Goal: Information Seeking & Learning: Learn about a topic

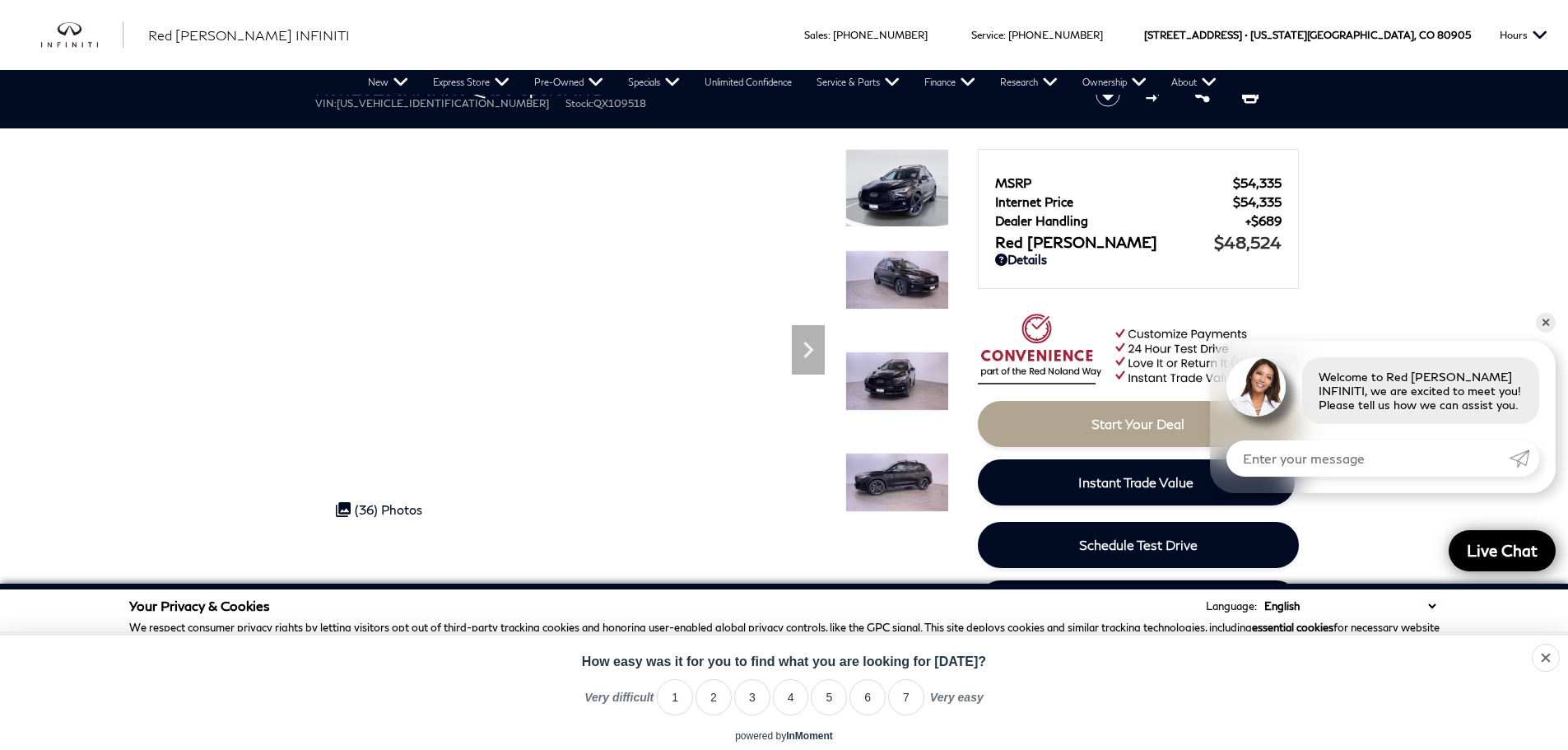
click at [890, 197] on img at bounding box center [897, 188] width 103 height 79
click at [809, 353] on icon "Next" at bounding box center [807, 350] width 9 height 16
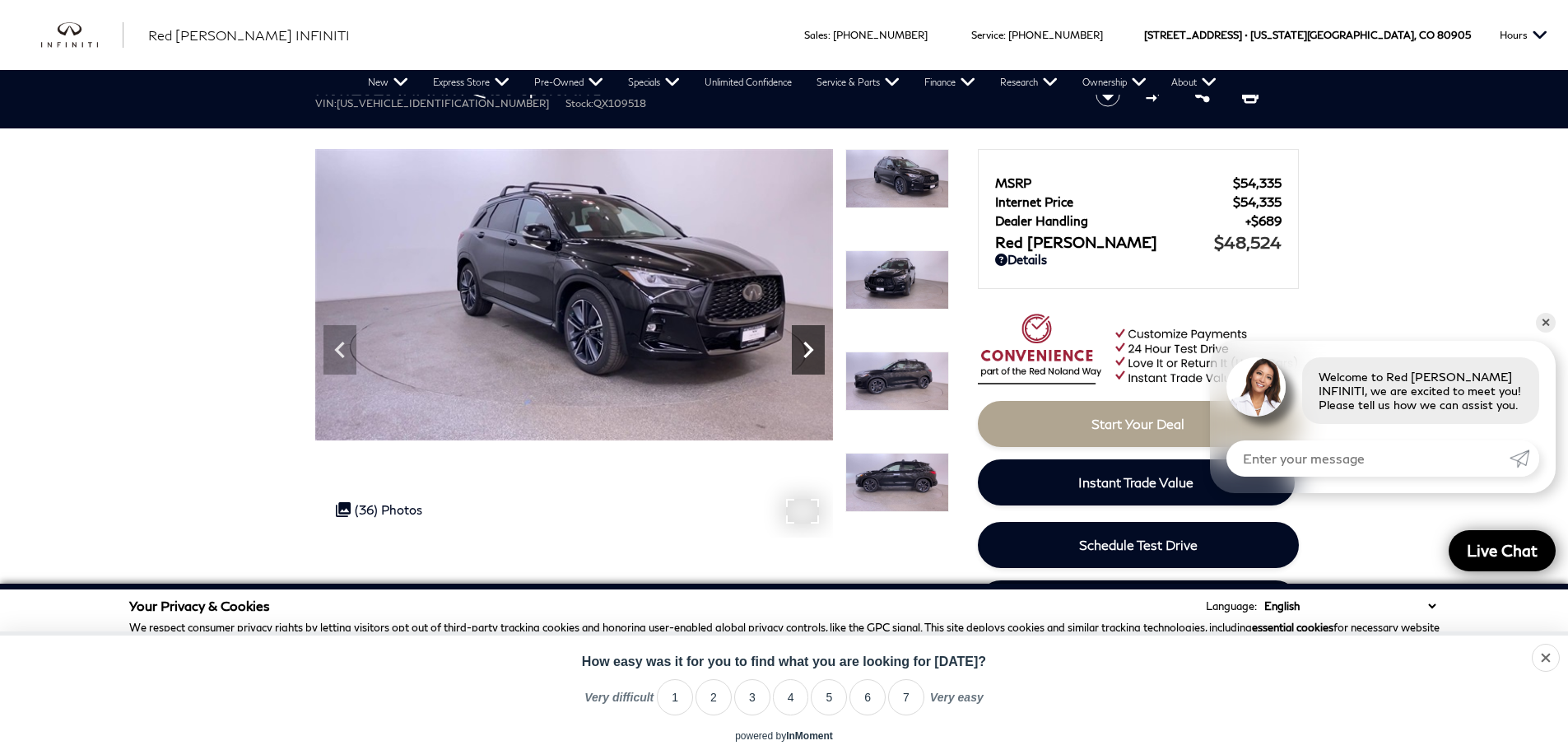
click at [809, 353] on icon "Next" at bounding box center [807, 350] width 9 height 16
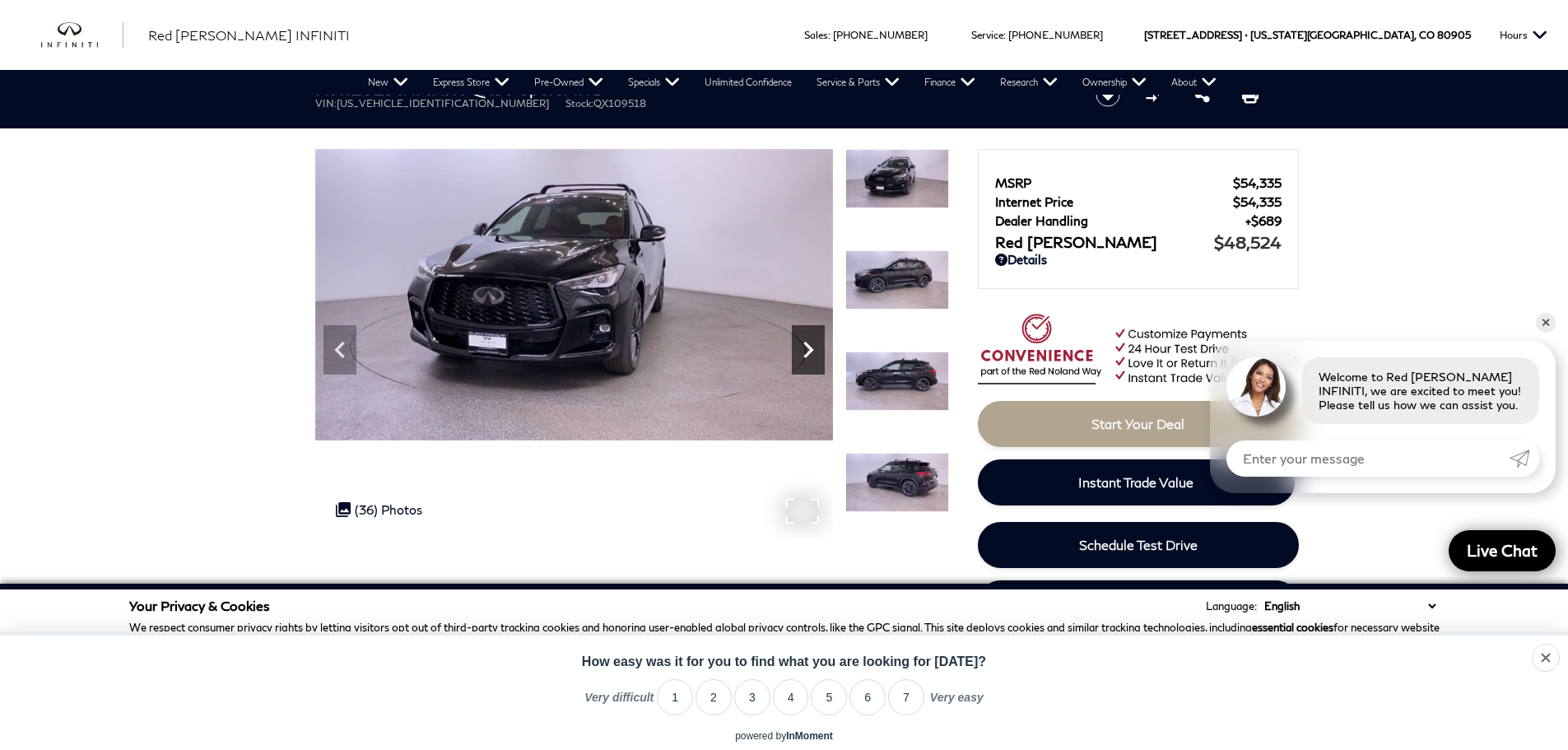
click at [809, 353] on icon "Next" at bounding box center [807, 350] width 9 height 16
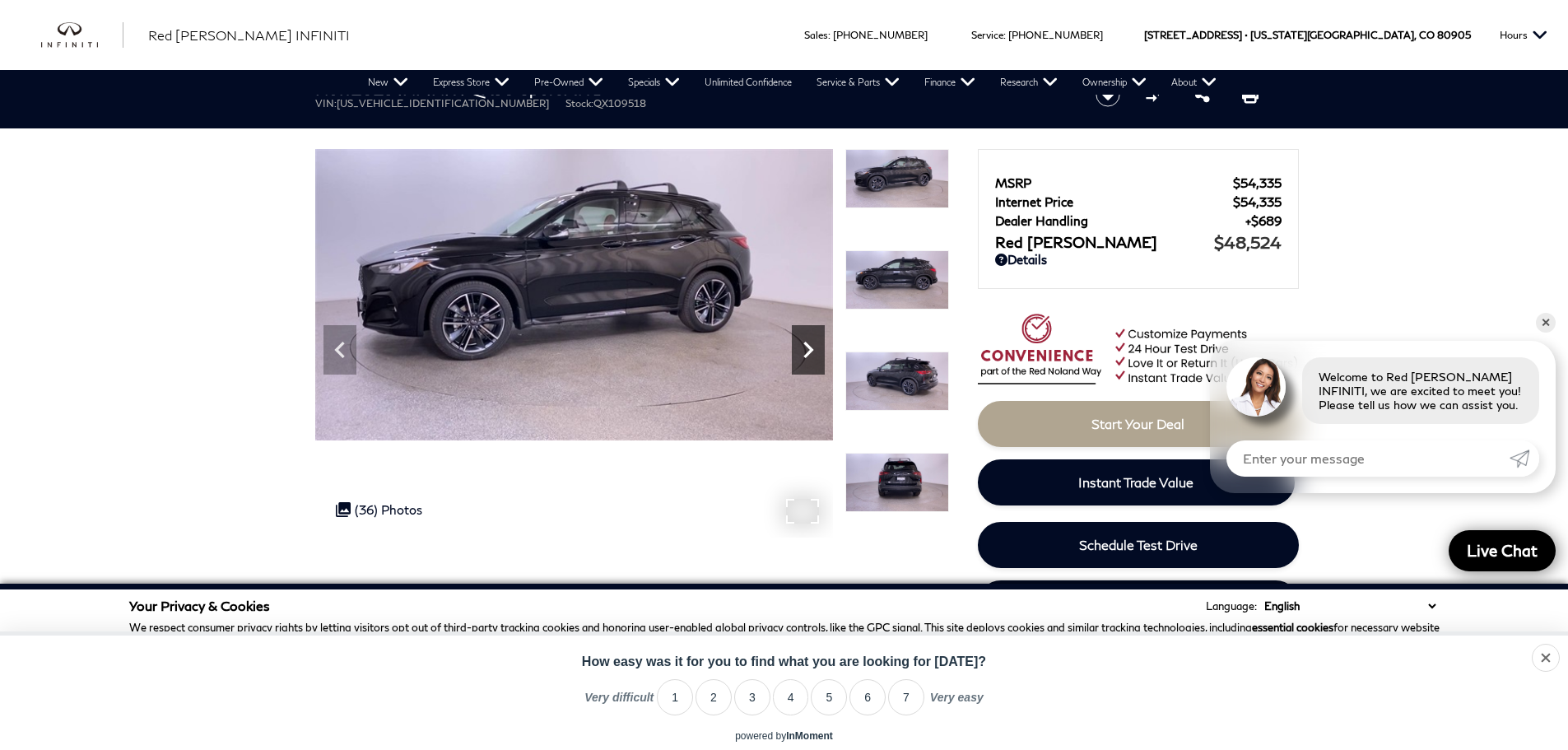
click at [809, 353] on icon "Next" at bounding box center [807, 350] width 9 height 16
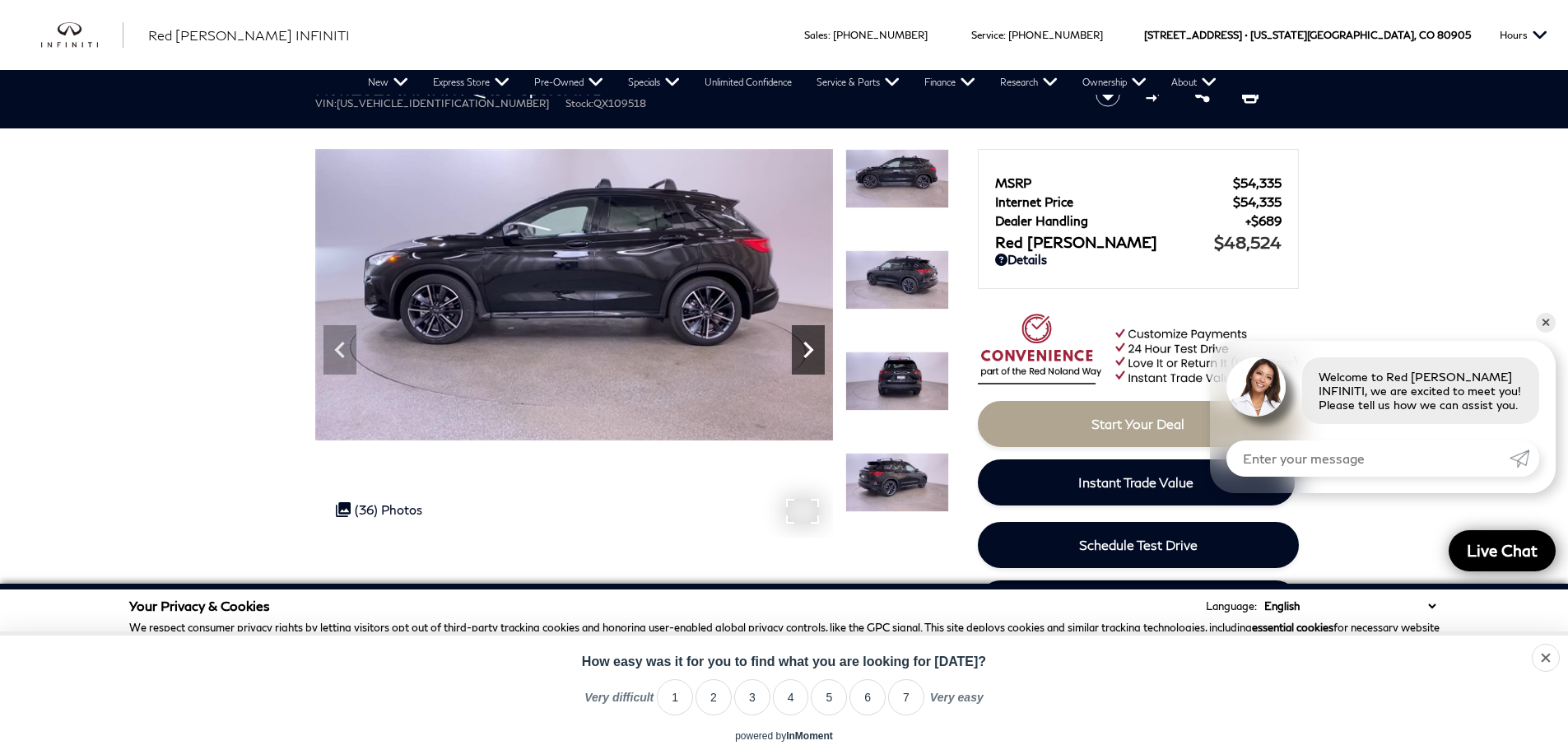
click at [809, 353] on icon "Next" at bounding box center [807, 350] width 9 height 16
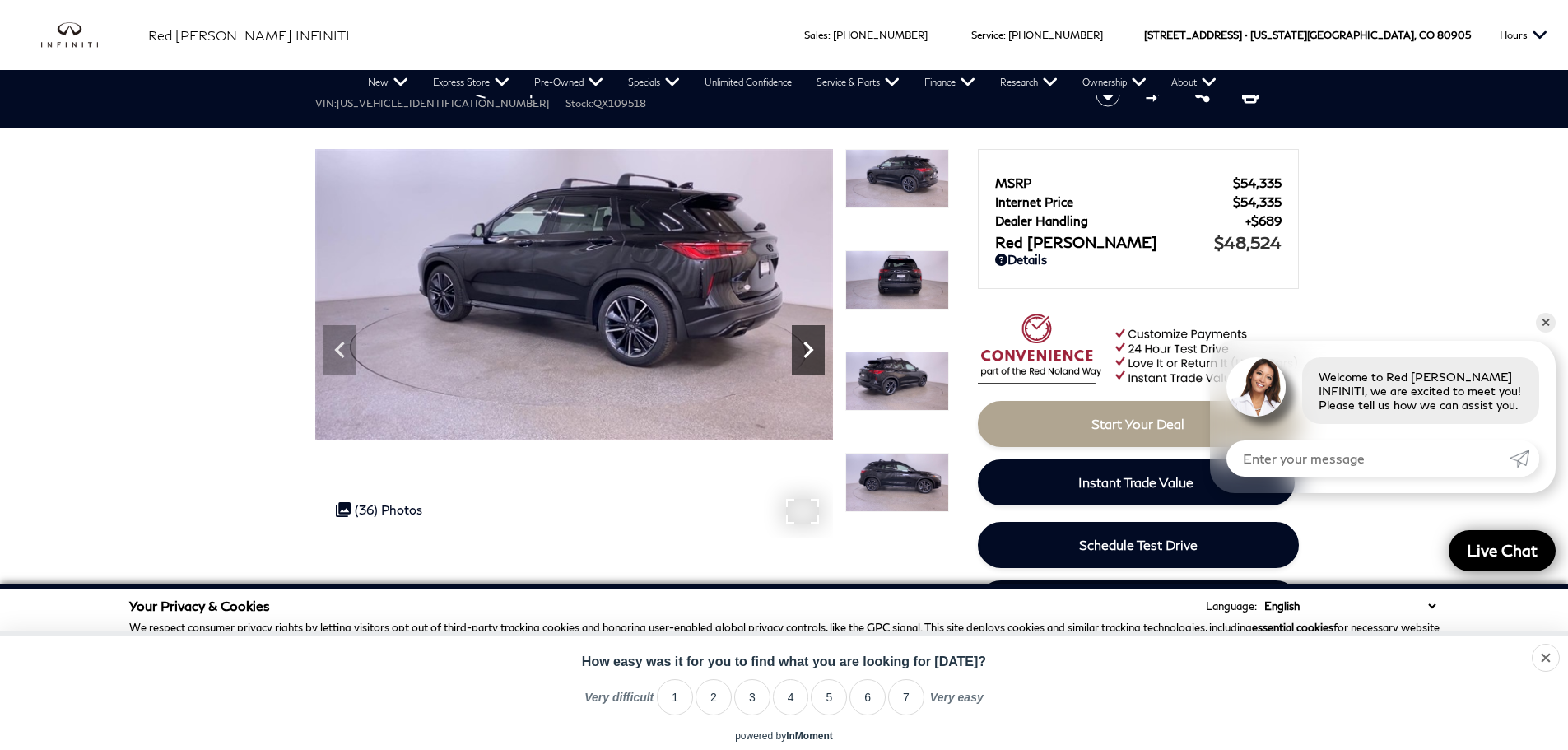
click at [809, 353] on icon "Next" at bounding box center [807, 350] width 9 height 16
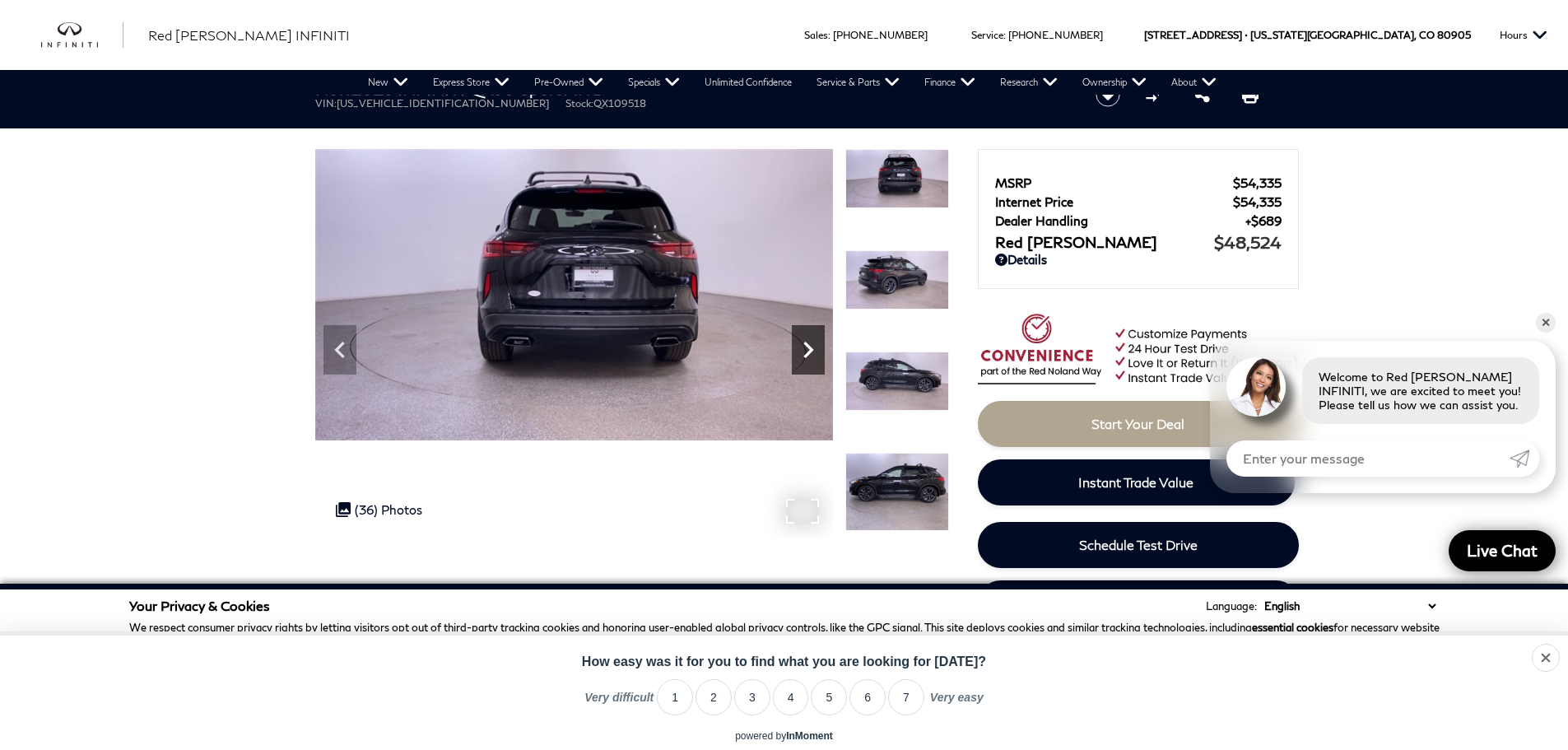
click at [809, 353] on icon "Next" at bounding box center [807, 350] width 9 height 16
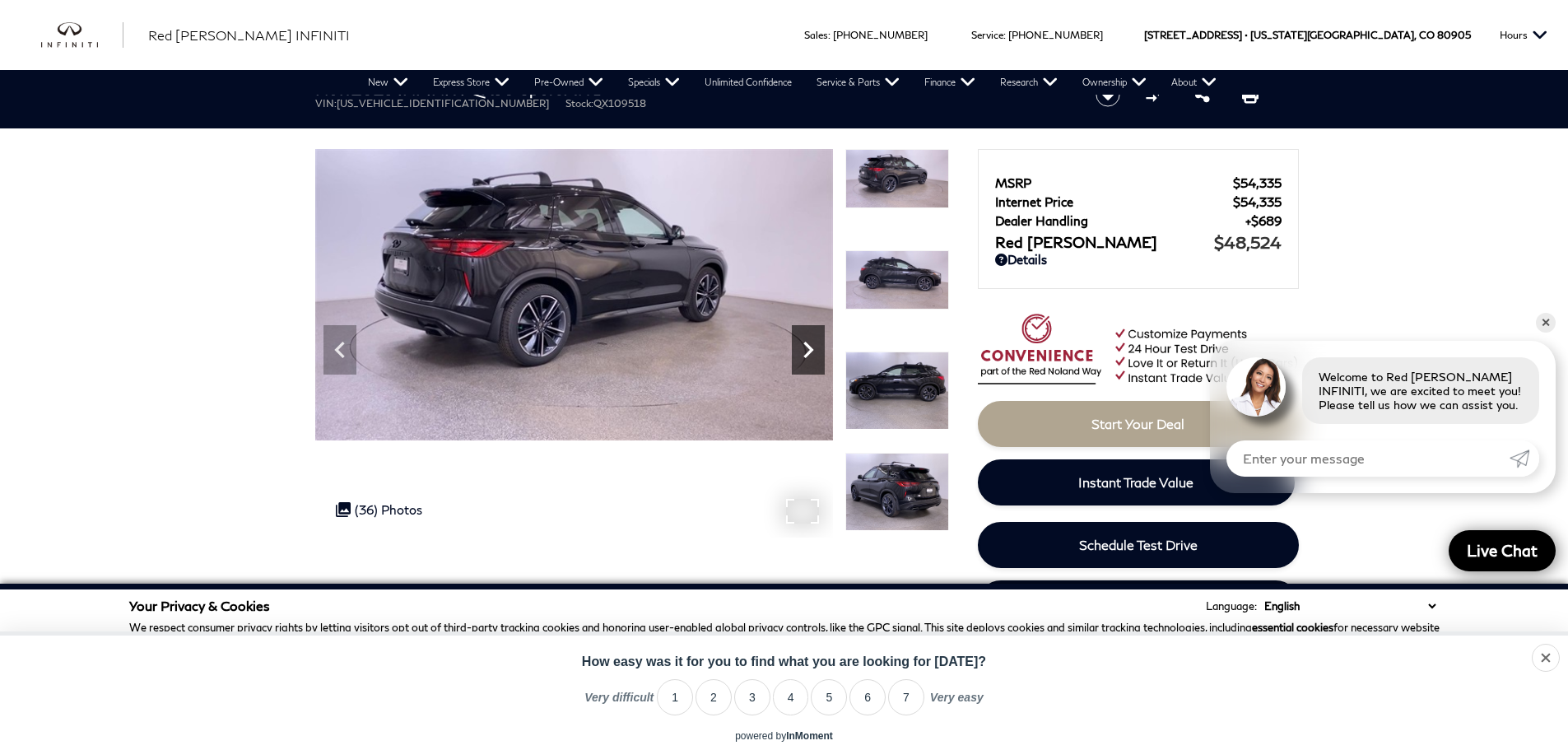
click at [809, 353] on icon "Next" at bounding box center [807, 350] width 9 height 16
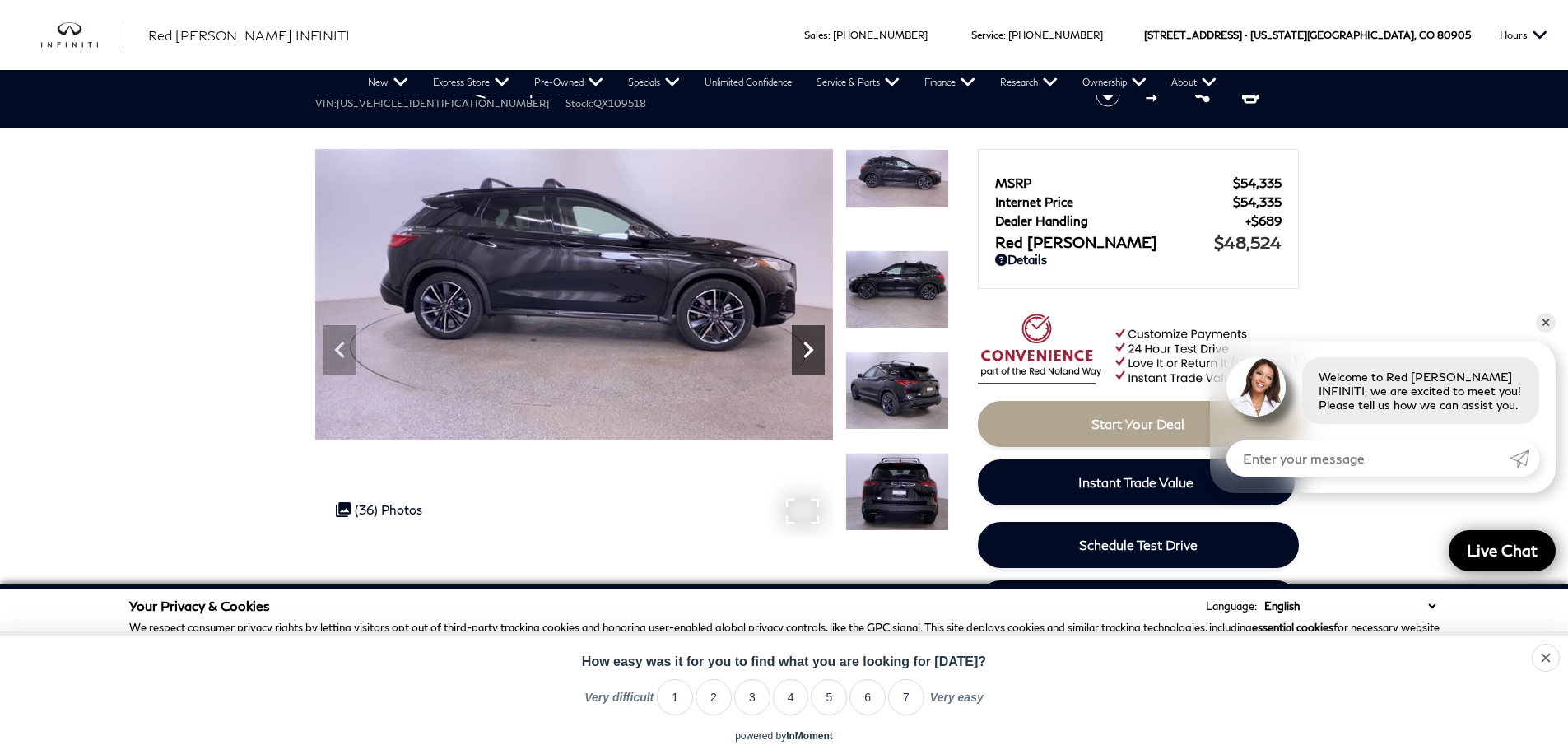
click at [809, 353] on icon "Next" at bounding box center [807, 350] width 9 height 16
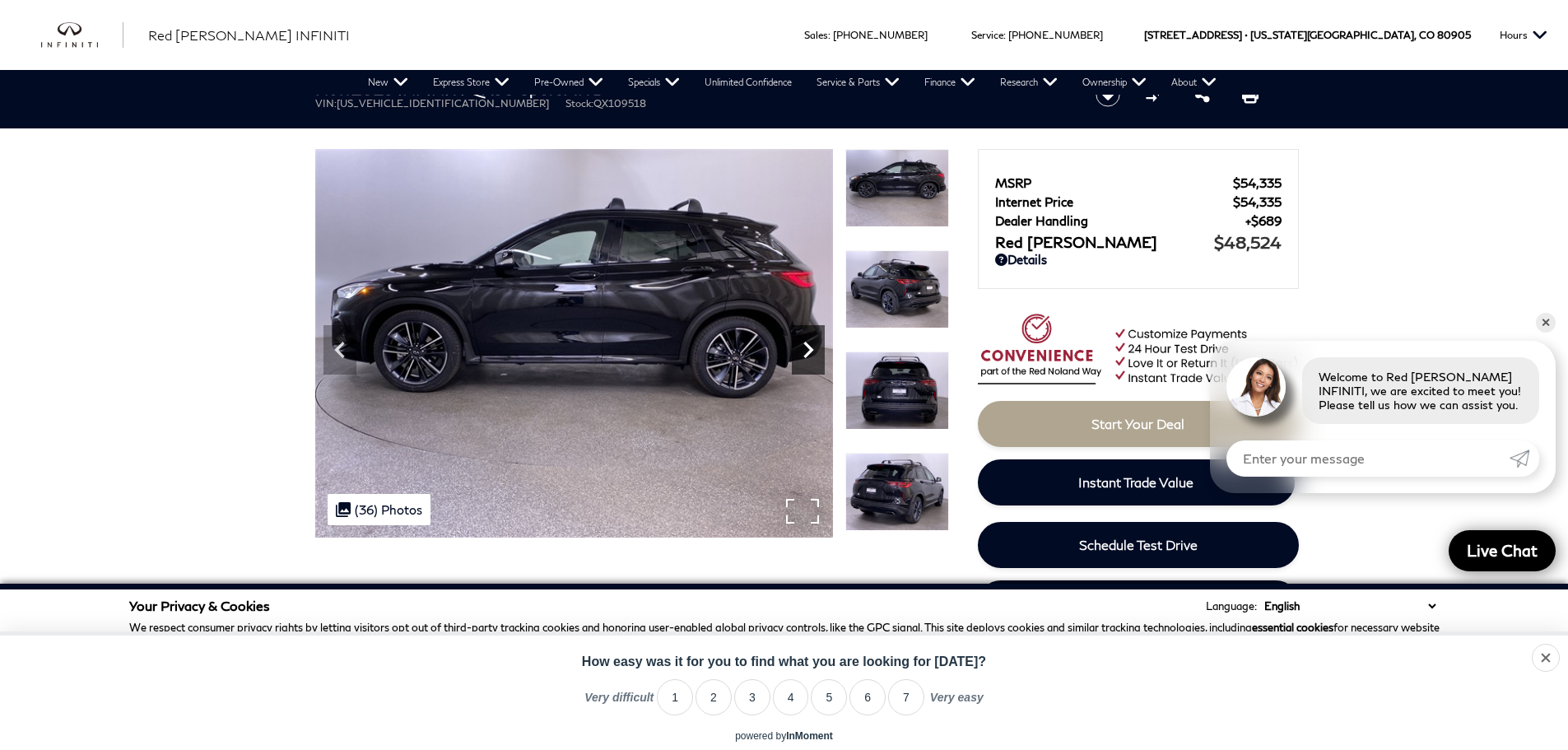
click at [809, 353] on icon "Next" at bounding box center [807, 350] width 9 height 16
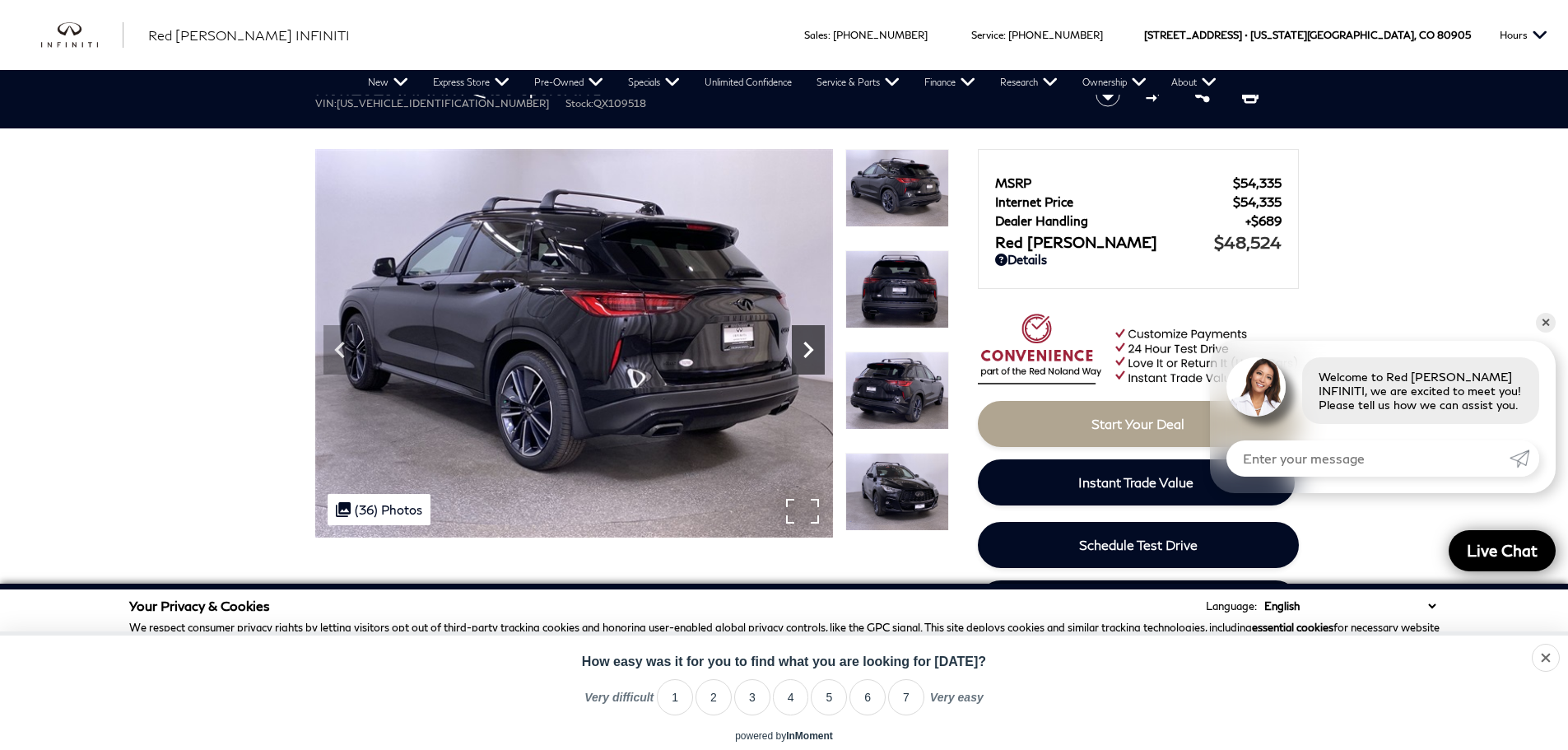
click at [809, 353] on icon "Next" at bounding box center [807, 350] width 9 height 16
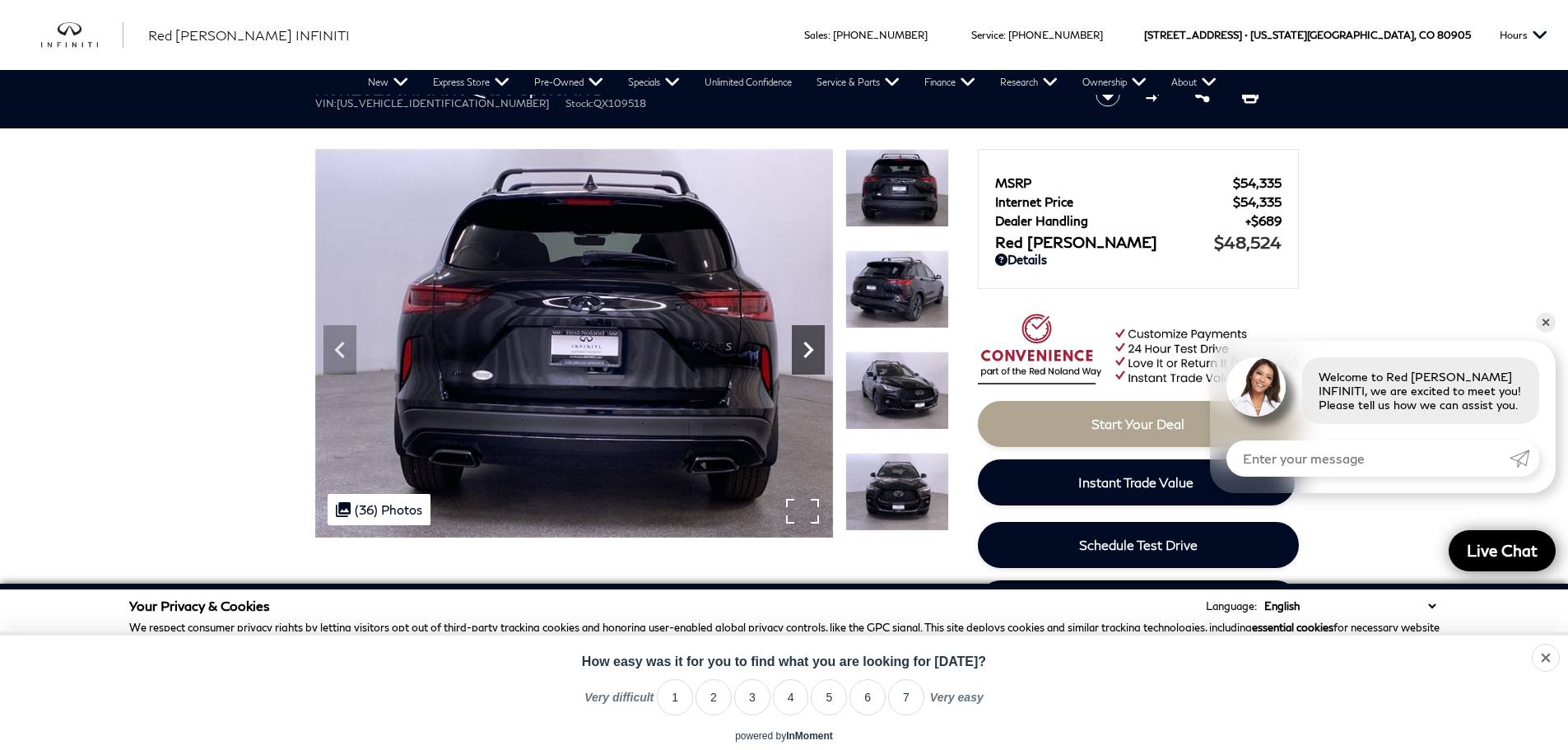
click at [809, 353] on icon "Next" at bounding box center [807, 350] width 9 height 16
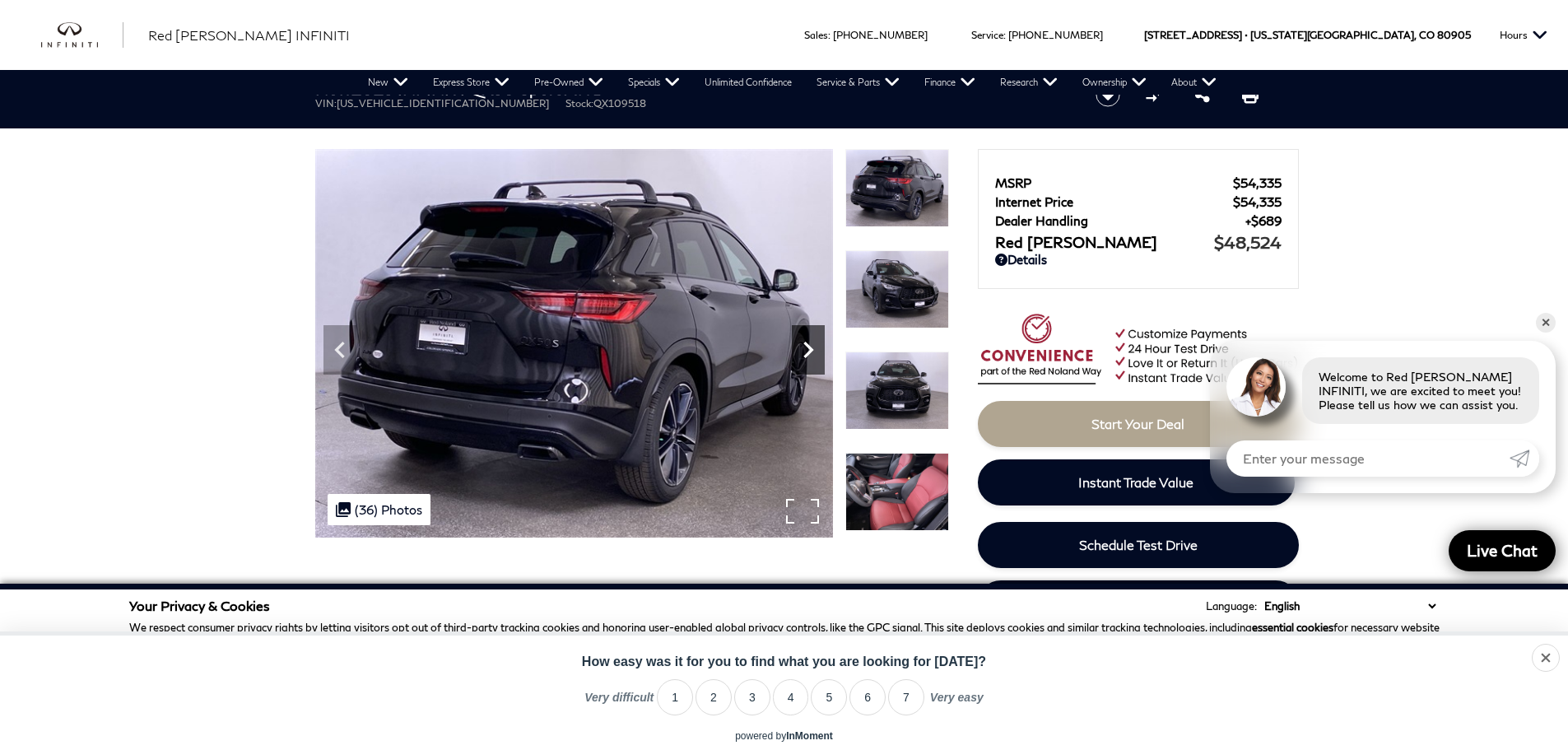
click at [809, 353] on icon "Next" at bounding box center [807, 350] width 9 height 16
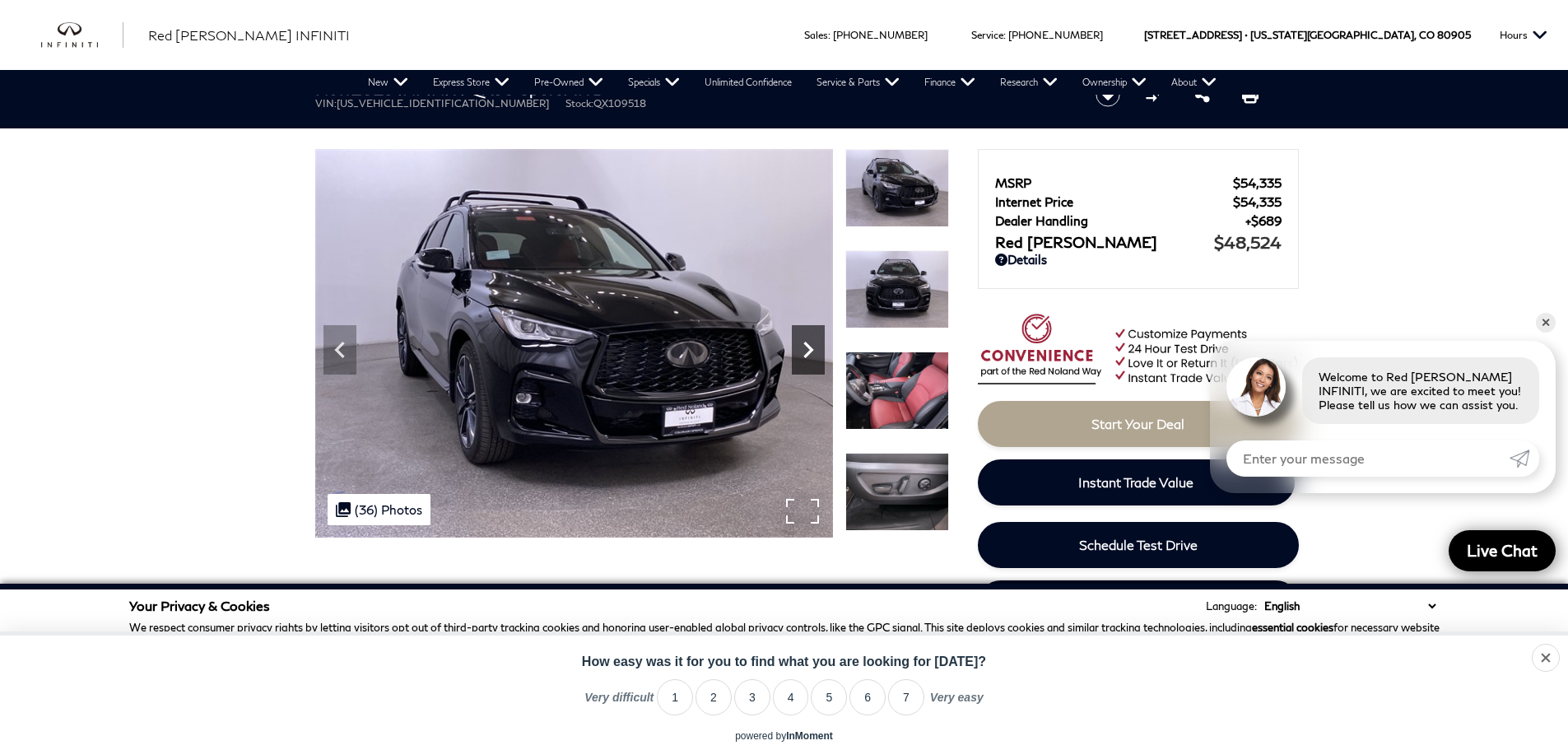
click at [809, 353] on icon "Next" at bounding box center [807, 350] width 9 height 16
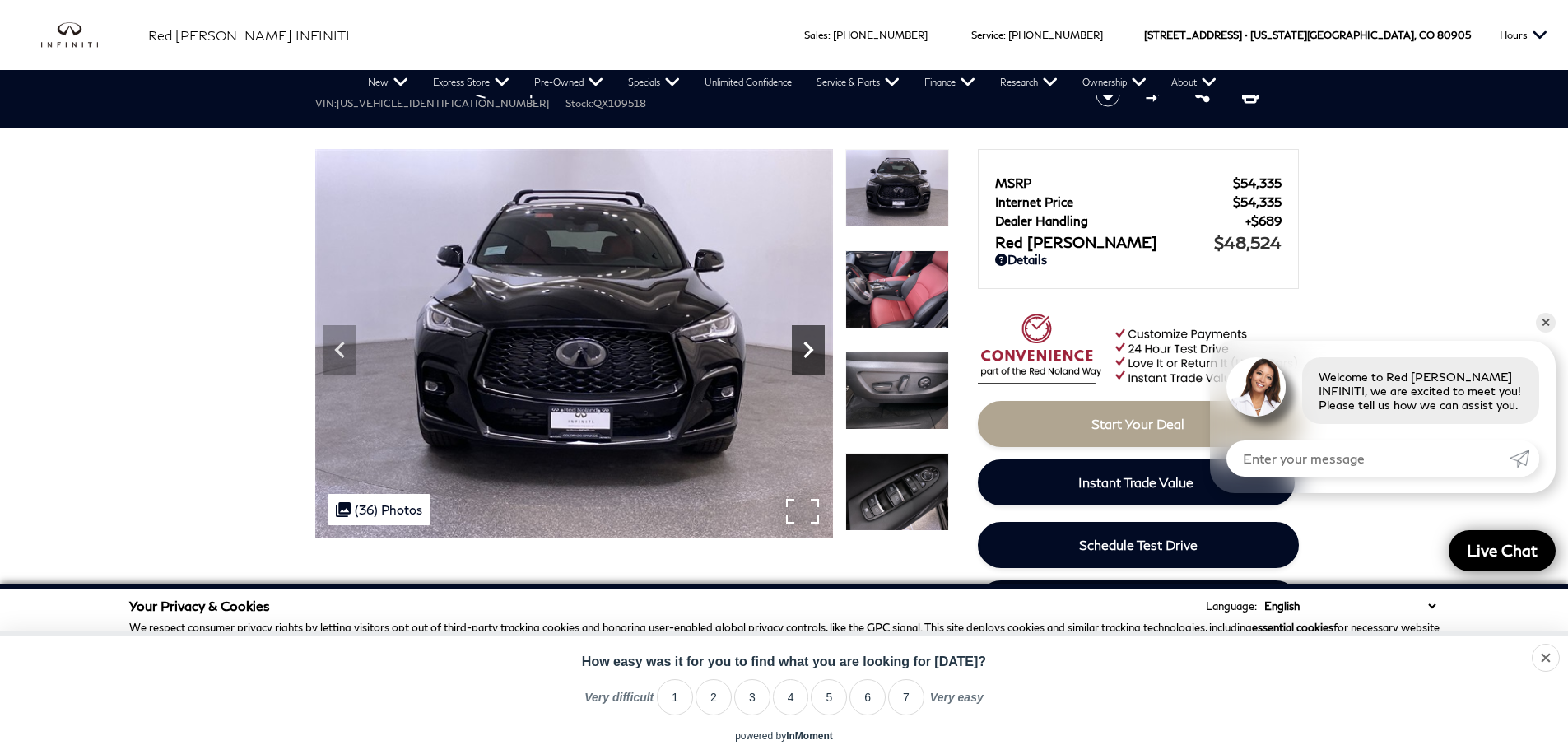
click at [809, 353] on icon "Next" at bounding box center [807, 350] width 9 height 16
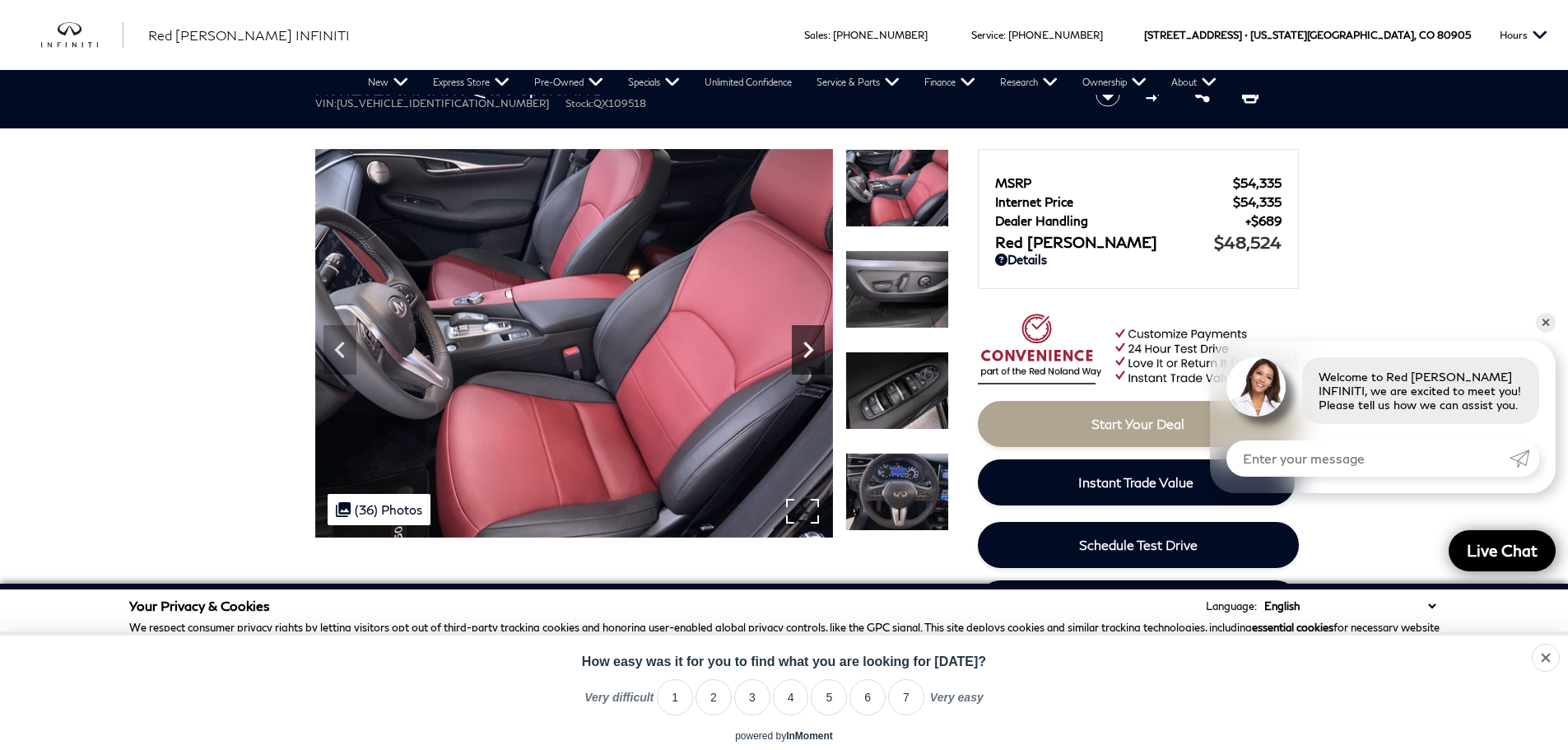
click at [809, 353] on icon "Next" at bounding box center [807, 350] width 9 height 16
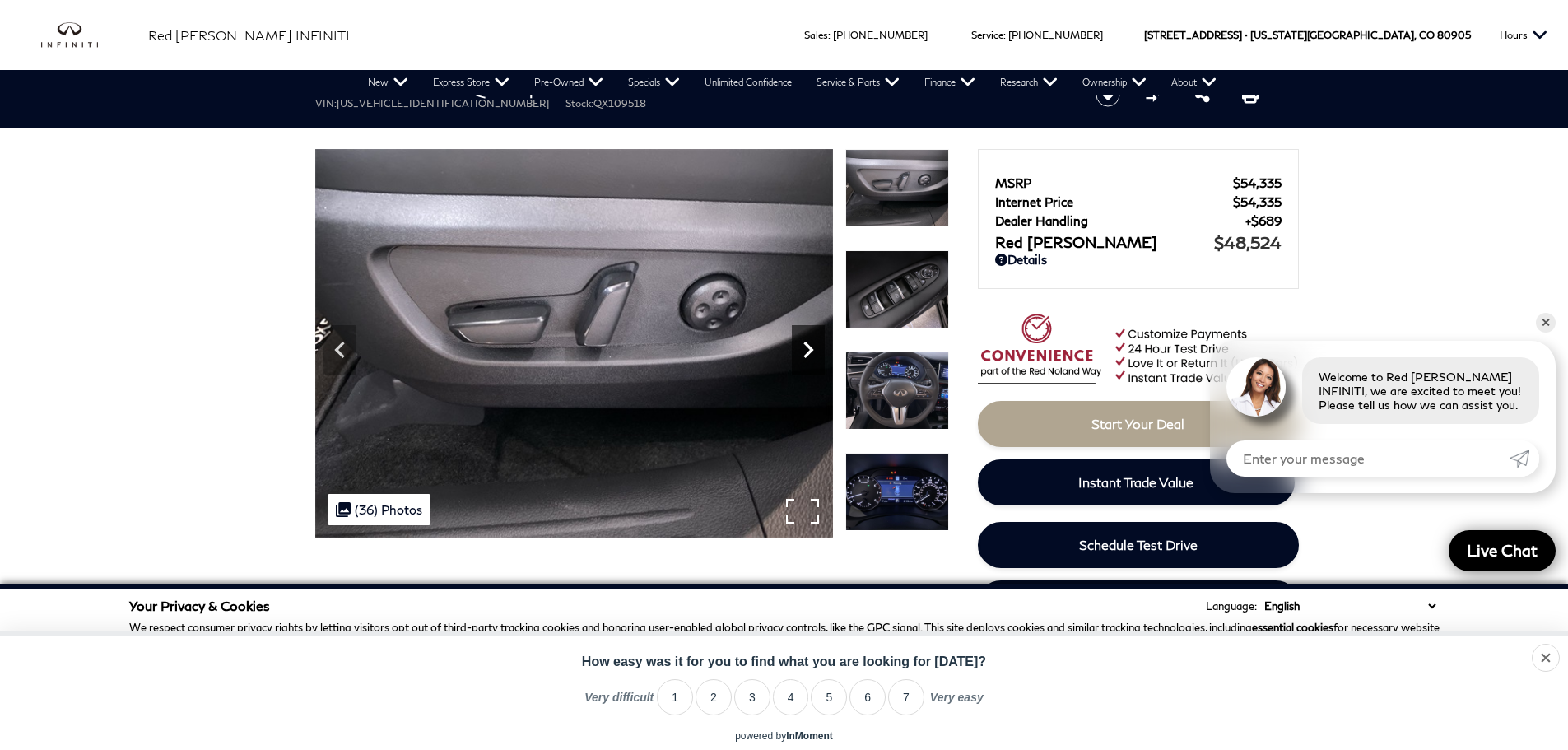
click at [809, 353] on icon "Next" at bounding box center [807, 350] width 9 height 16
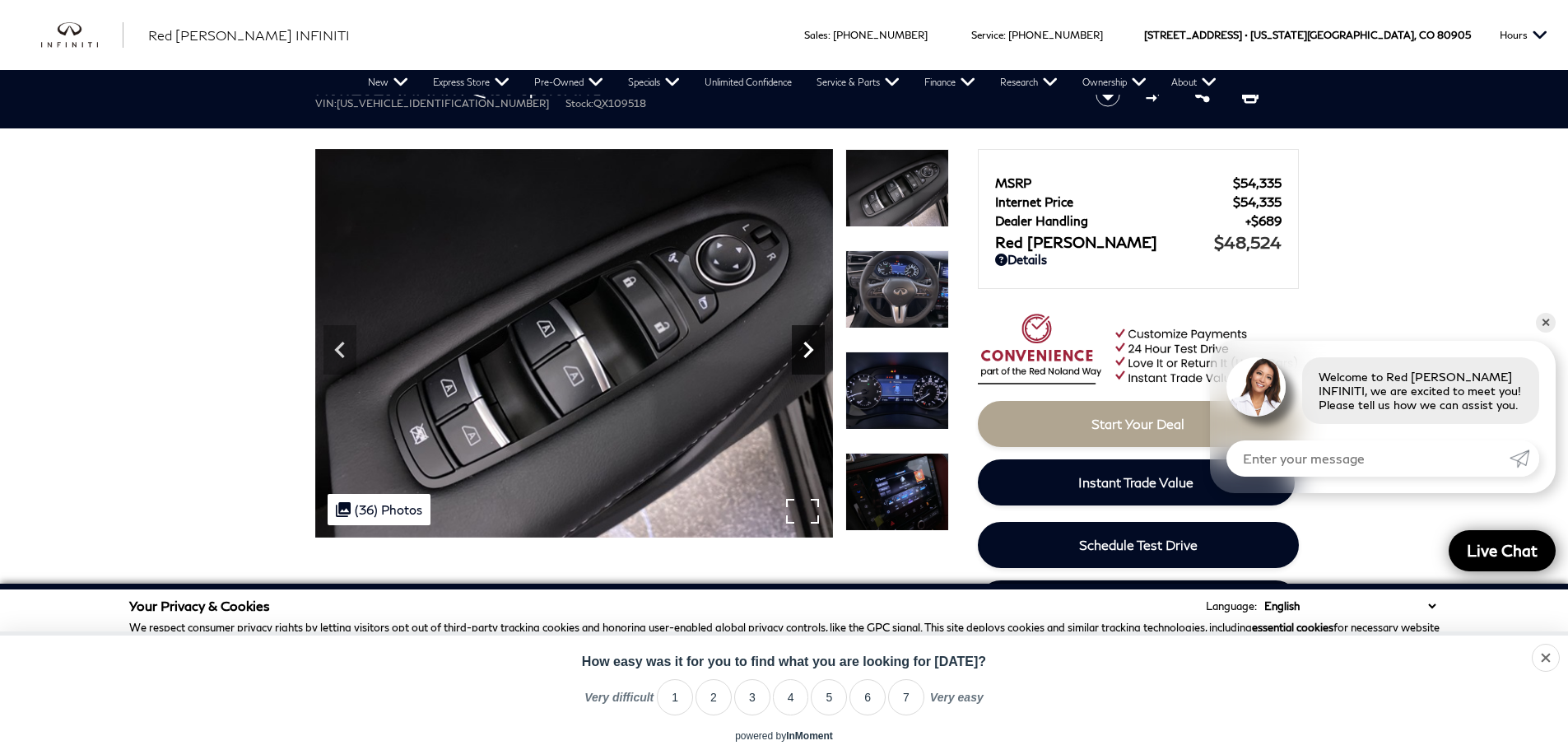
click at [809, 353] on icon "Next" at bounding box center [807, 350] width 9 height 16
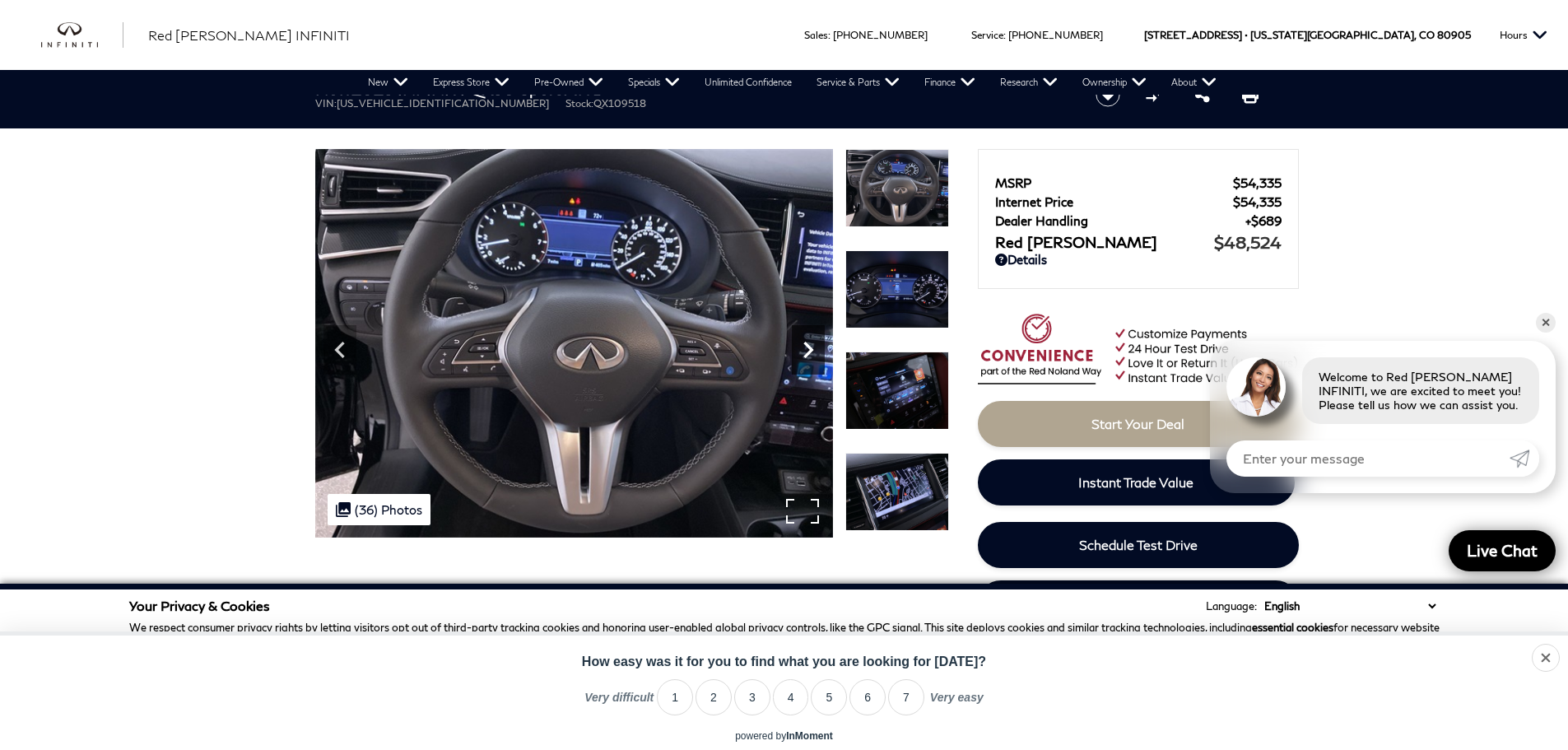
click at [809, 353] on icon "Next" at bounding box center [807, 350] width 9 height 16
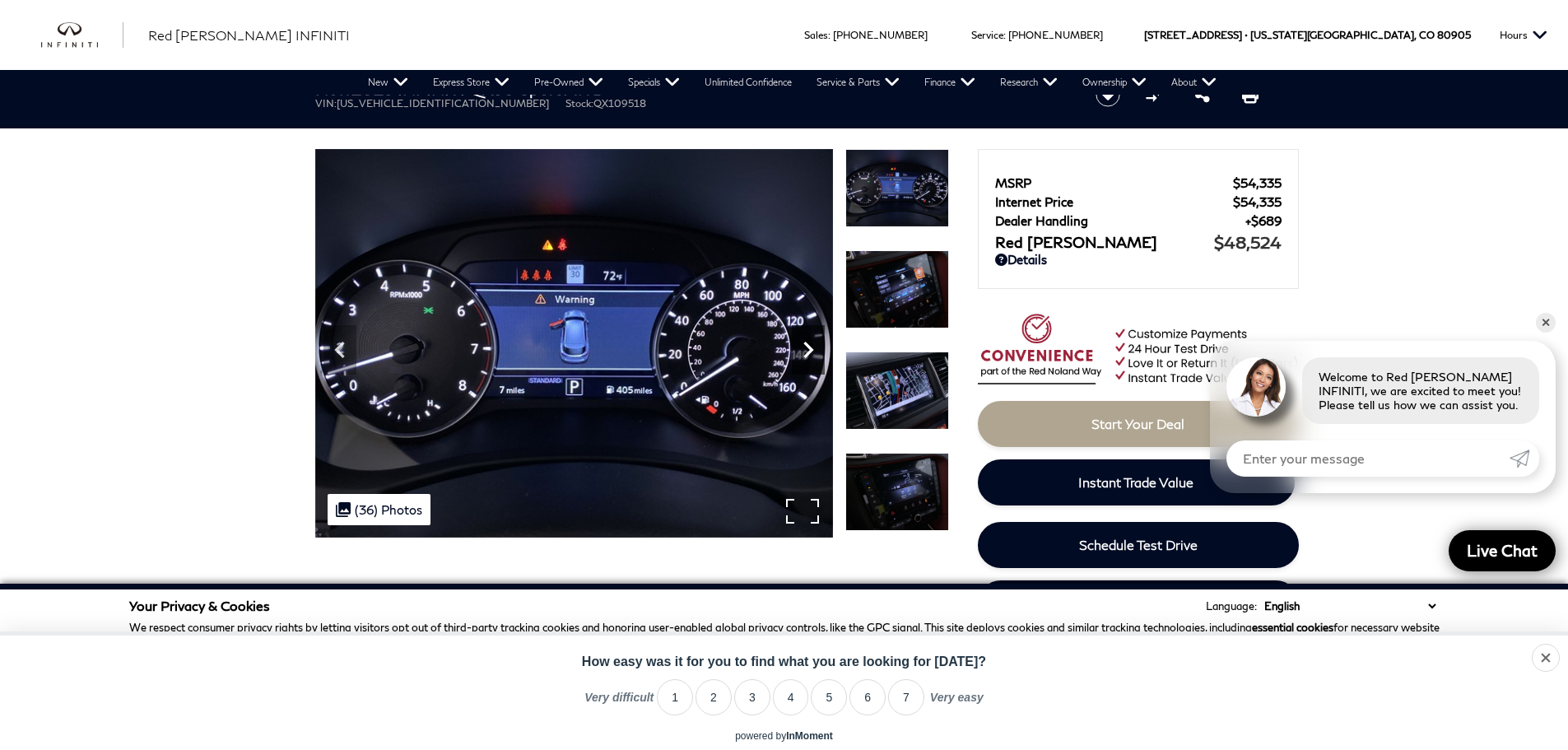
click at [809, 353] on icon "Next" at bounding box center [807, 350] width 9 height 16
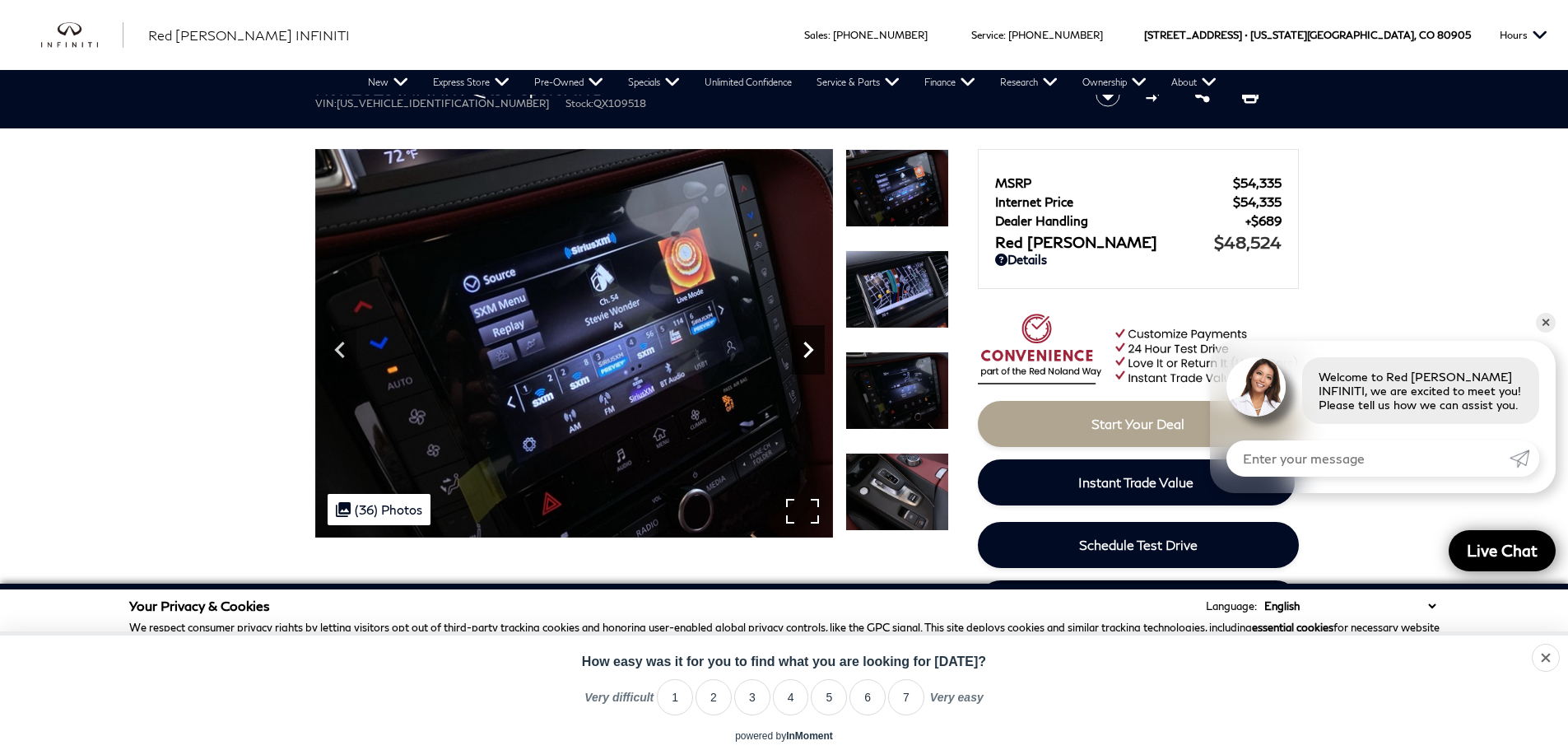
click at [809, 353] on icon "Next" at bounding box center [807, 350] width 9 height 16
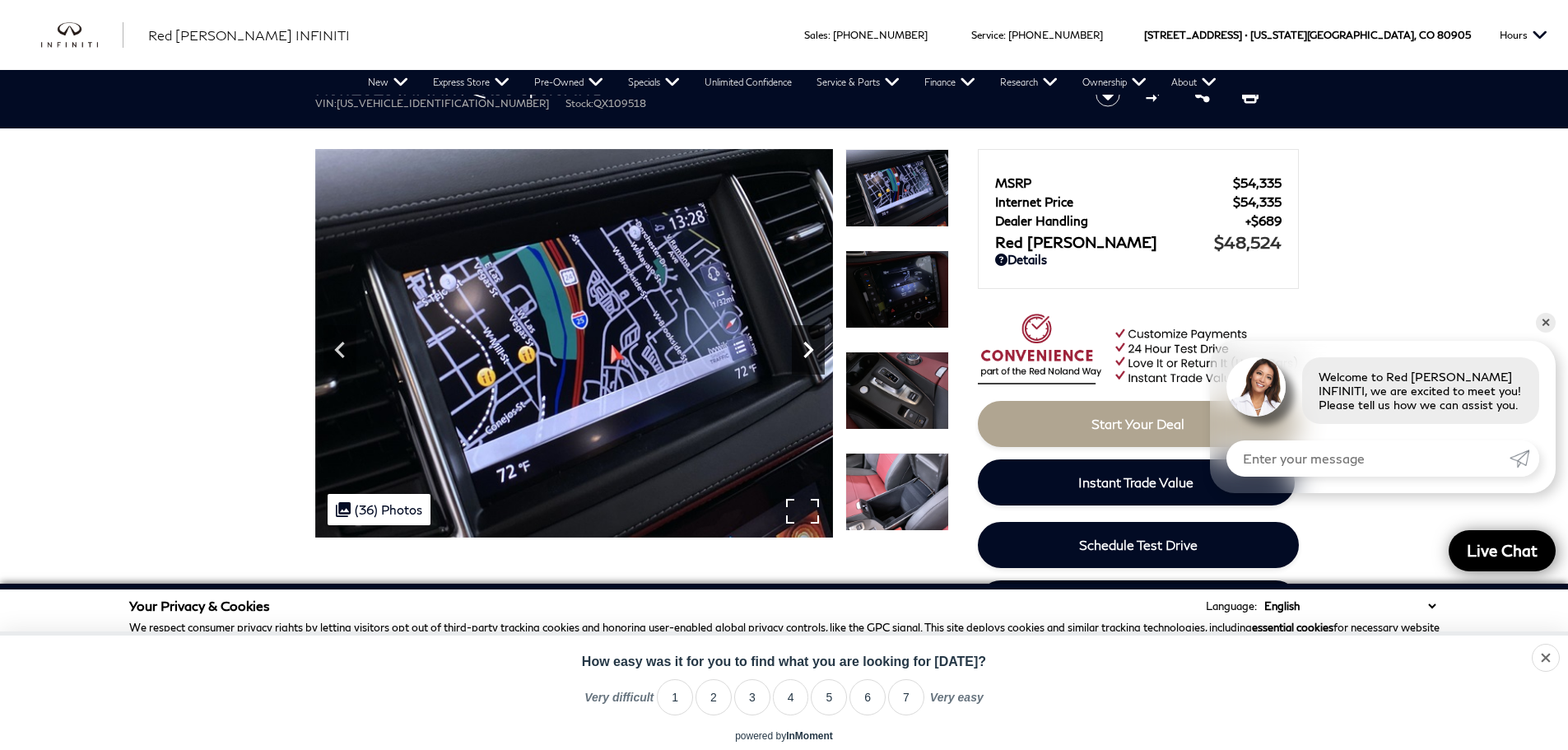
click at [809, 353] on icon "Next" at bounding box center [807, 350] width 9 height 16
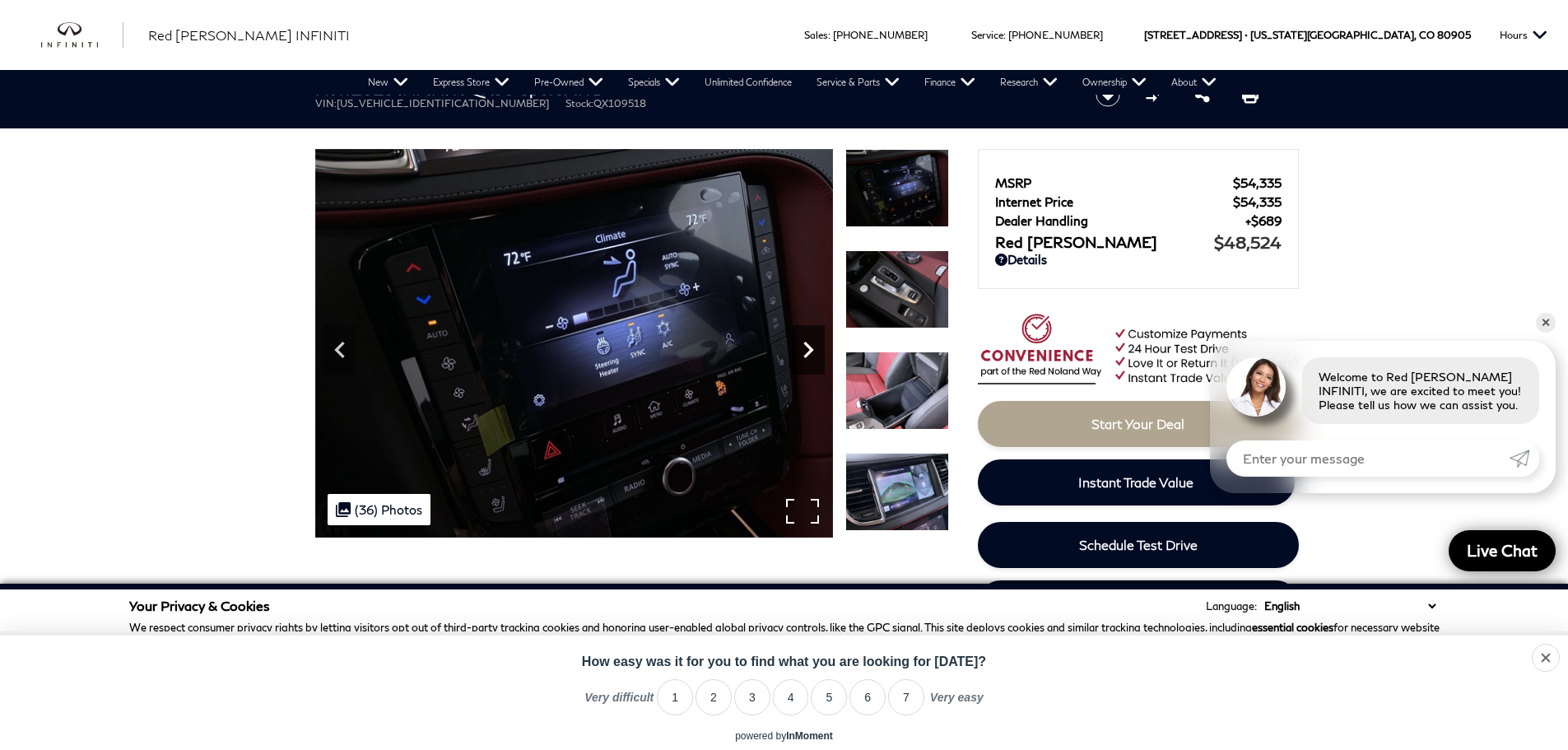
click at [809, 353] on icon "Next" at bounding box center [807, 350] width 9 height 16
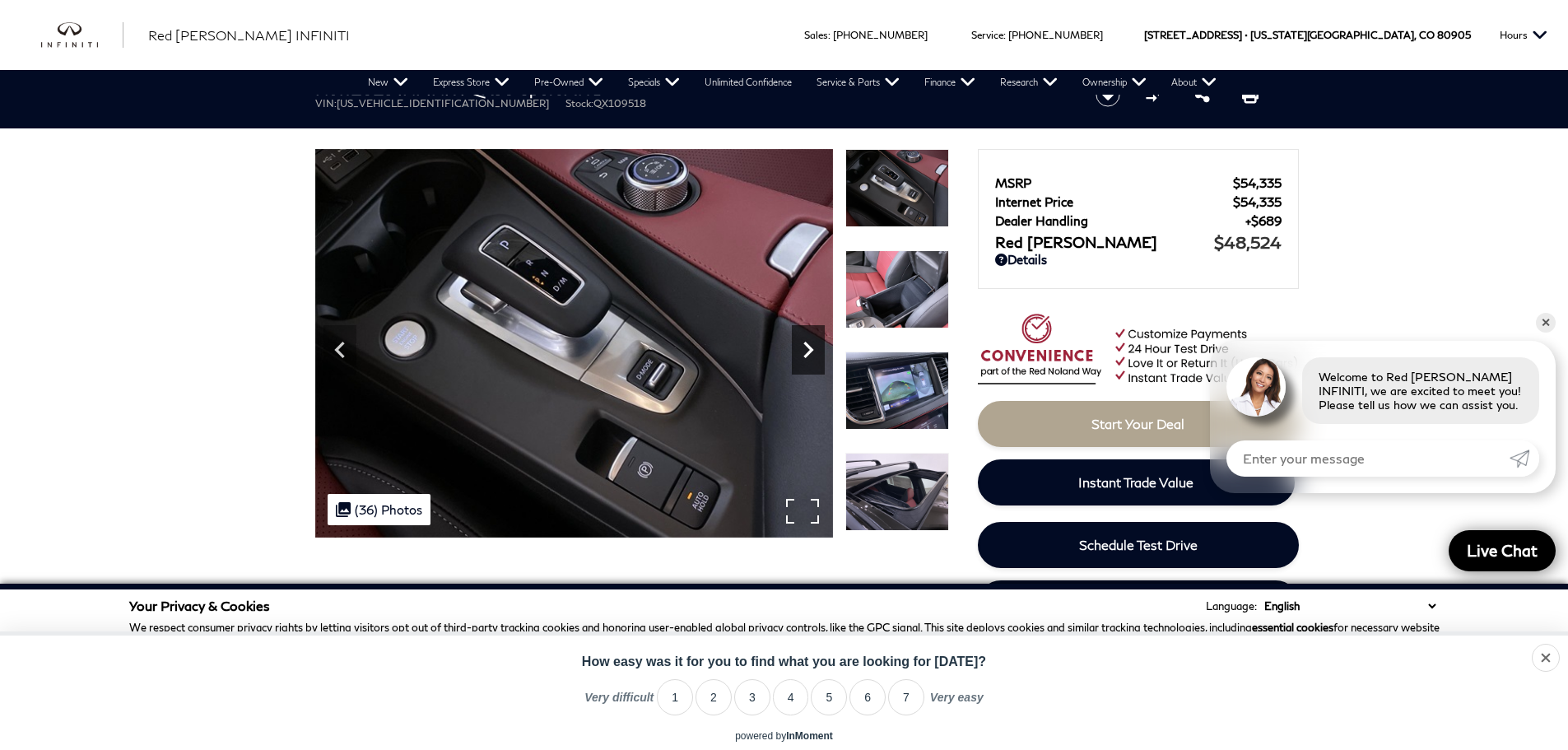
click at [809, 353] on icon "Next" at bounding box center [807, 350] width 9 height 16
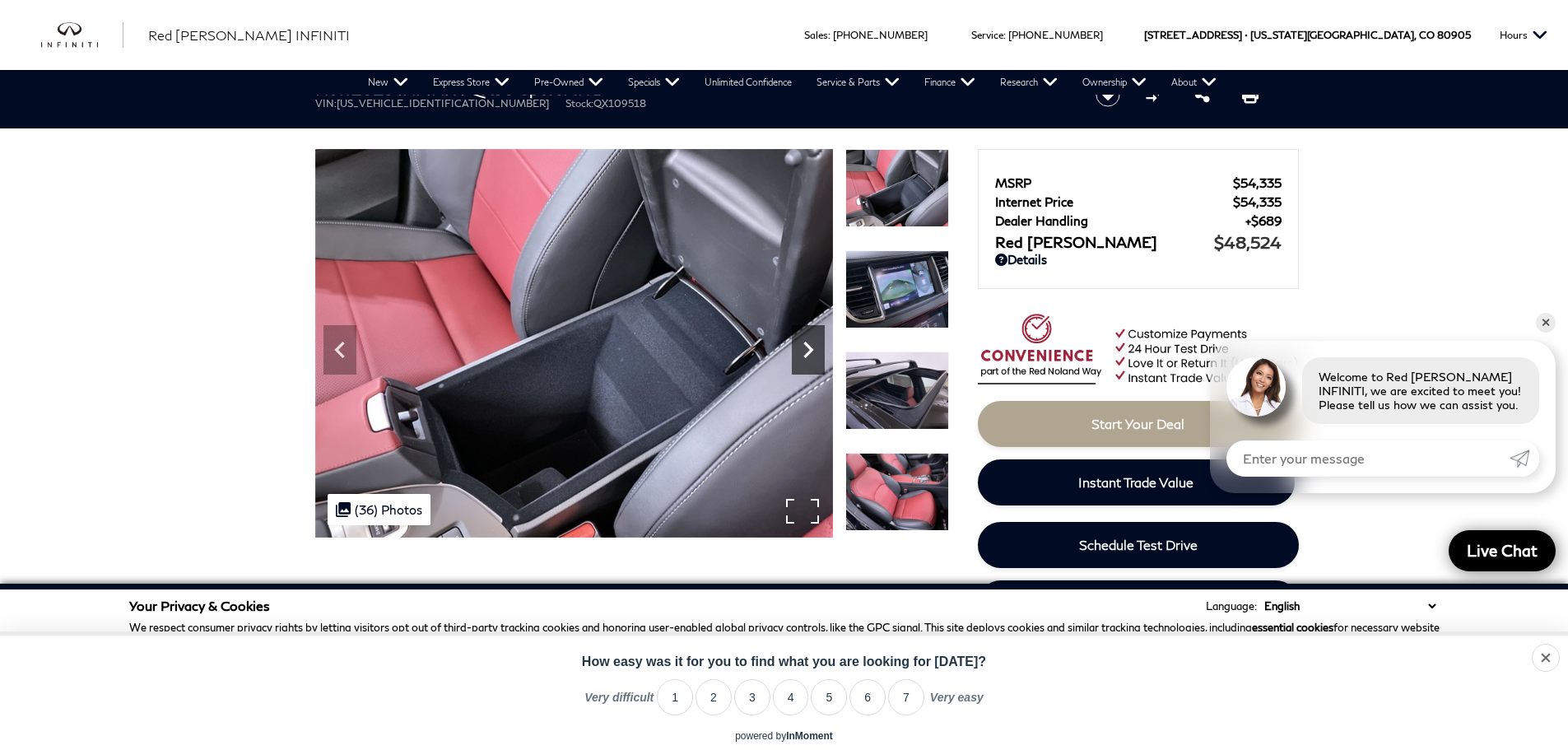
click at [809, 353] on icon "Next" at bounding box center [807, 350] width 9 height 16
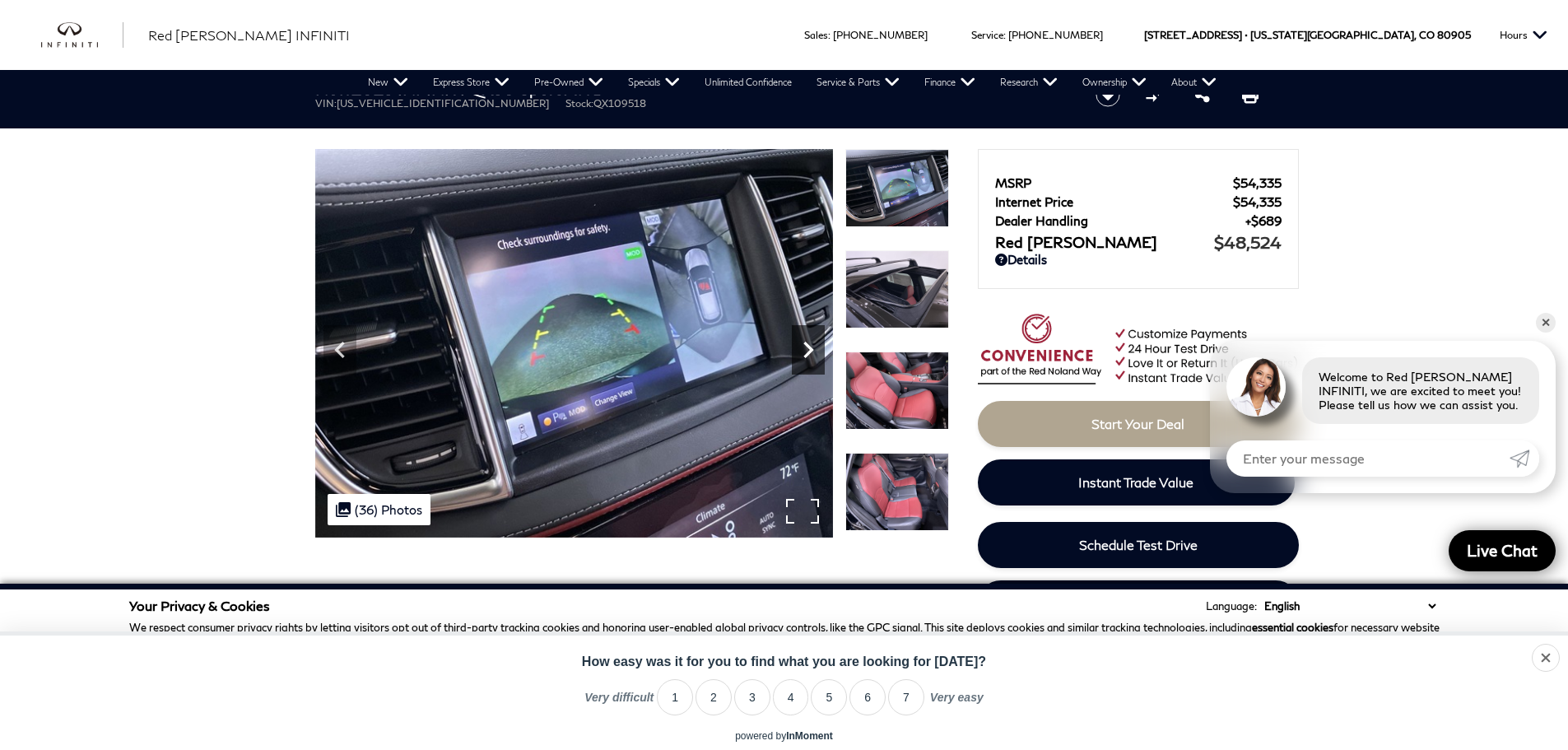
click at [809, 353] on icon "Next" at bounding box center [807, 350] width 9 height 16
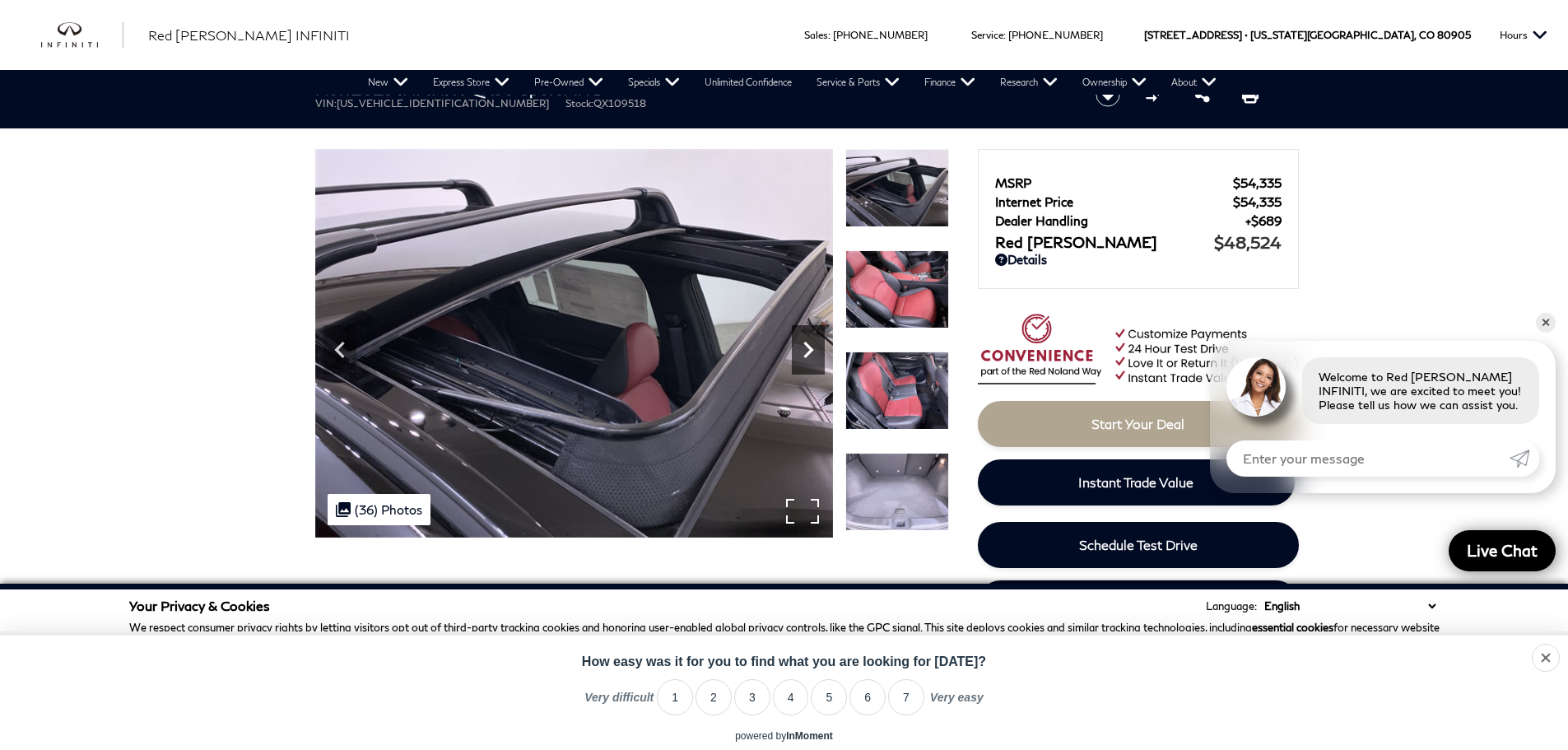
click at [809, 353] on icon "Next" at bounding box center [807, 350] width 9 height 16
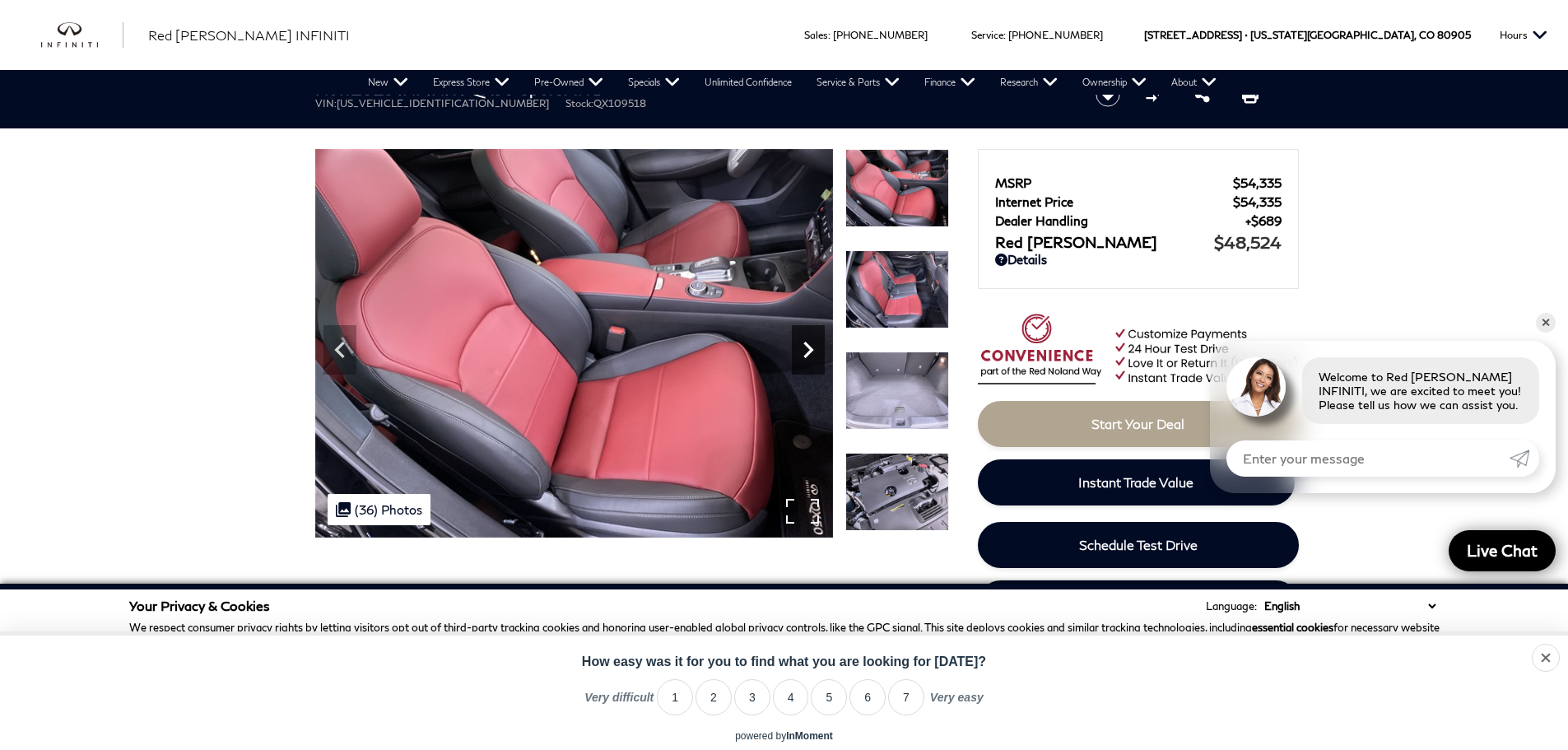
click at [809, 353] on icon "Next" at bounding box center [807, 350] width 9 height 16
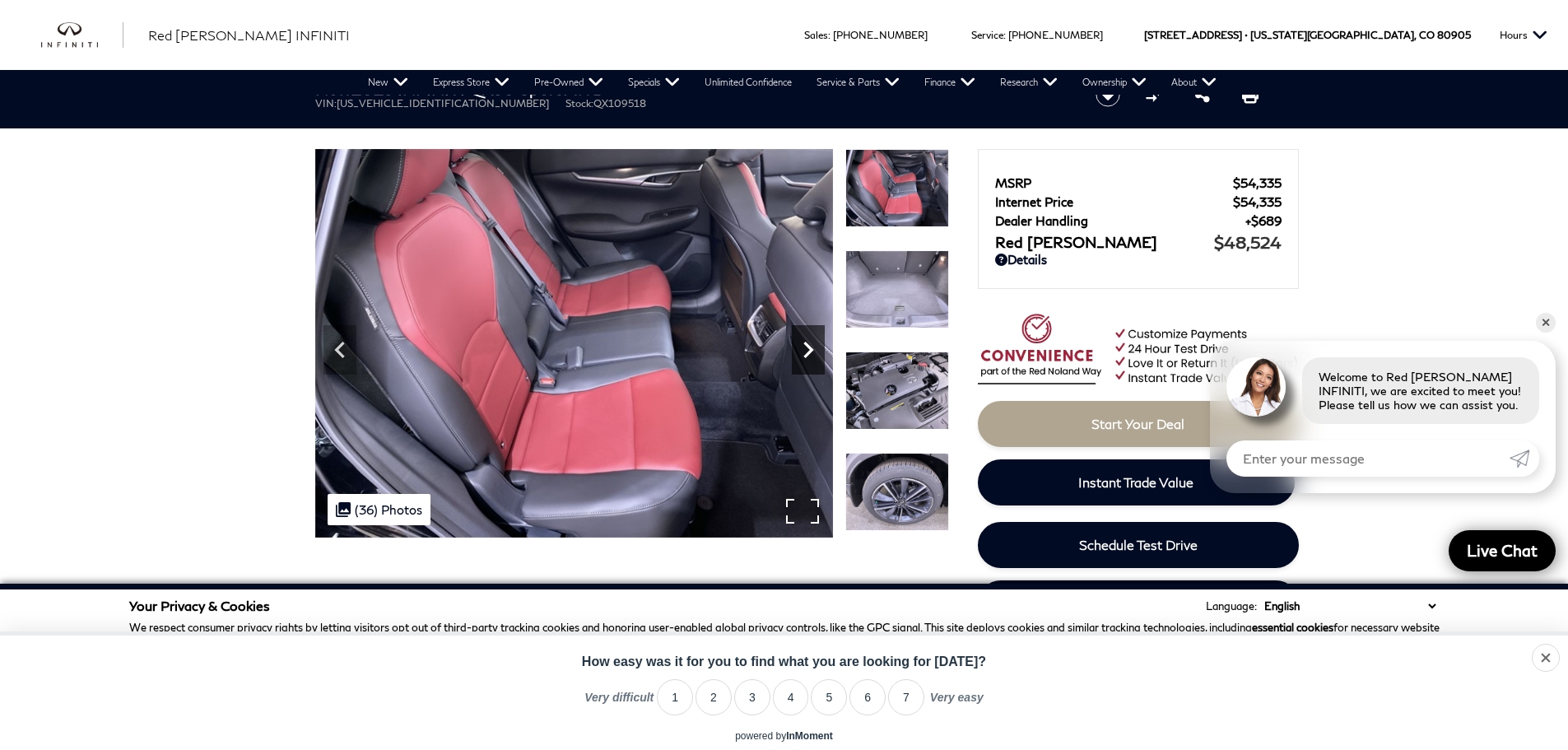
click at [809, 353] on icon "Next" at bounding box center [807, 350] width 9 height 16
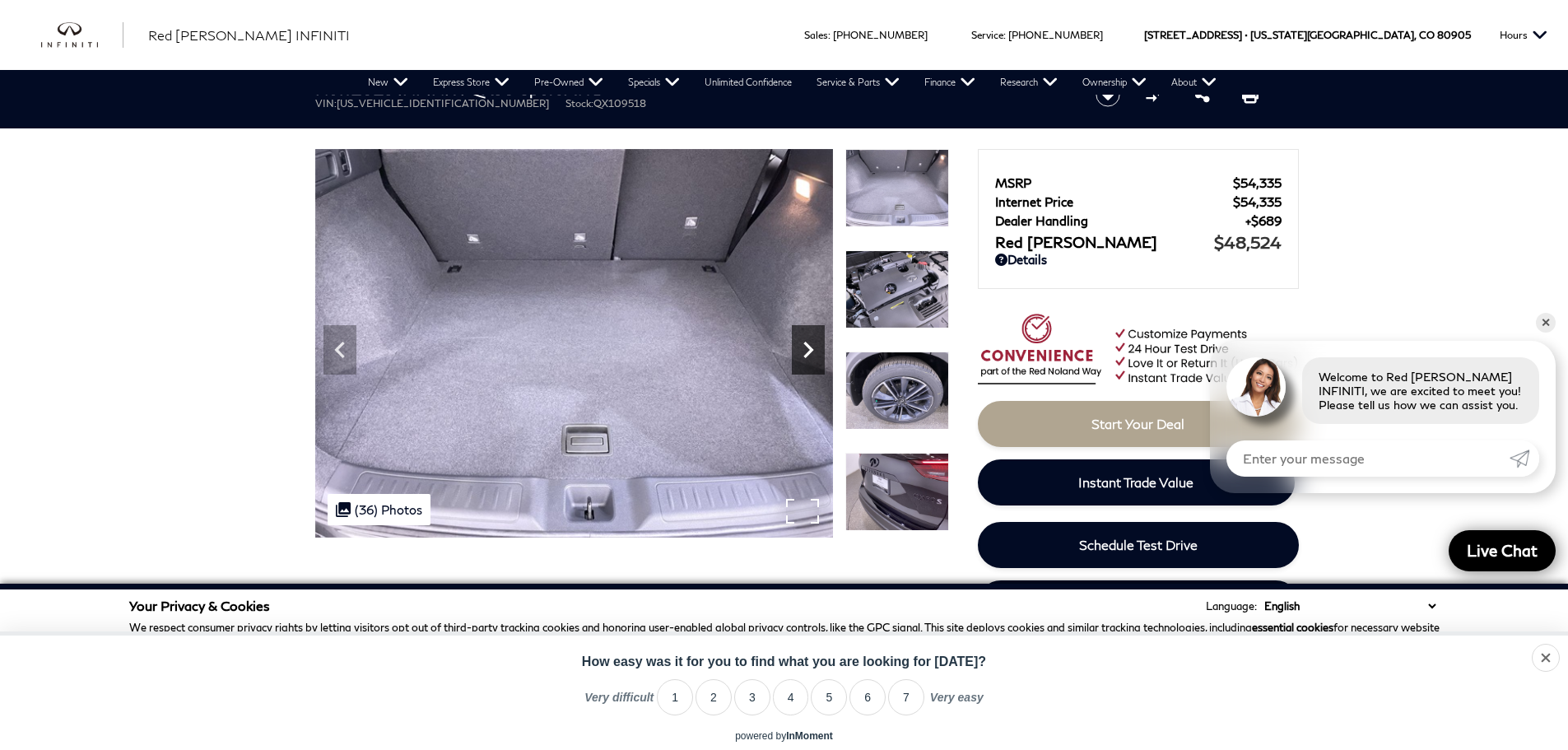
click at [809, 353] on icon "Next" at bounding box center [807, 350] width 9 height 16
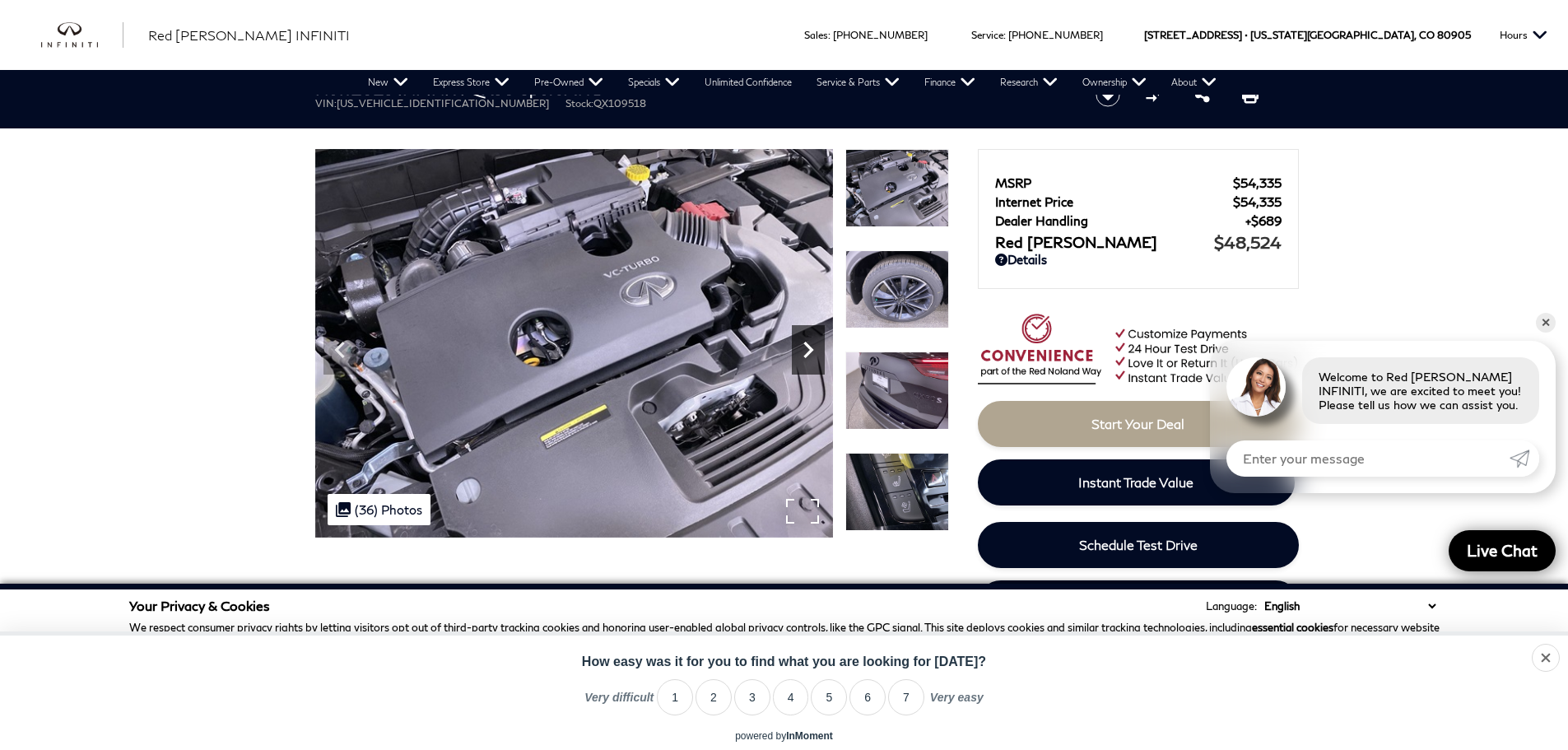
click at [809, 353] on icon "Next" at bounding box center [807, 350] width 9 height 16
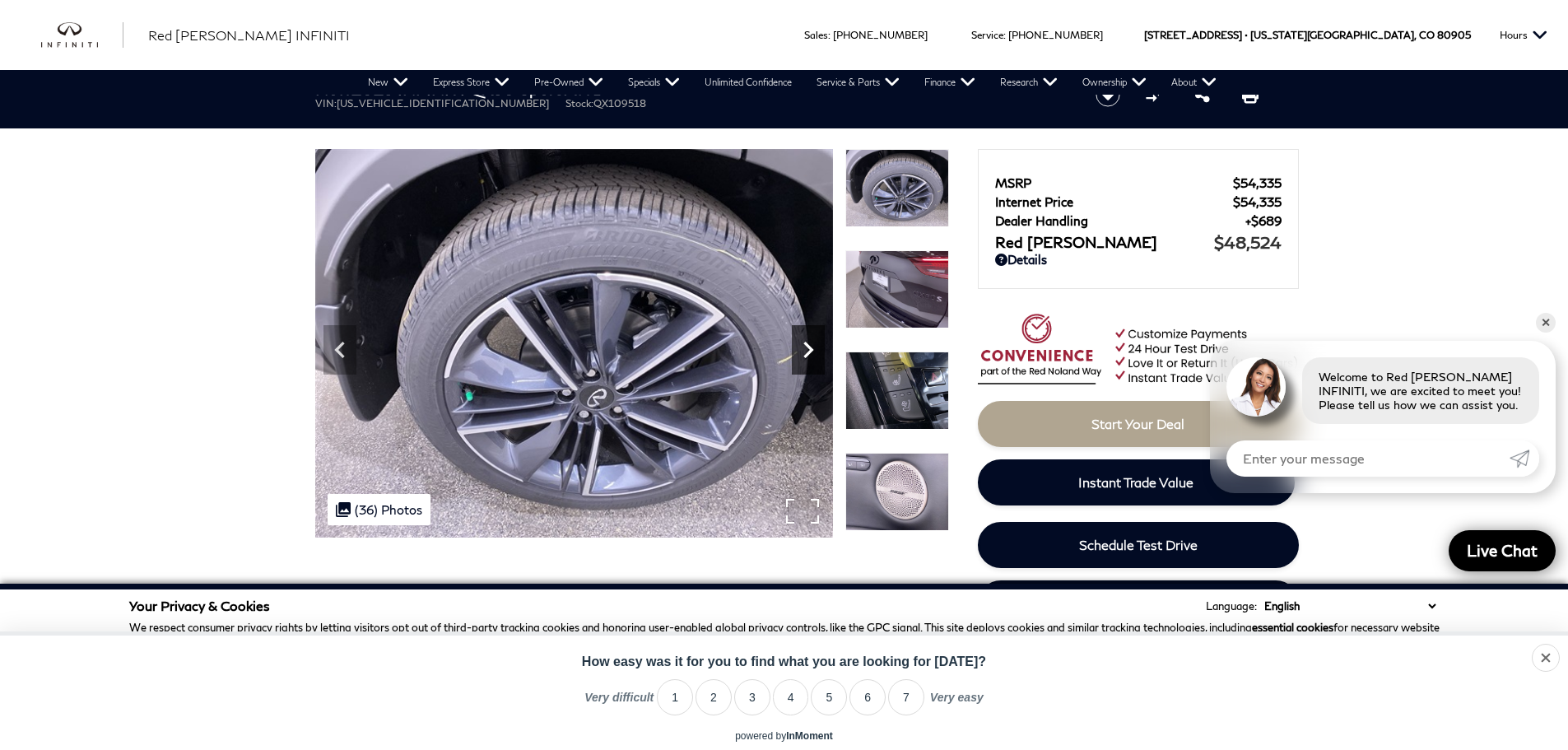
click at [809, 353] on icon "Next" at bounding box center [807, 350] width 9 height 16
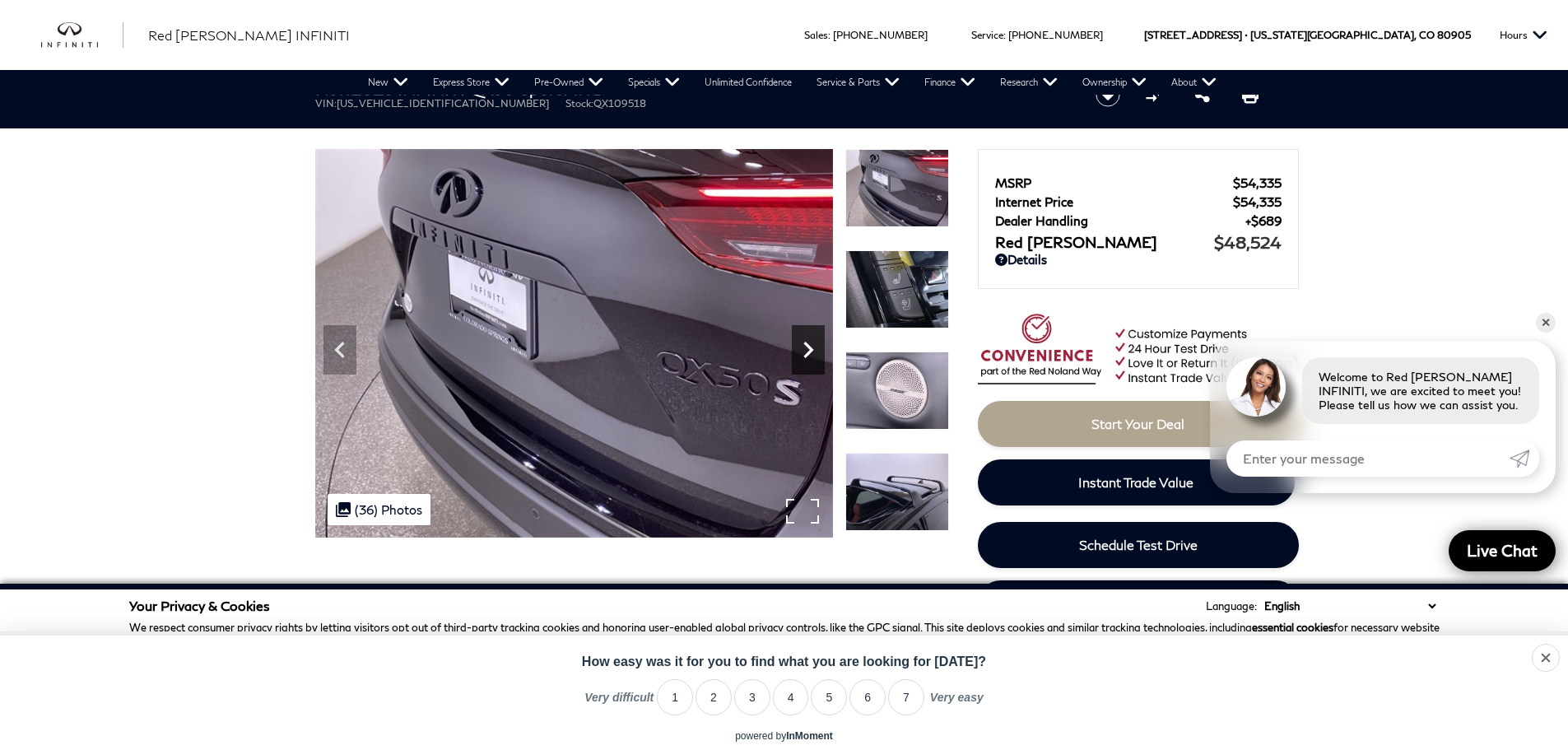
click at [809, 353] on icon "Next" at bounding box center [807, 350] width 9 height 16
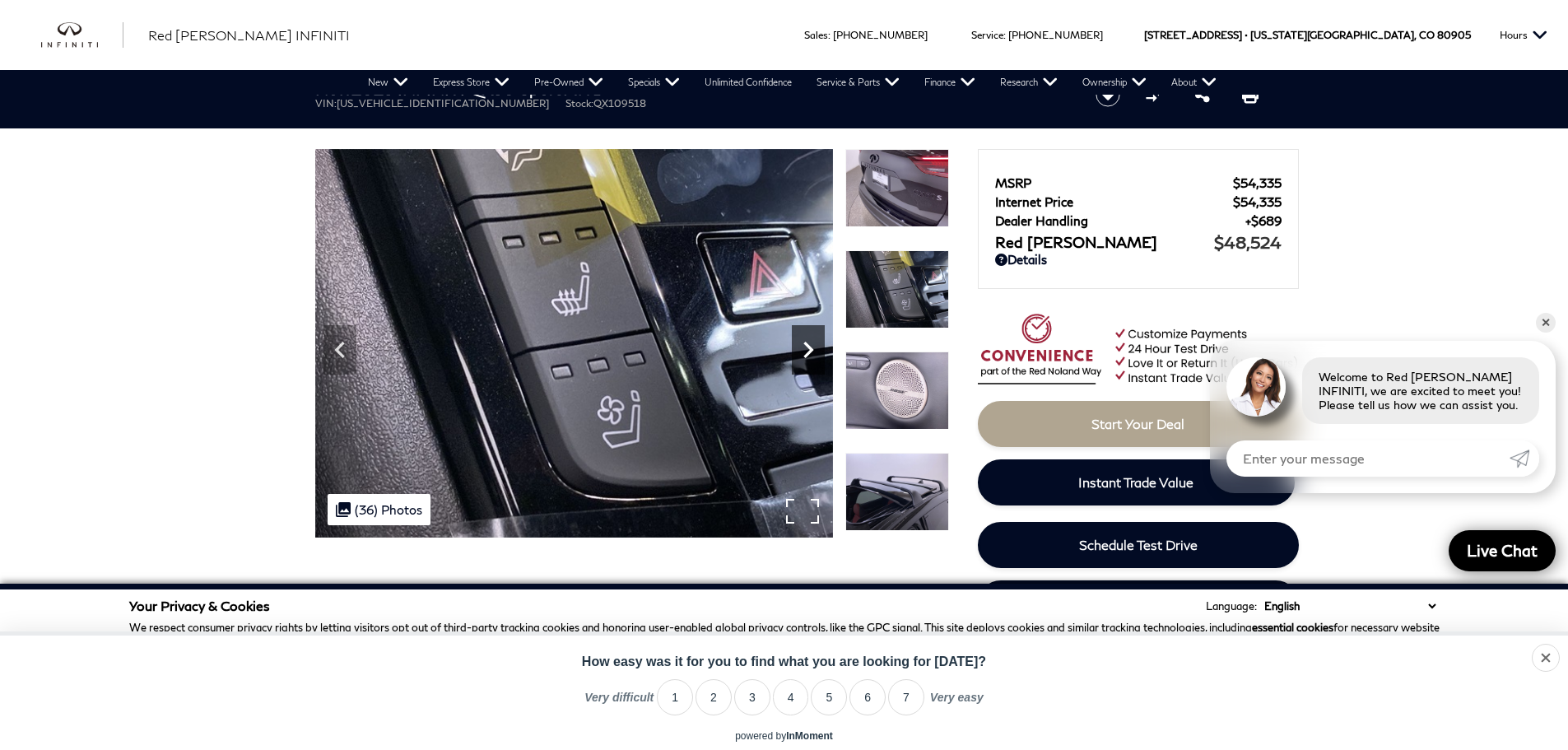
click at [809, 353] on icon "Next" at bounding box center [807, 350] width 9 height 16
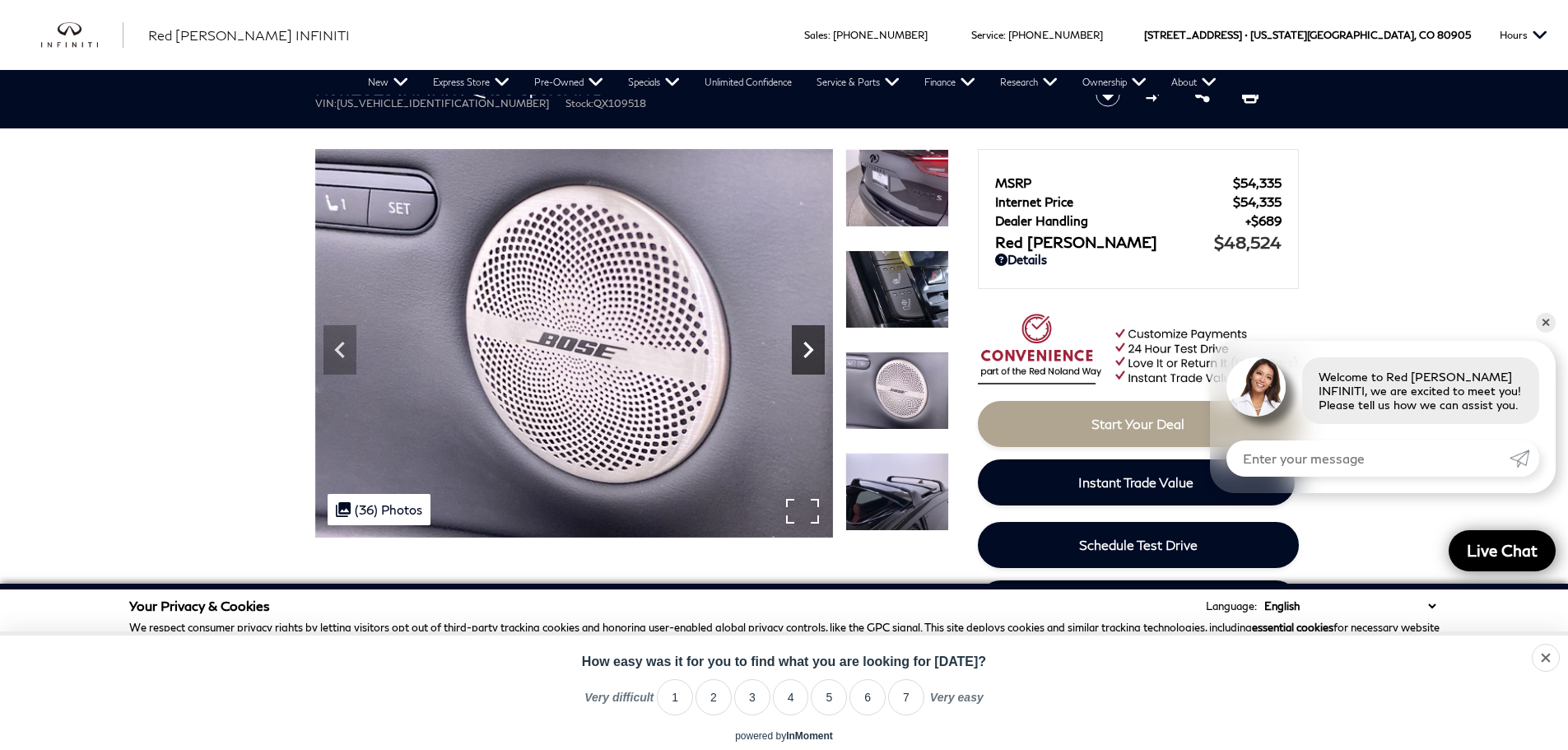
click at [809, 353] on icon "Next" at bounding box center [807, 350] width 9 height 16
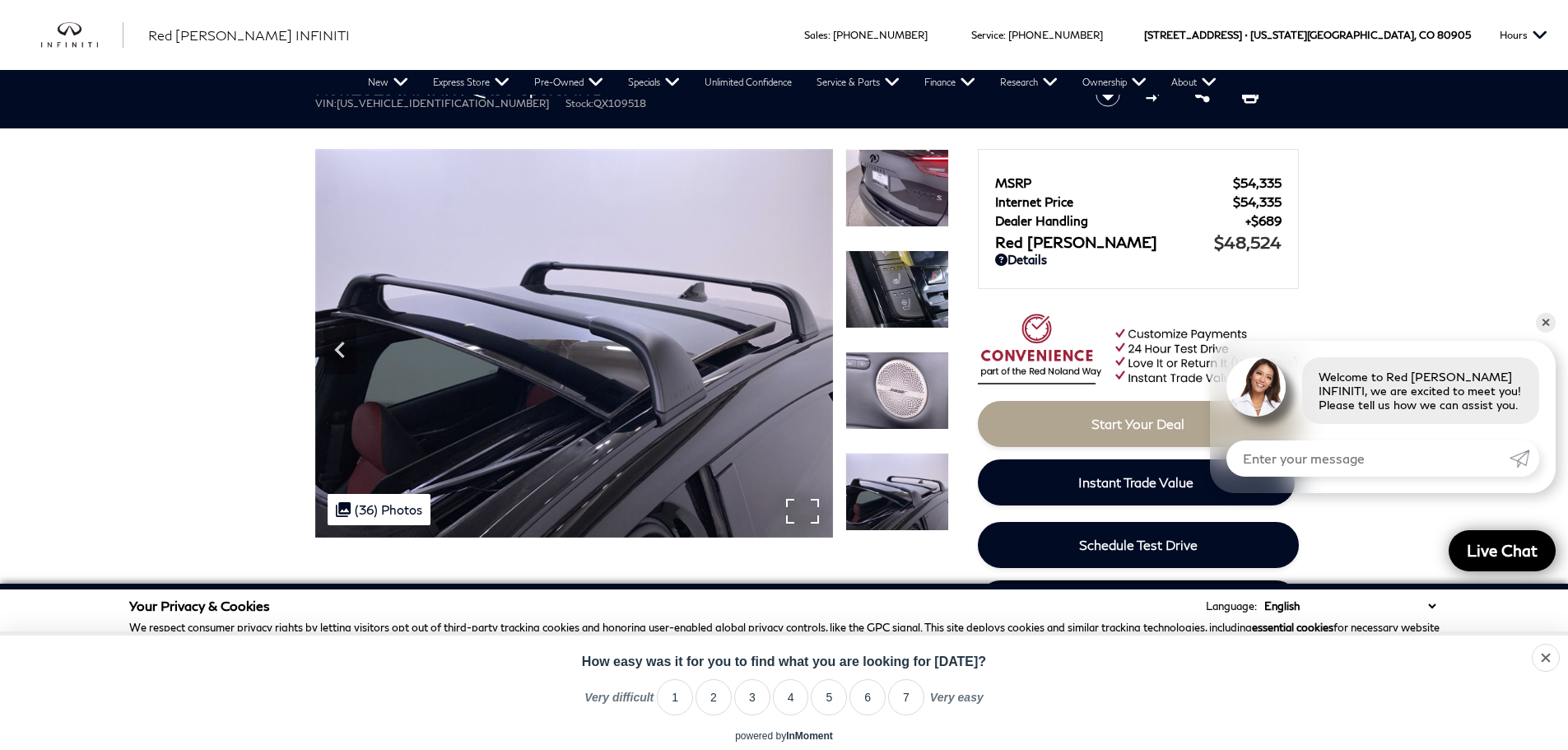
click at [809, 353] on img at bounding box center [574, 343] width 517 height 388
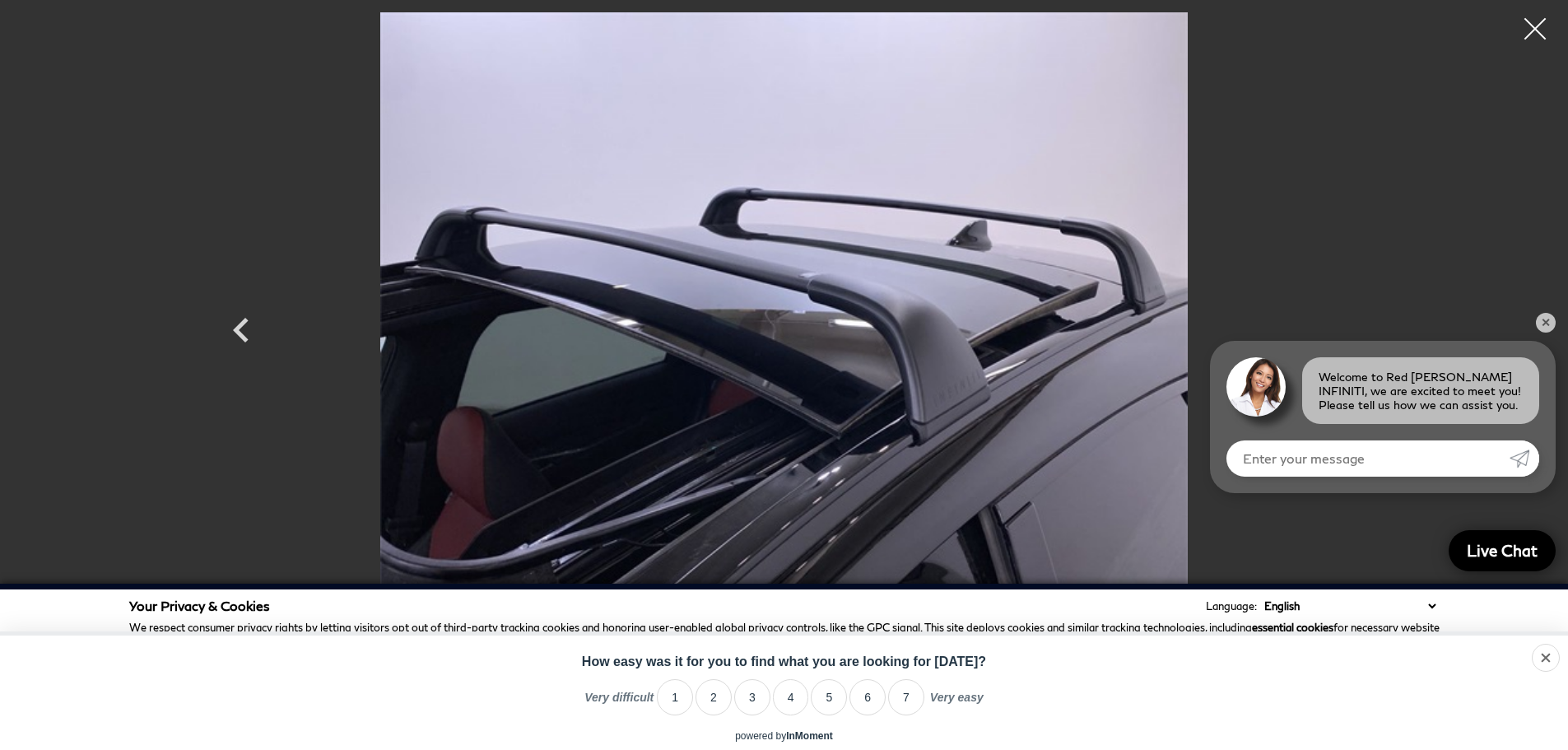
click at [1531, 27] on div at bounding box center [1535, 29] width 44 height 44
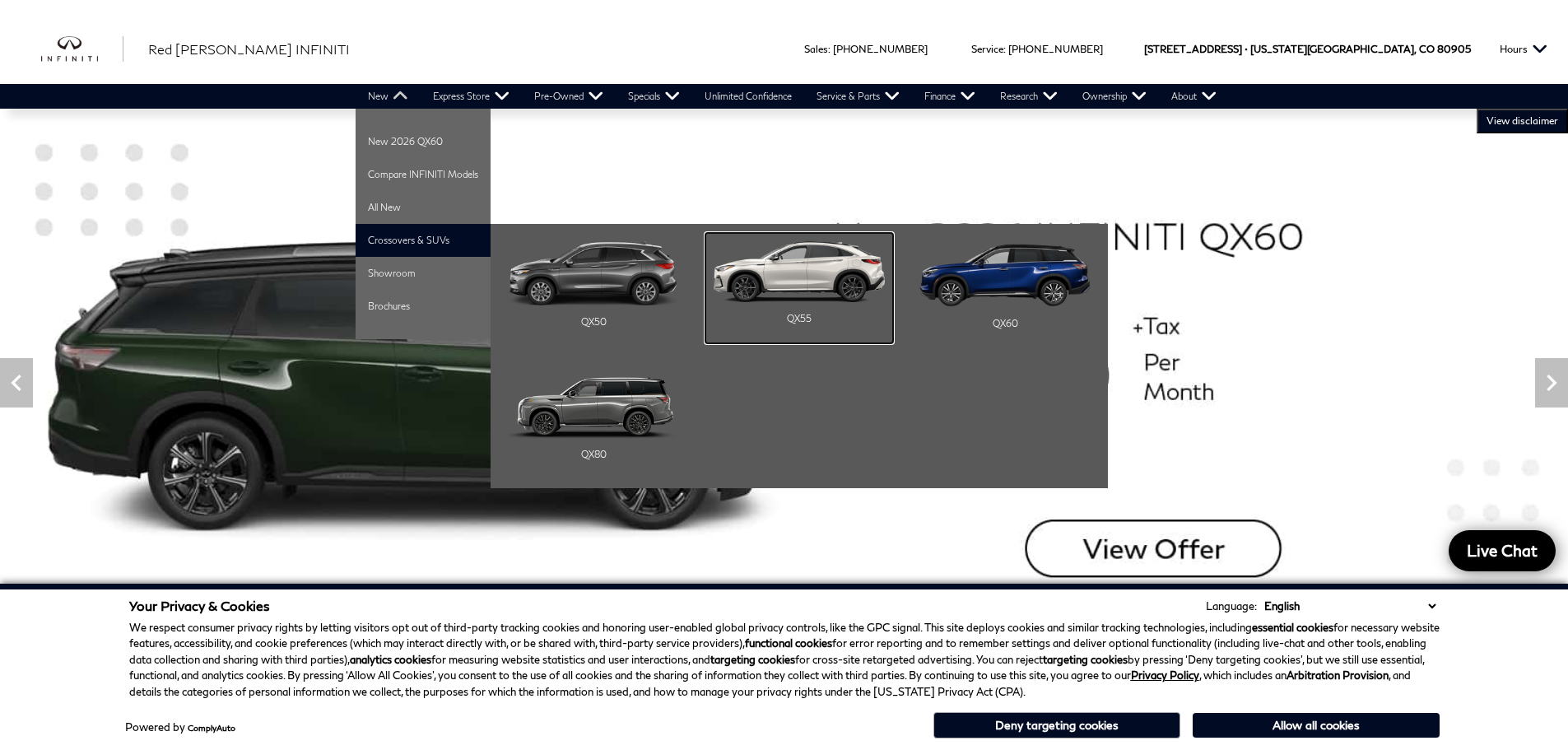
click at [834, 285] on img "Main Navigation" at bounding box center [799, 272] width 171 height 61
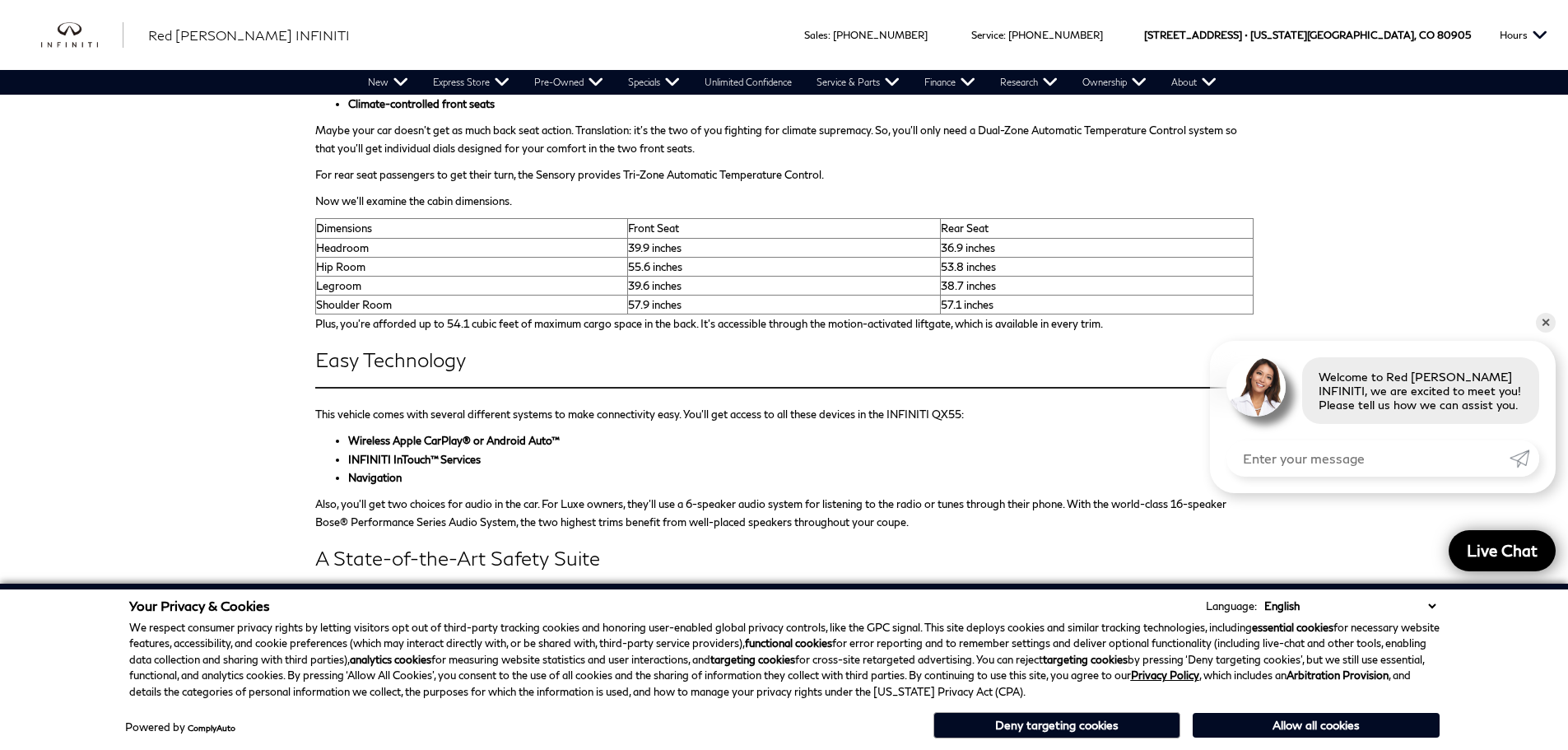
scroll to position [2306, 0]
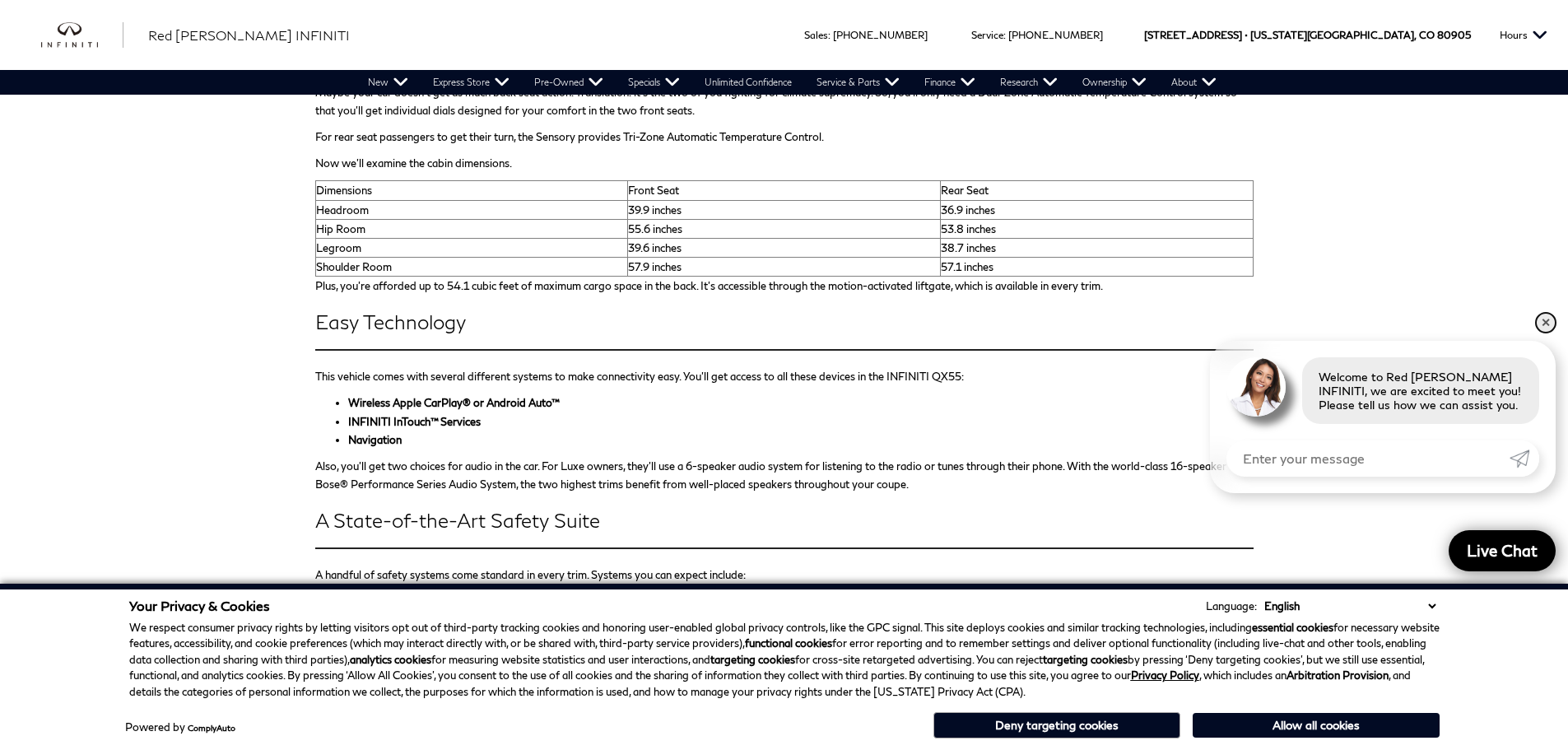
click at [1547, 321] on link "✕" at bounding box center [1546, 323] width 20 height 20
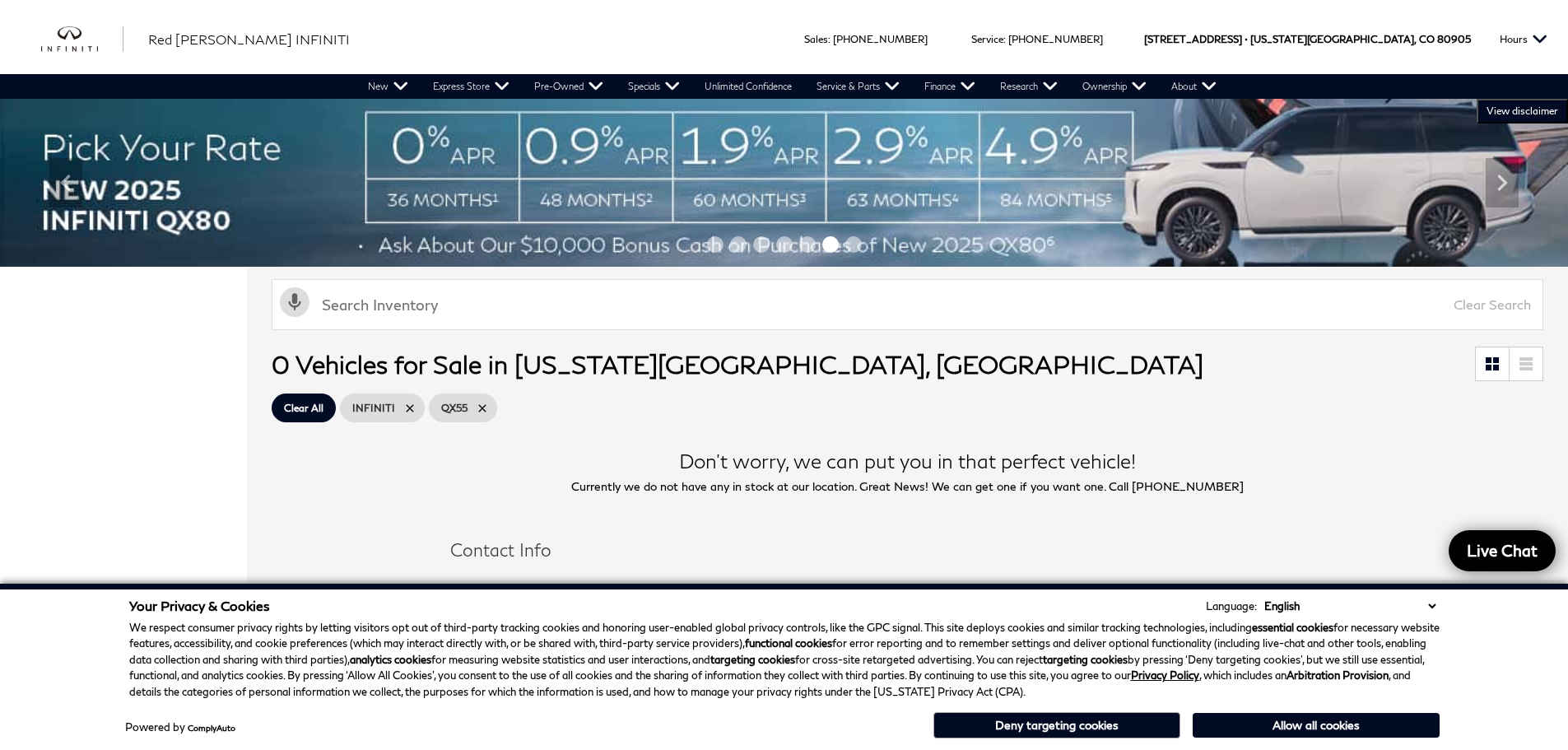
scroll to position [0, 0]
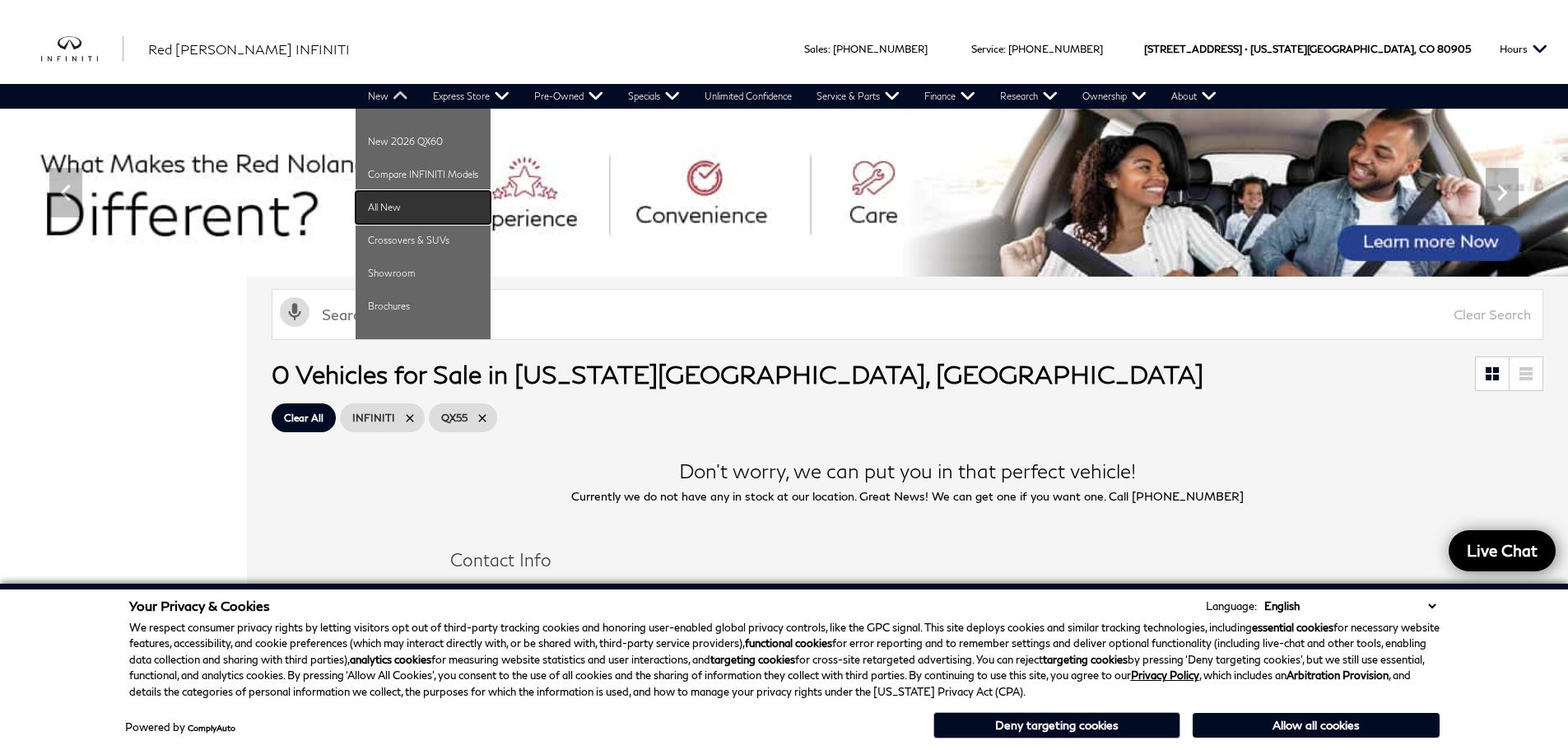
click at [381, 207] on link "All New" at bounding box center [423, 207] width 135 height 33
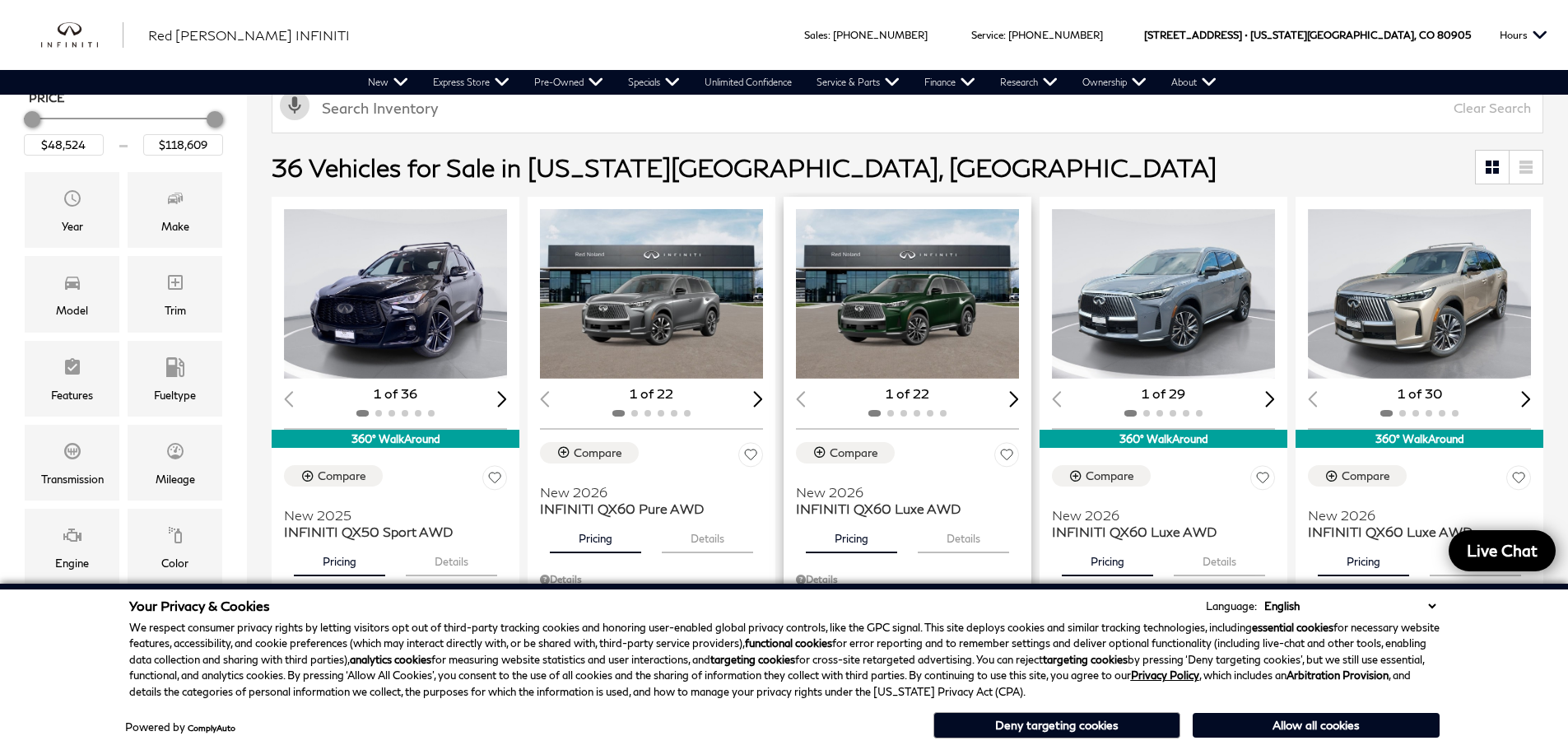
scroll to position [247, 0]
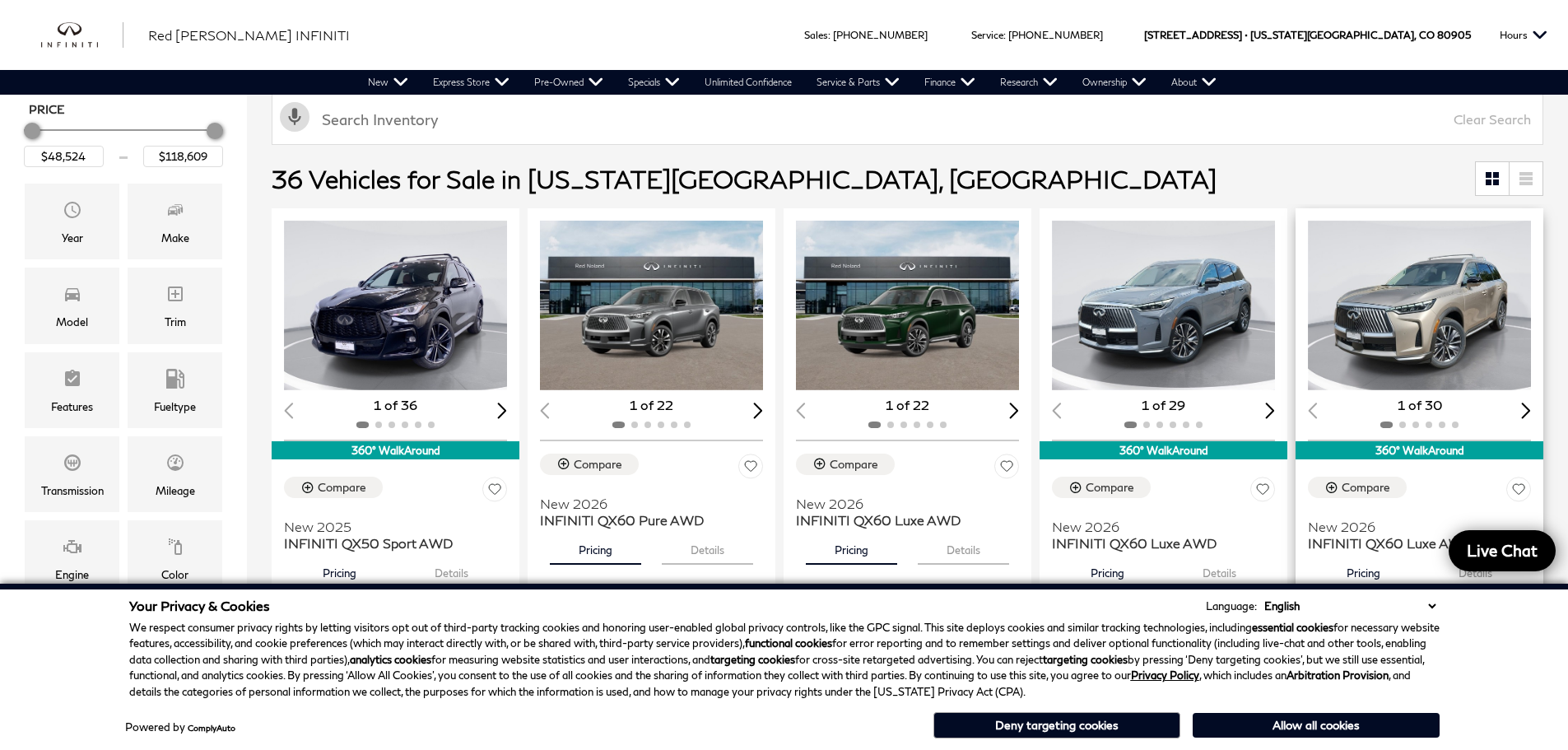
click at [1469, 347] on img "1 / 2" at bounding box center [1420, 306] width 225 height 170
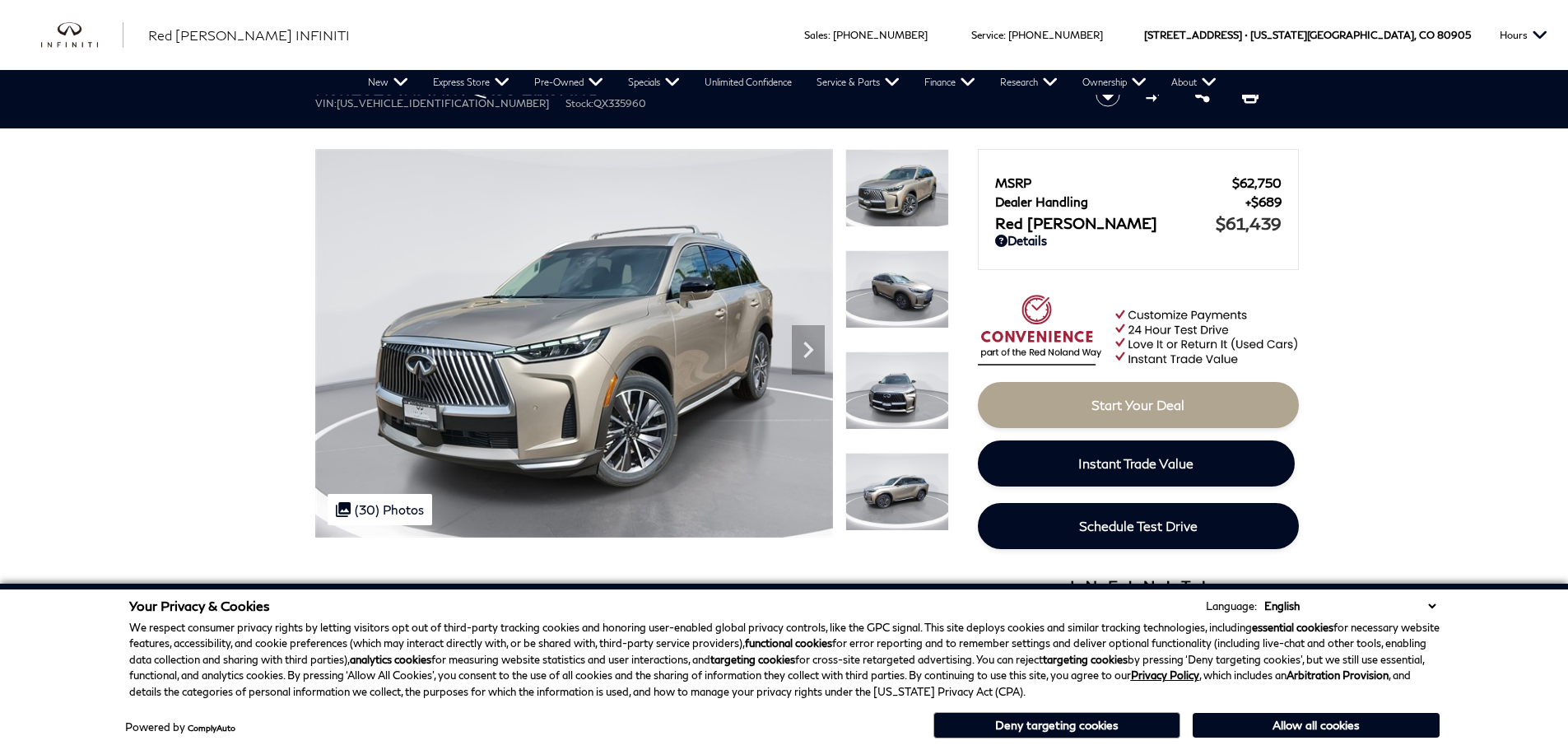
click at [902, 383] on img at bounding box center [897, 390] width 103 height 79
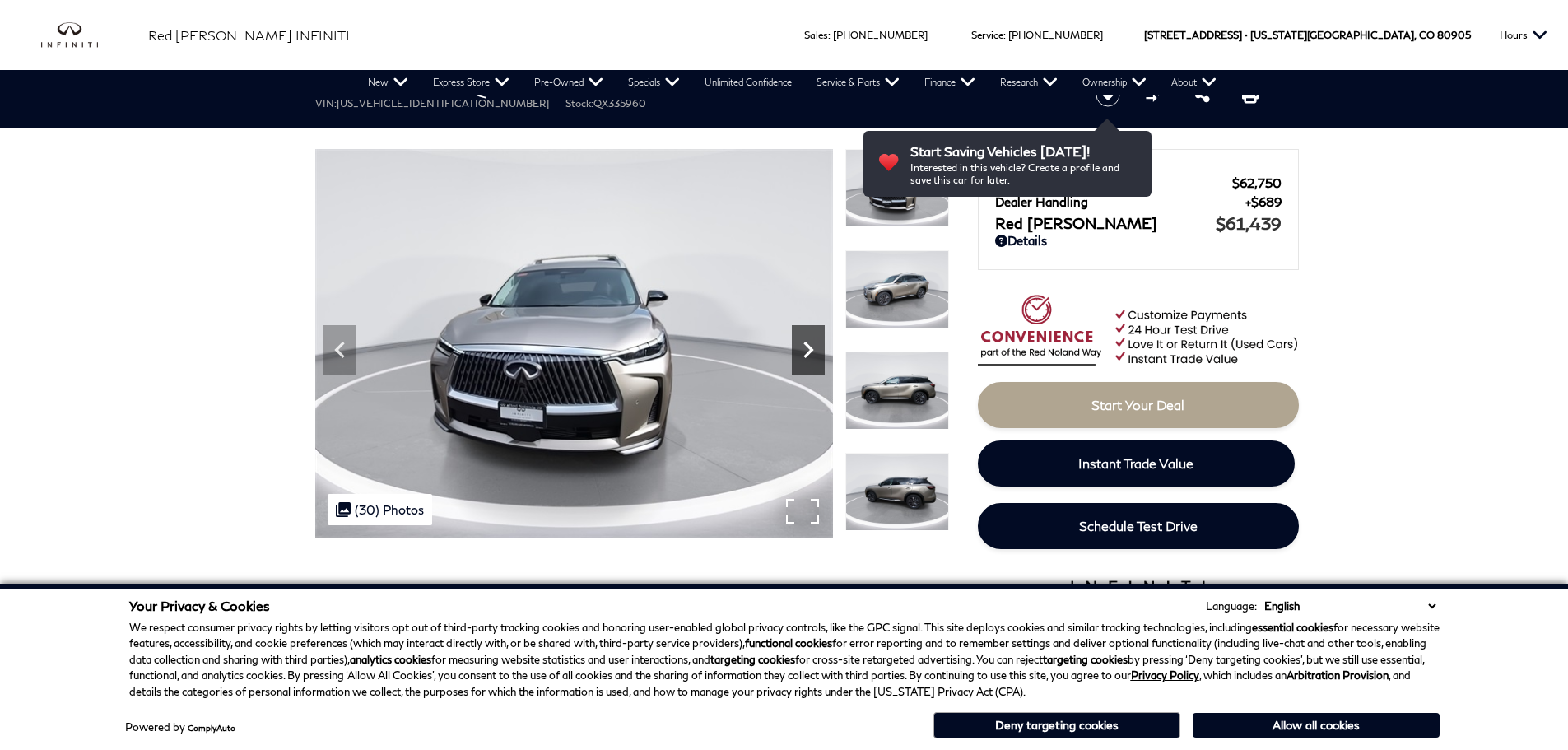
click at [798, 348] on icon "Next" at bounding box center [808, 350] width 33 height 33
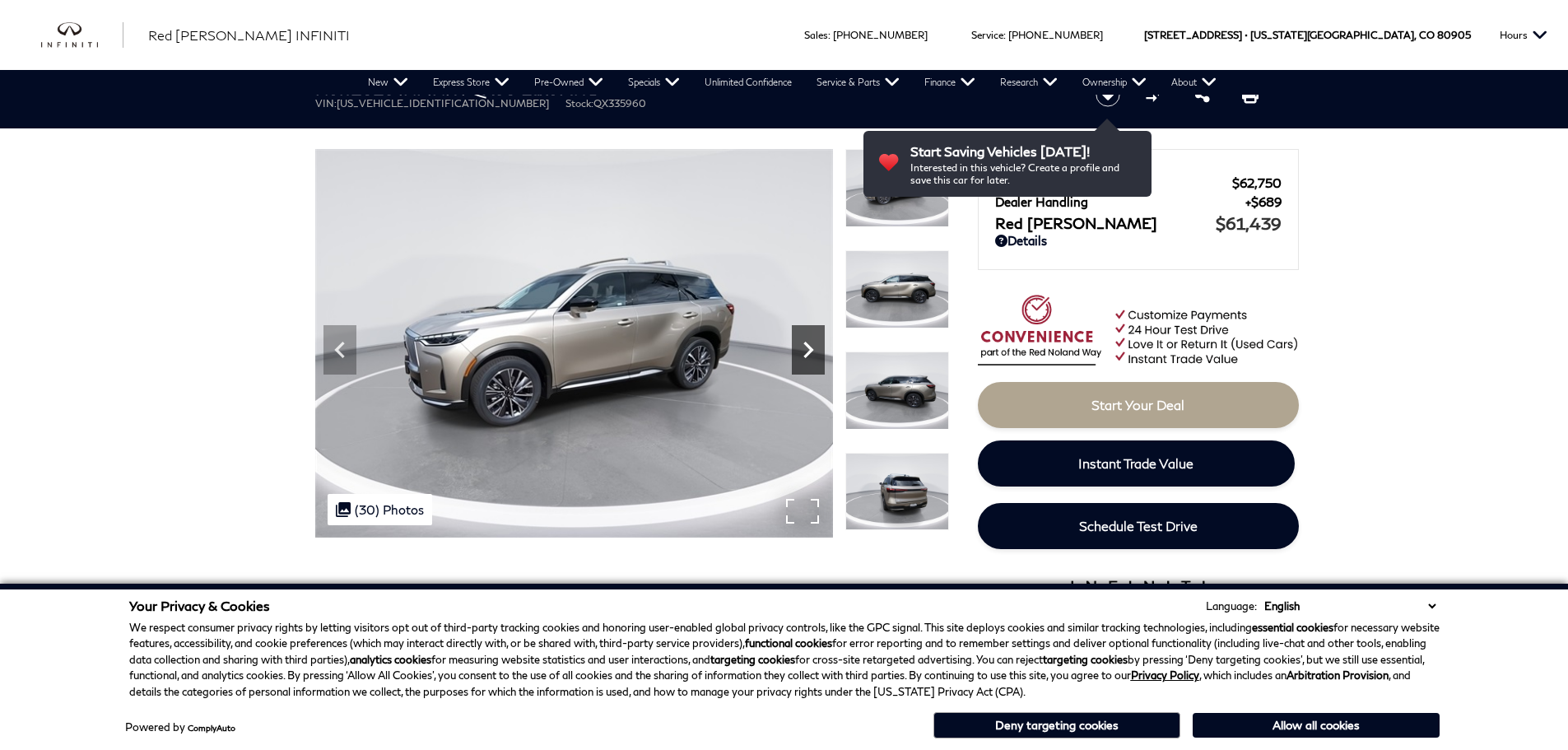
click at [798, 348] on icon "Next" at bounding box center [808, 350] width 33 height 33
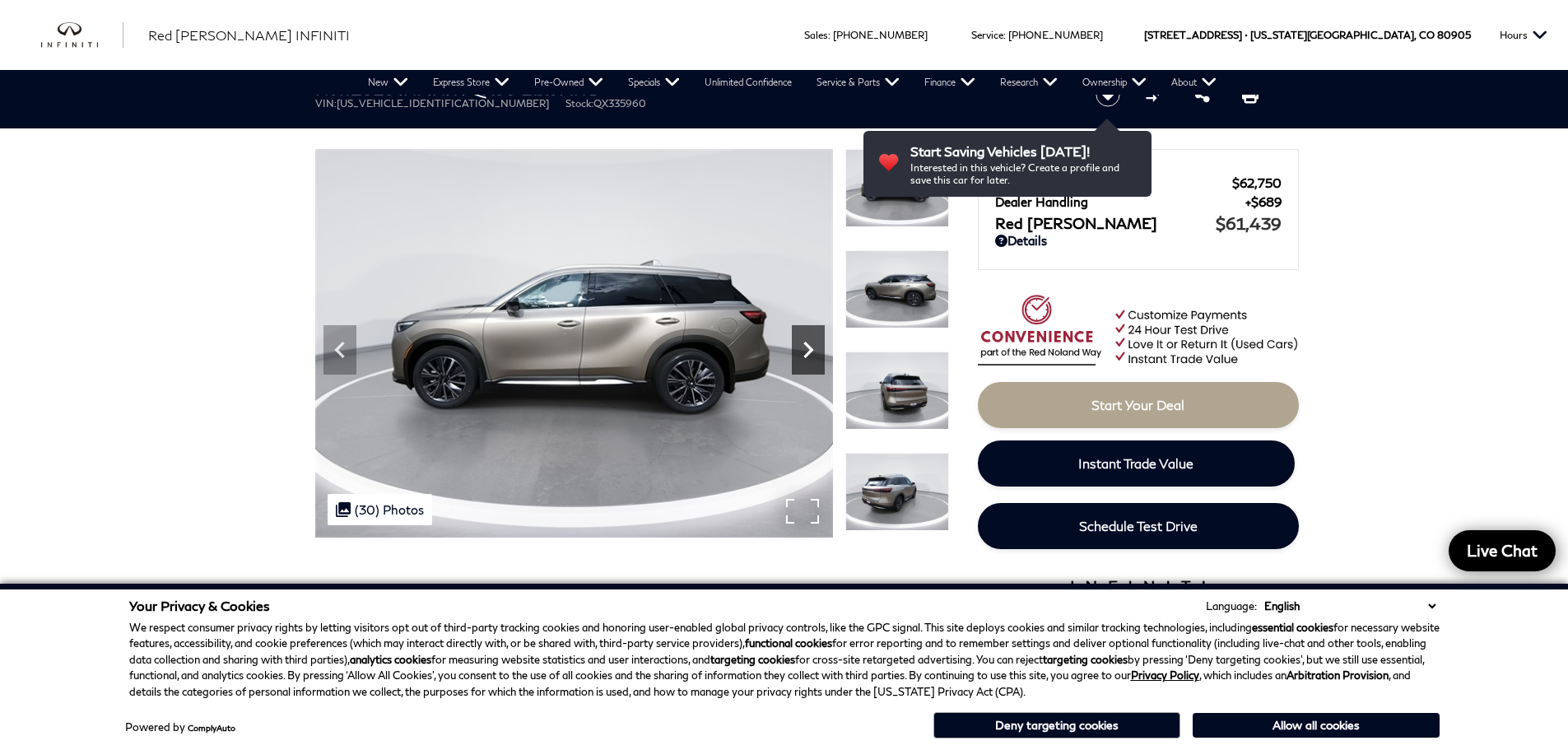
click at [798, 348] on icon "Next" at bounding box center [808, 350] width 33 height 33
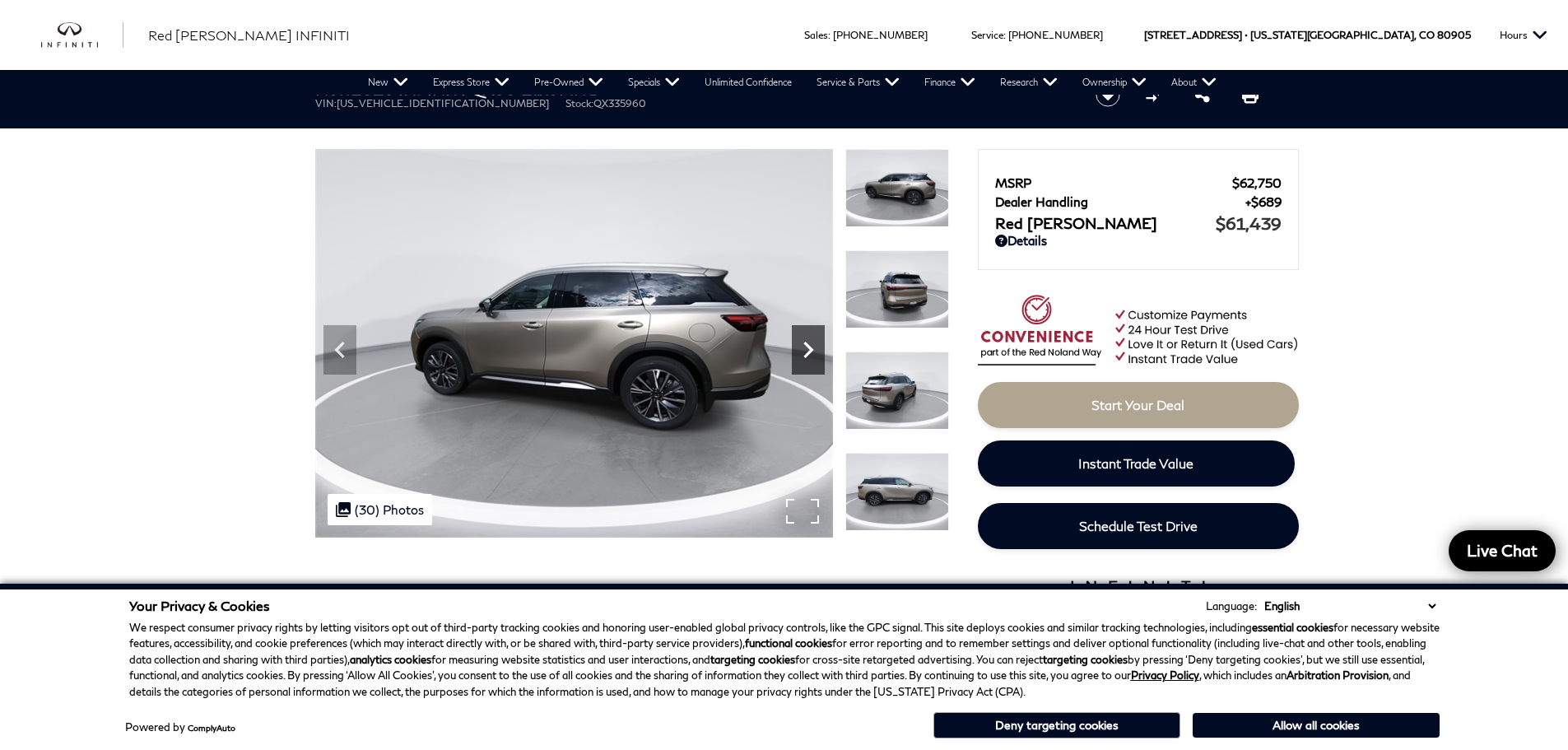
click at [798, 348] on icon "Next" at bounding box center [808, 350] width 33 height 33
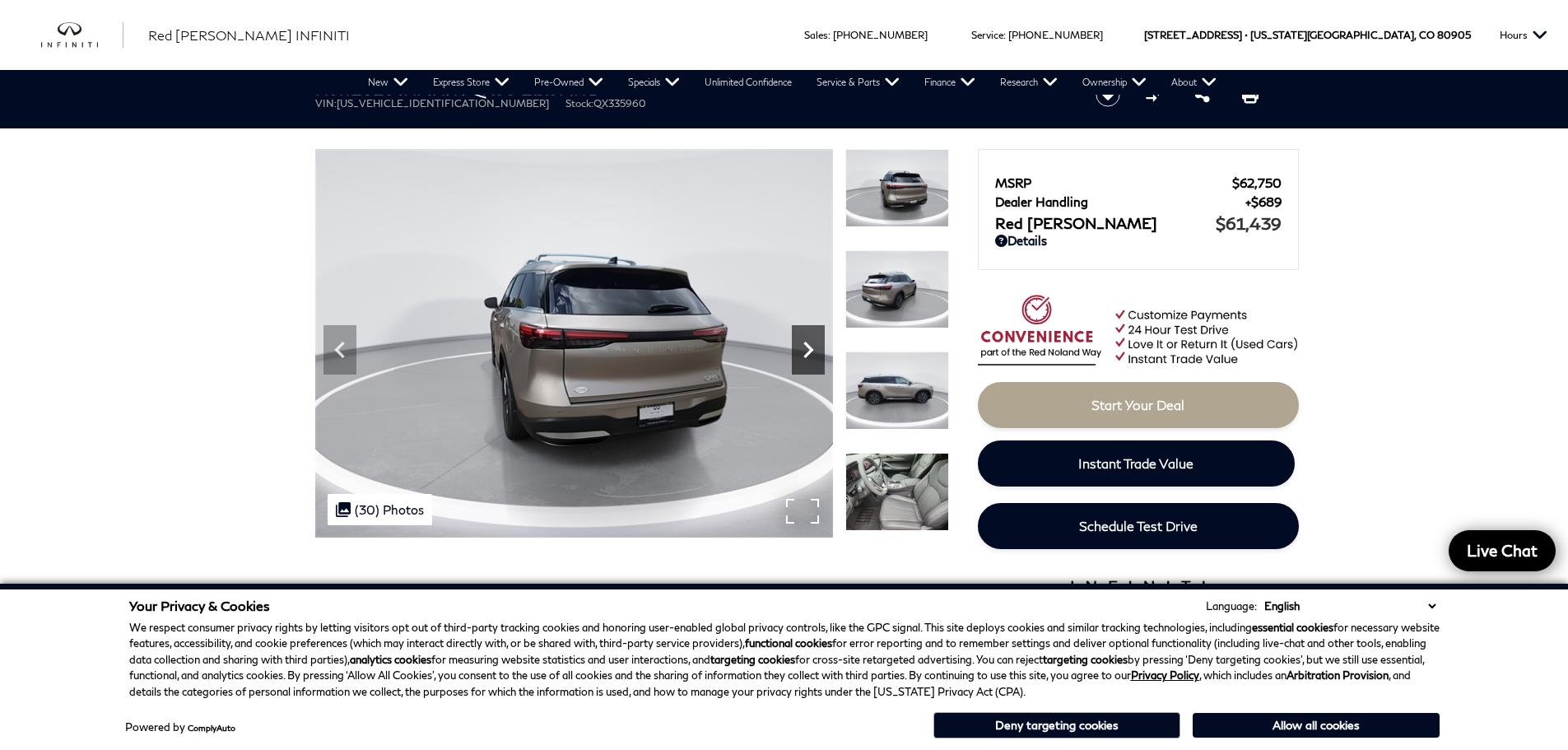
click at [798, 348] on icon "Next" at bounding box center [808, 350] width 33 height 33
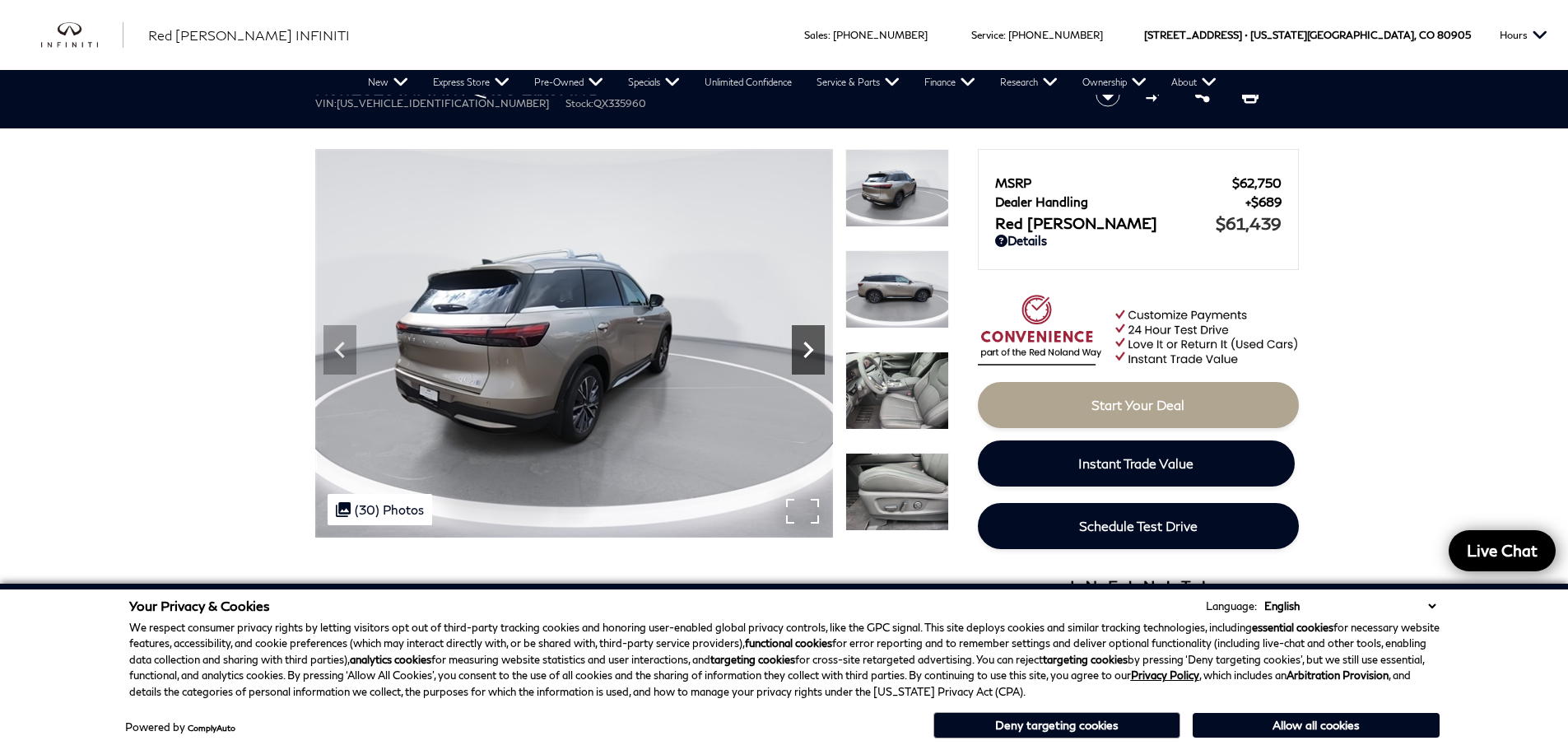
click at [798, 348] on icon "Next" at bounding box center [808, 350] width 33 height 33
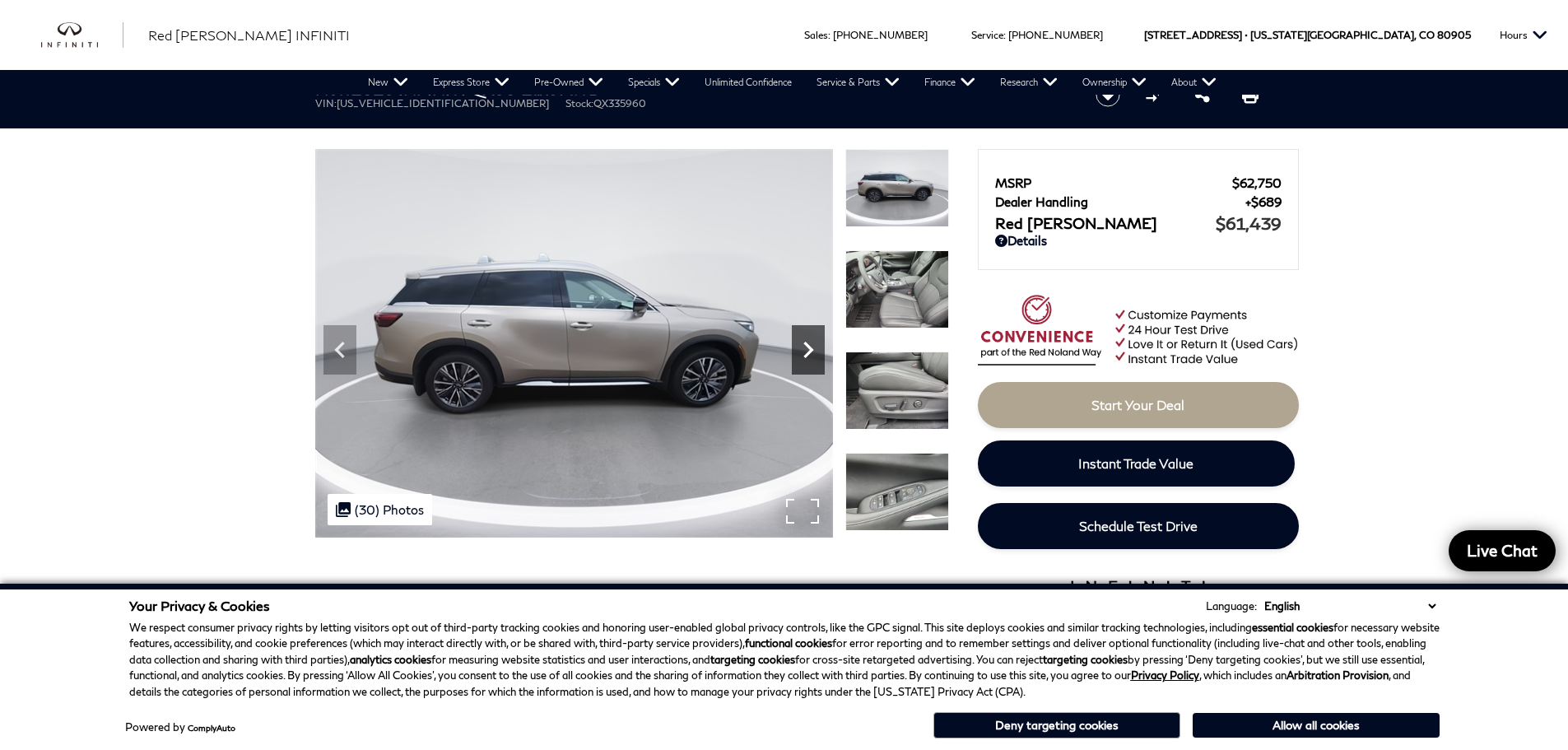
click at [798, 348] on icon "Next" at bounding box center [808, 350] width 33 height 33
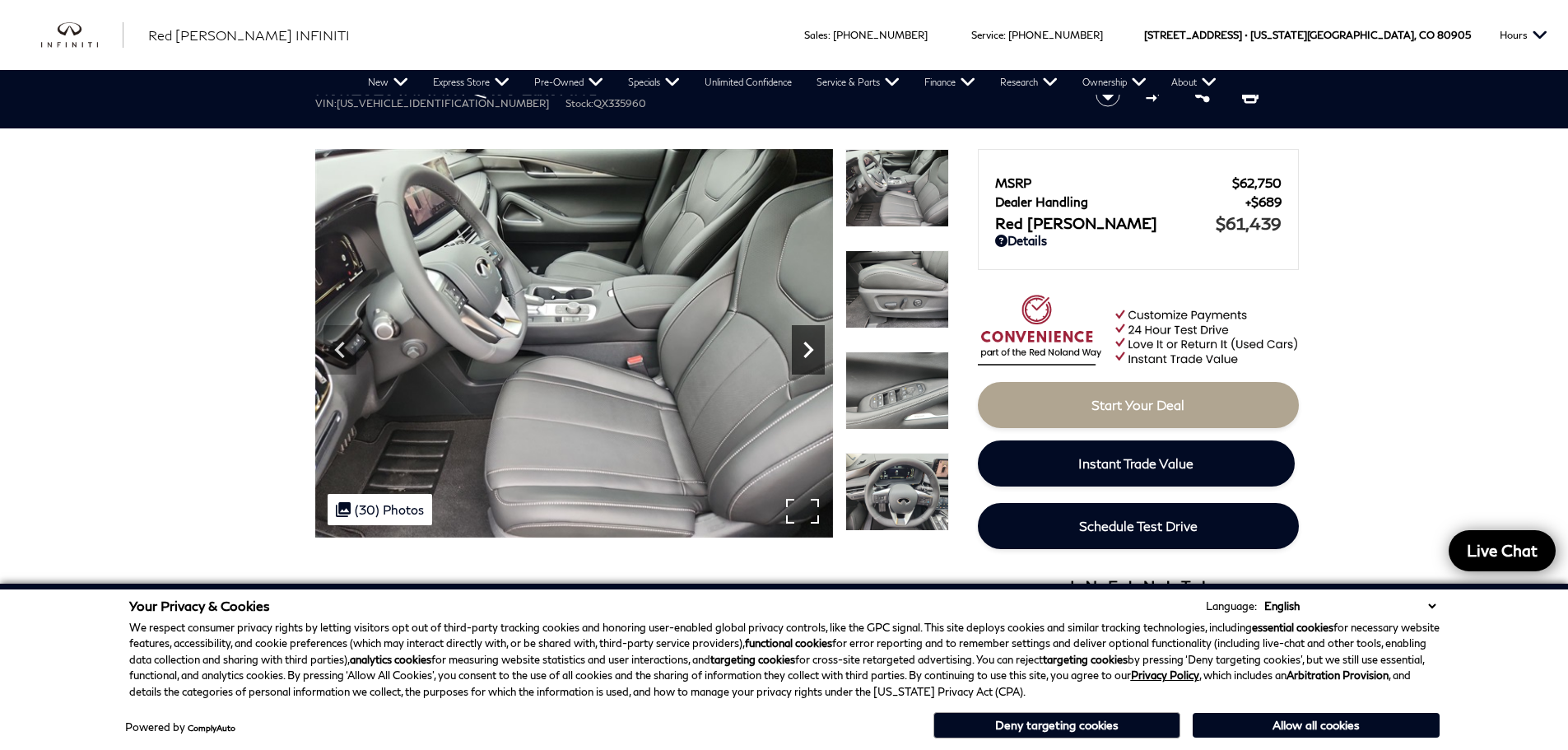
click at [798, 348] on icon "Next" at bounding box center [808, 350] width 33 height 33
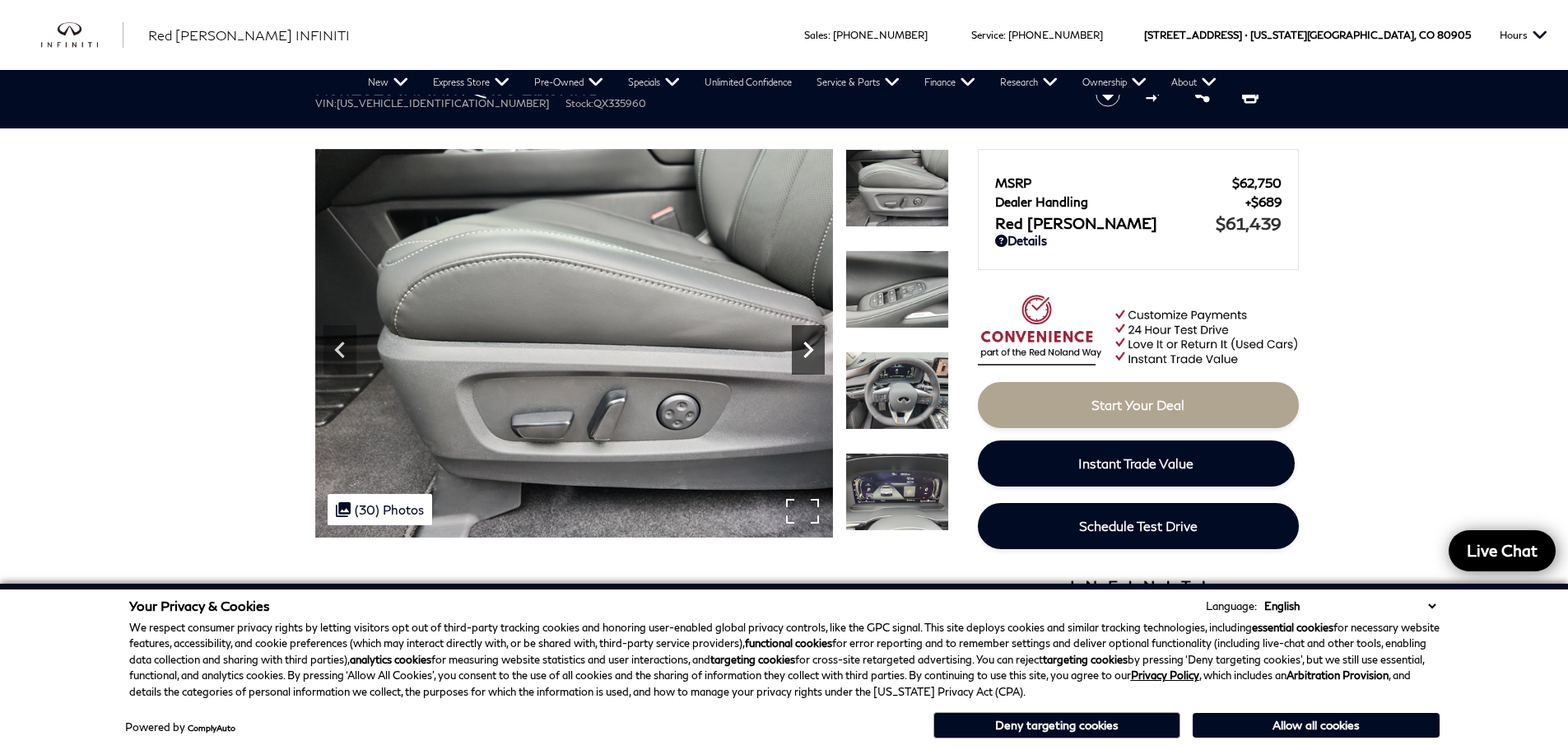
click at [798, 348] on icon "Next" at bounding box center [808, 350] width 33 height 33
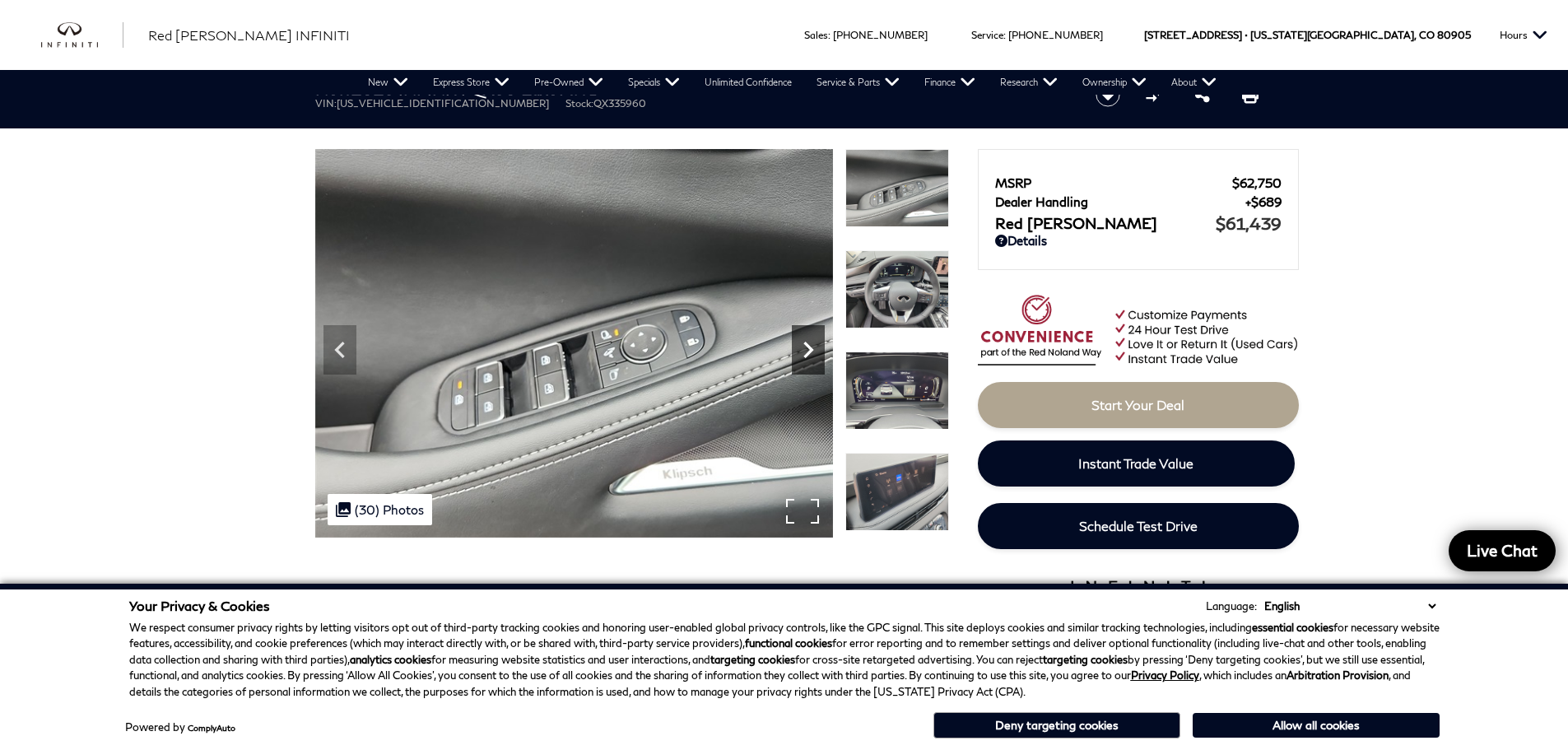
click at [798, 348] on icon "Next" at bounding box center [808, 350] width 33 height 33
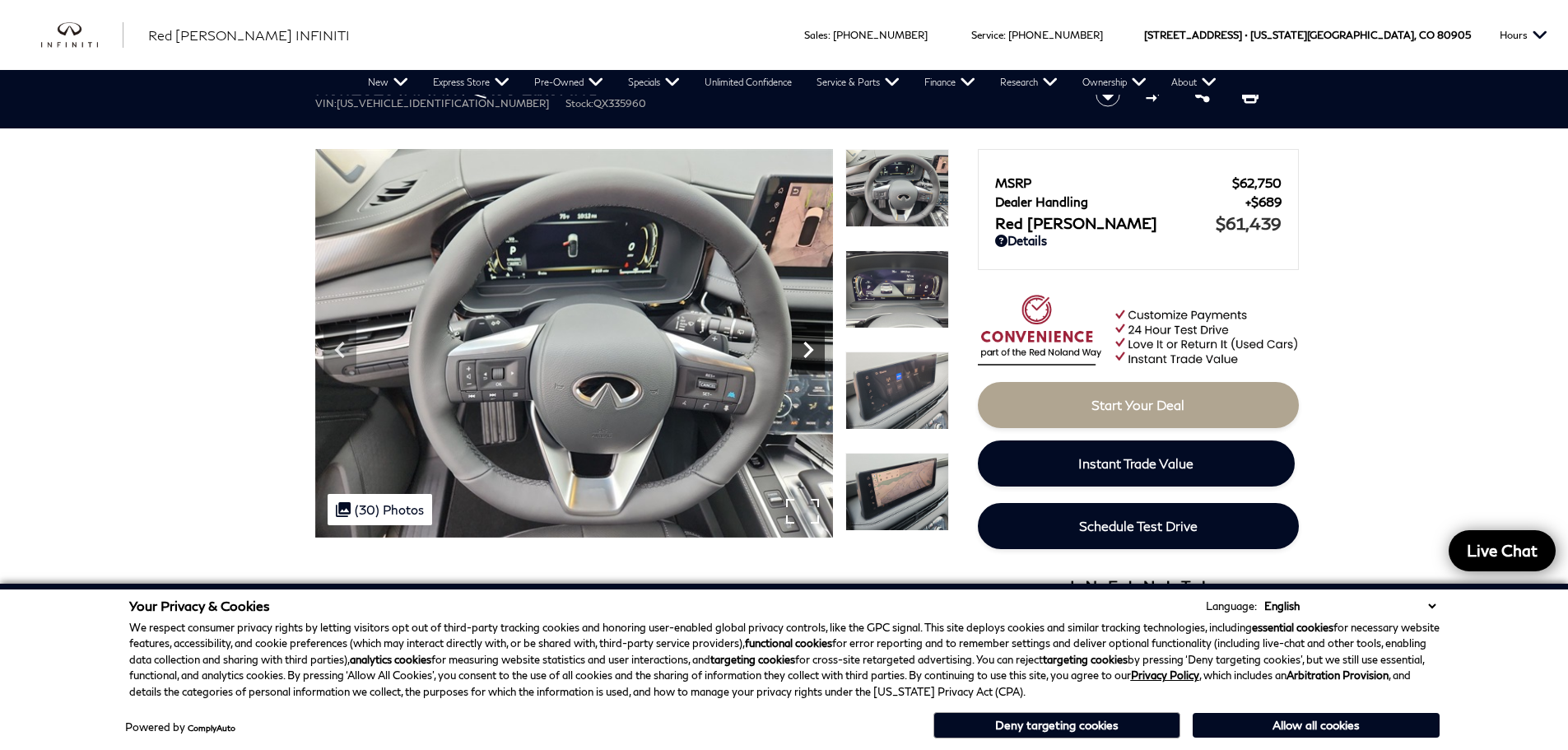
click at [798, 348] on icon "Next" at bounding box center [808, 350] width 33 height 33
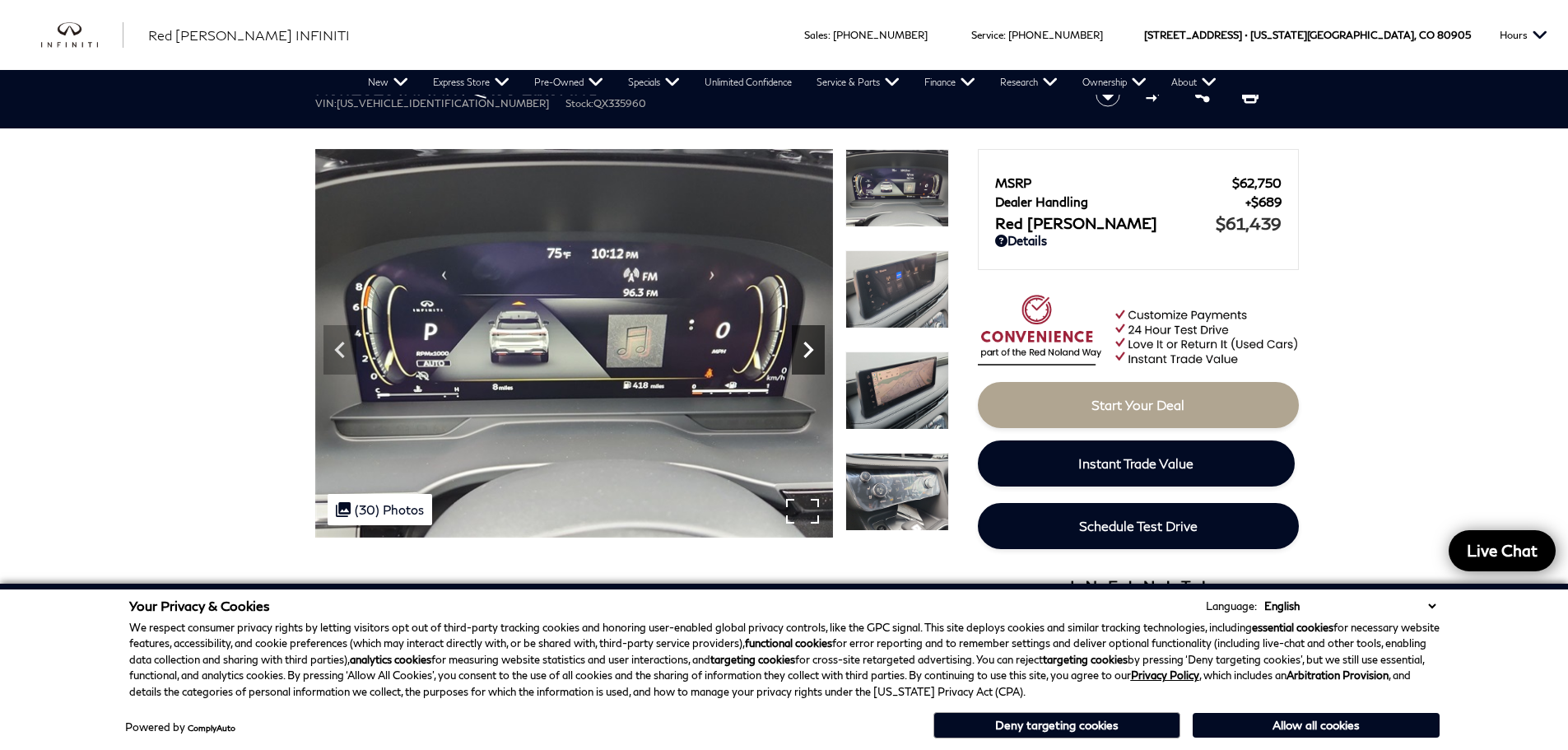
click at [798, 348] on icon "Next" at bounding box center [808, 350] width 33 height 33
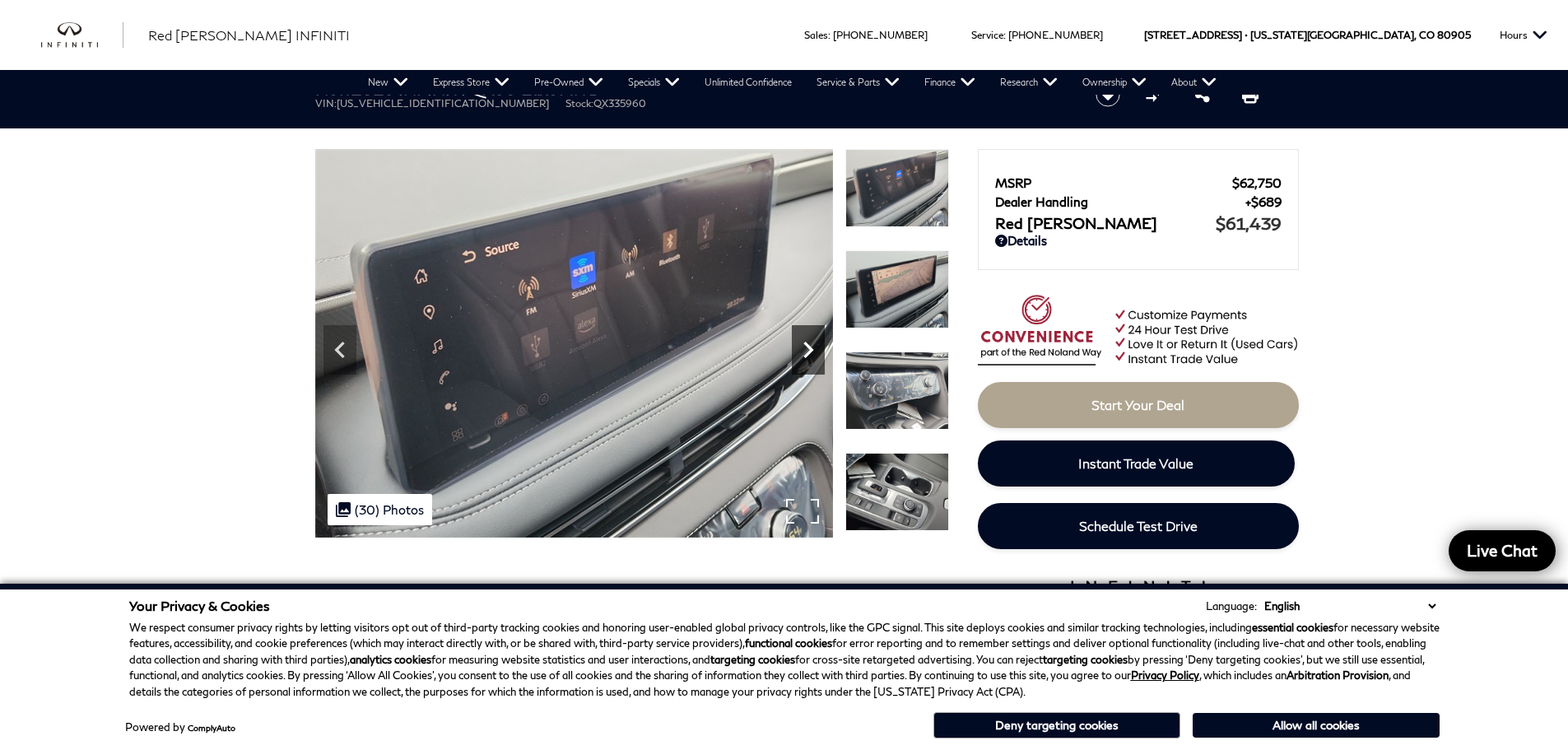
click at [798, 348] on icon "Next" at bounding box center [808, 350] width 33 height 33
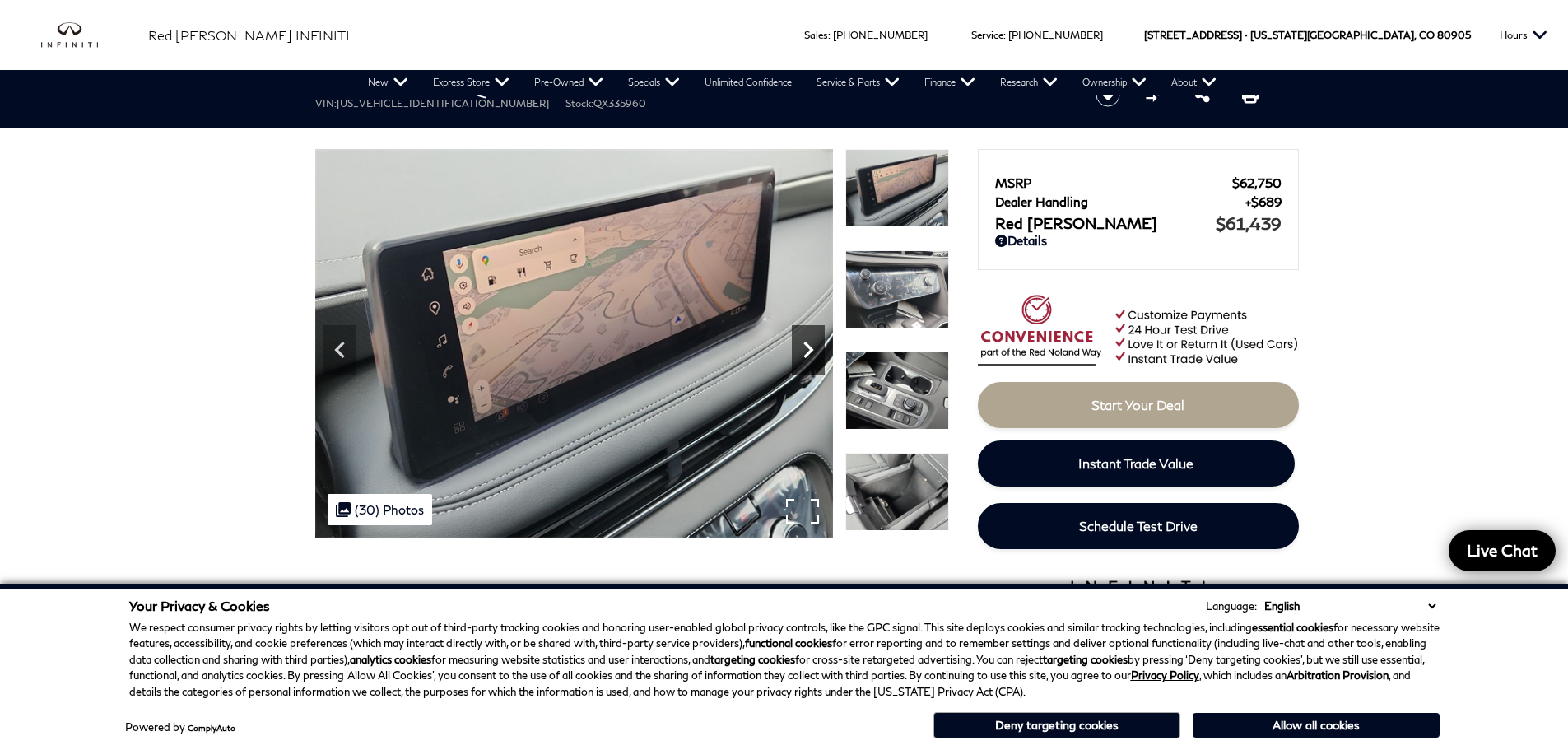
click at [798, 348] on icon "Next" at bounding box center [808, 350] width 33 height 33
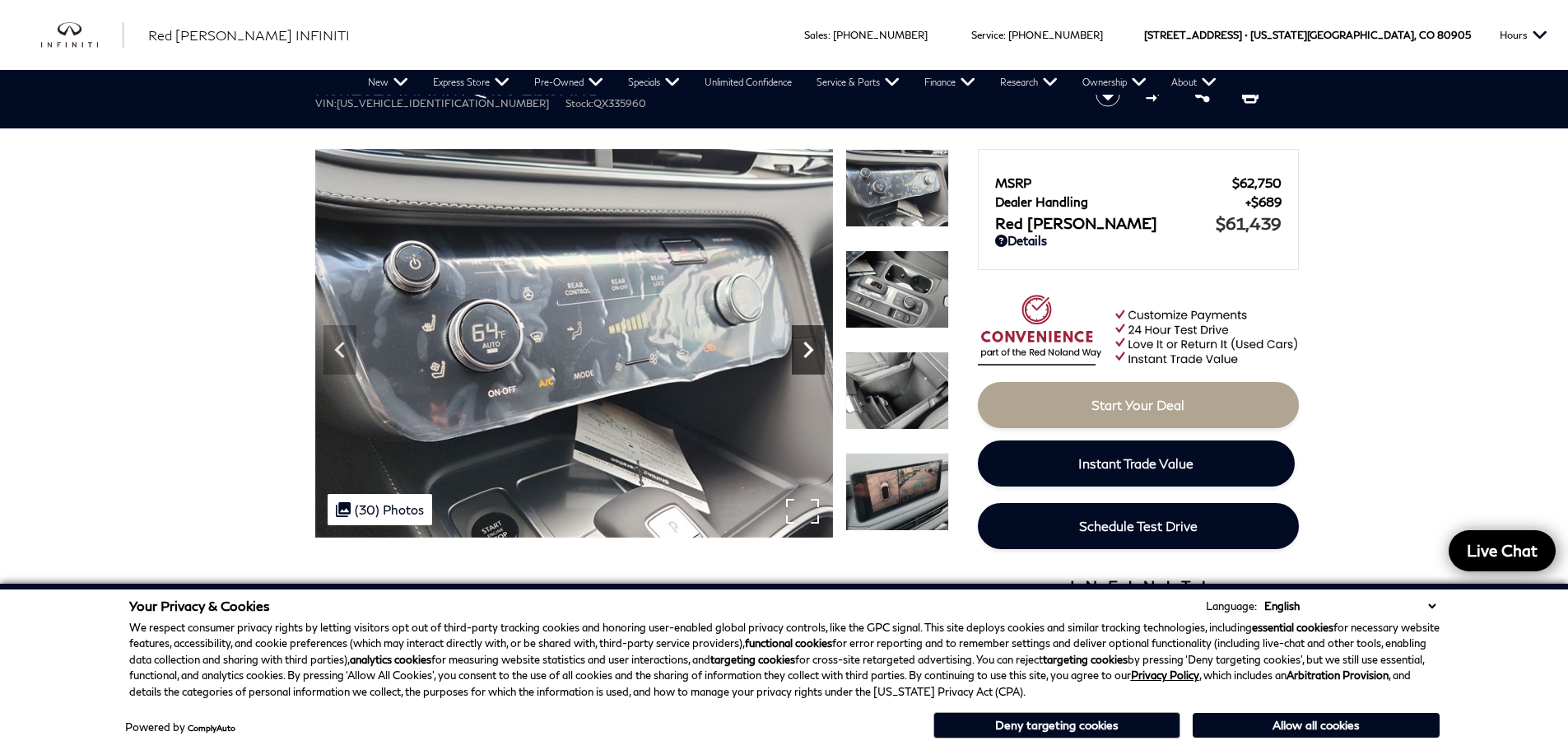
click at [798, 348] on icon "Next" at bounding box center [808, 350] width 33 height 33
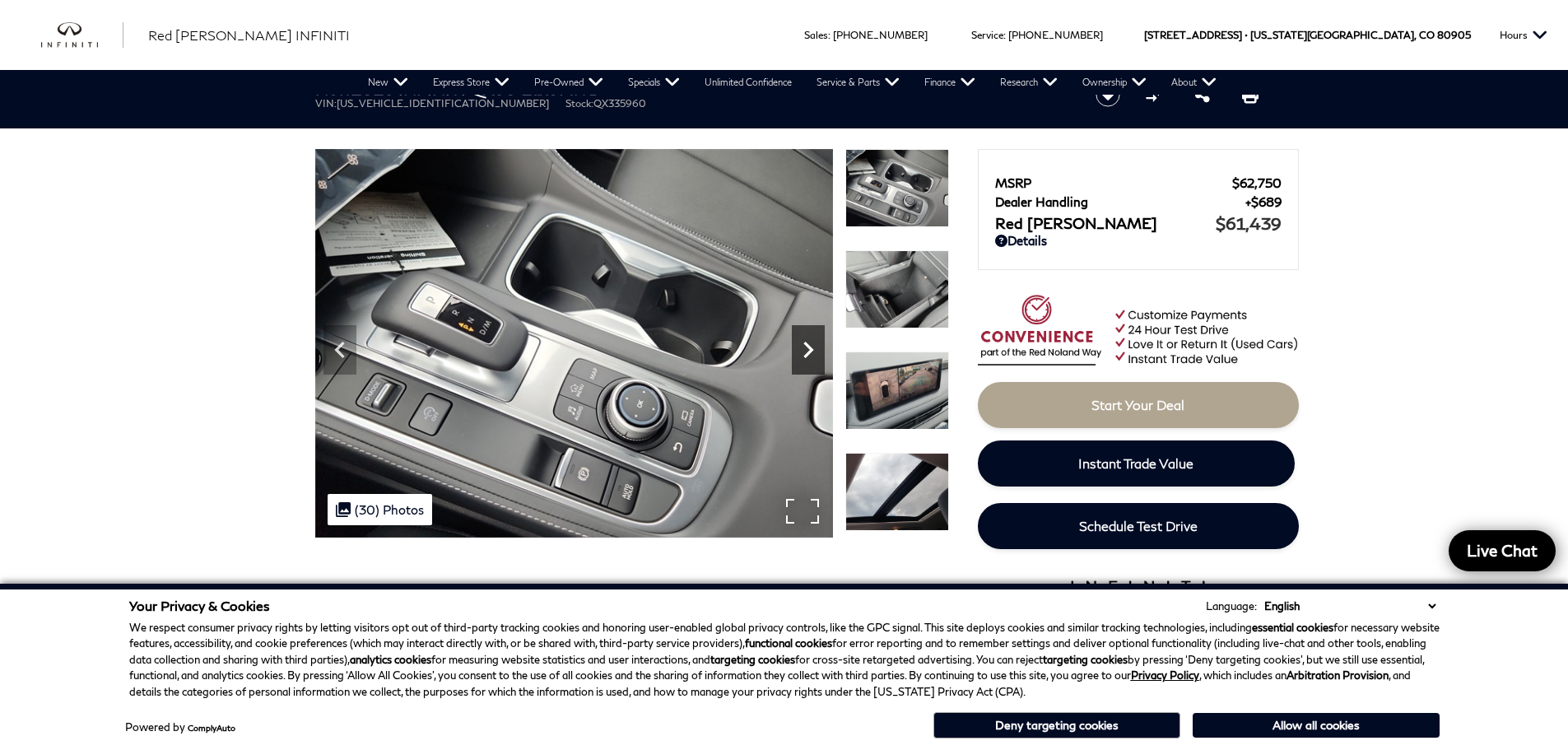
click at [798, 348] on icon "Next" at bounding box center [808, 350] width 33 height 33
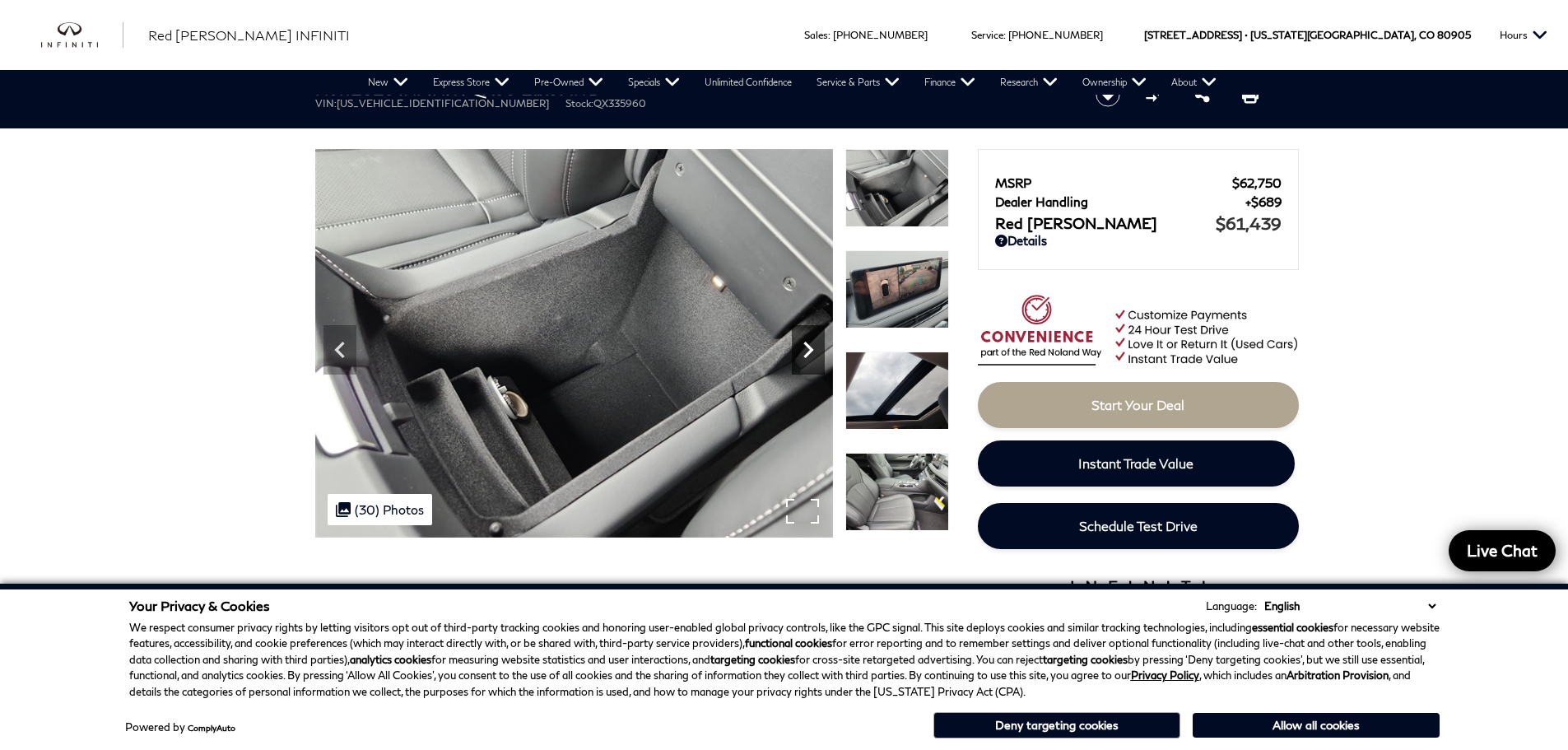
click at [798, 348] on icon "Next" at bounding box center [808, 350] width 33 height 33
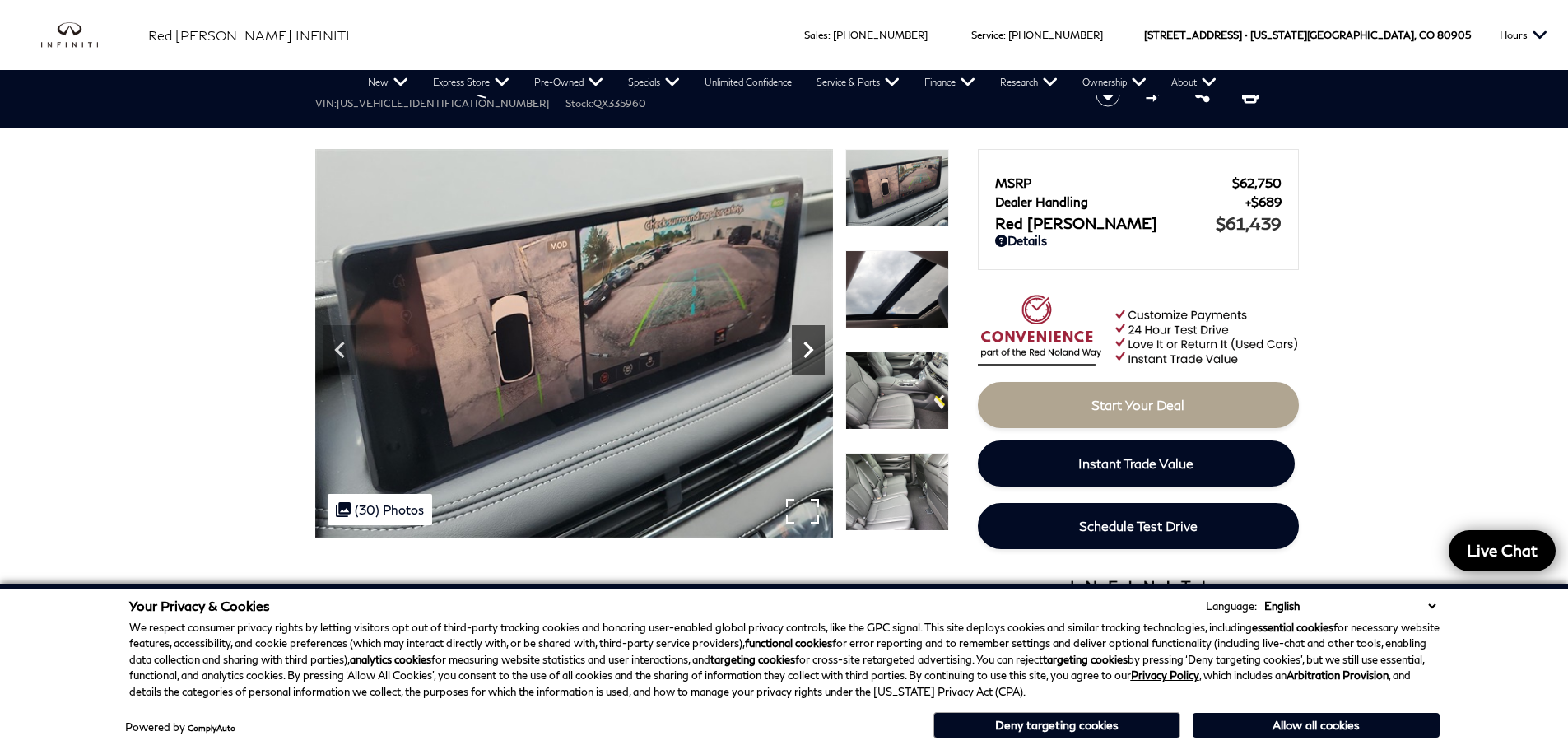
click at [798, 348] on icon "Next" at bounding box center [808, 350] width 33 height 33
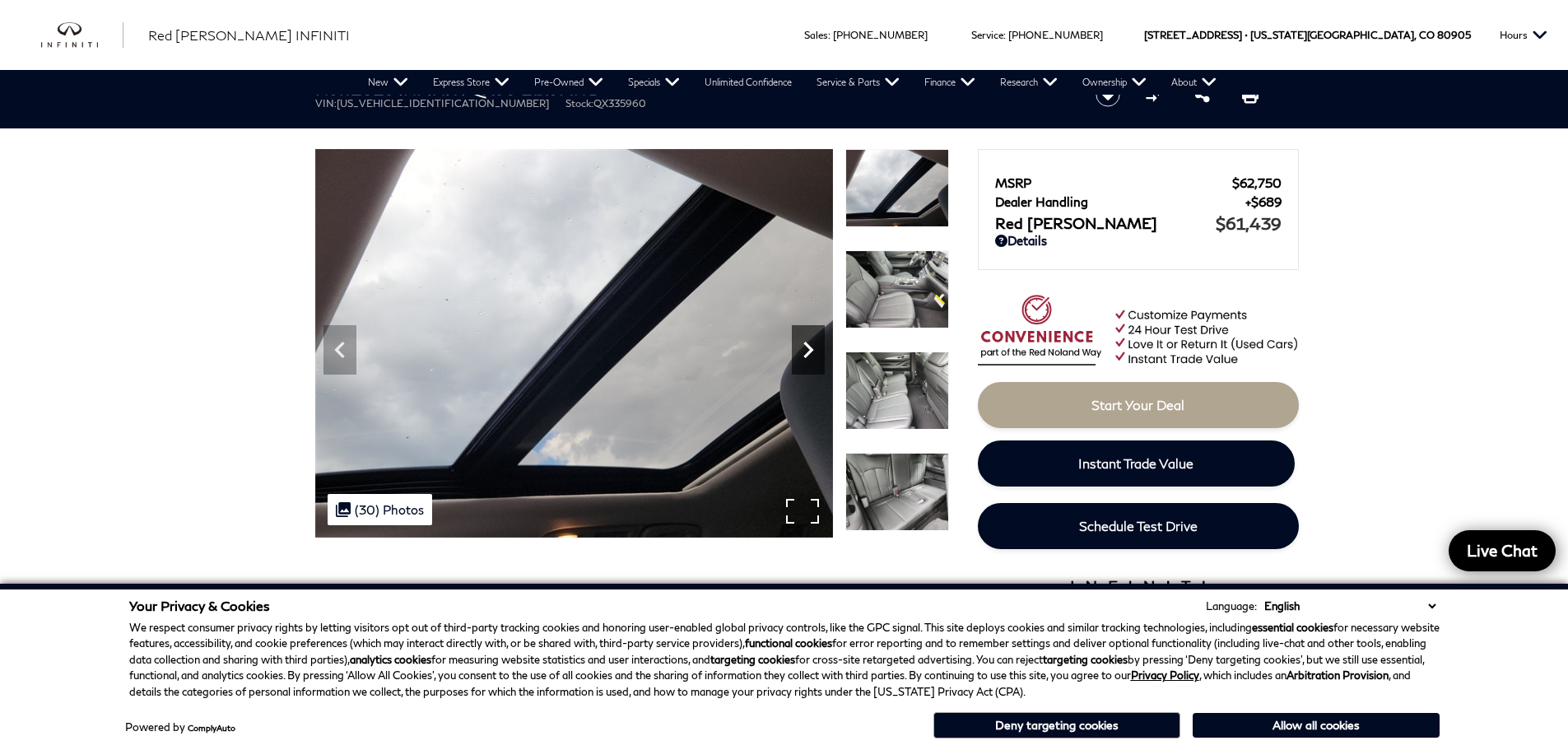
click at [798, 348] on icon "Next" at bounding box center [808, 350] width 33 height 33
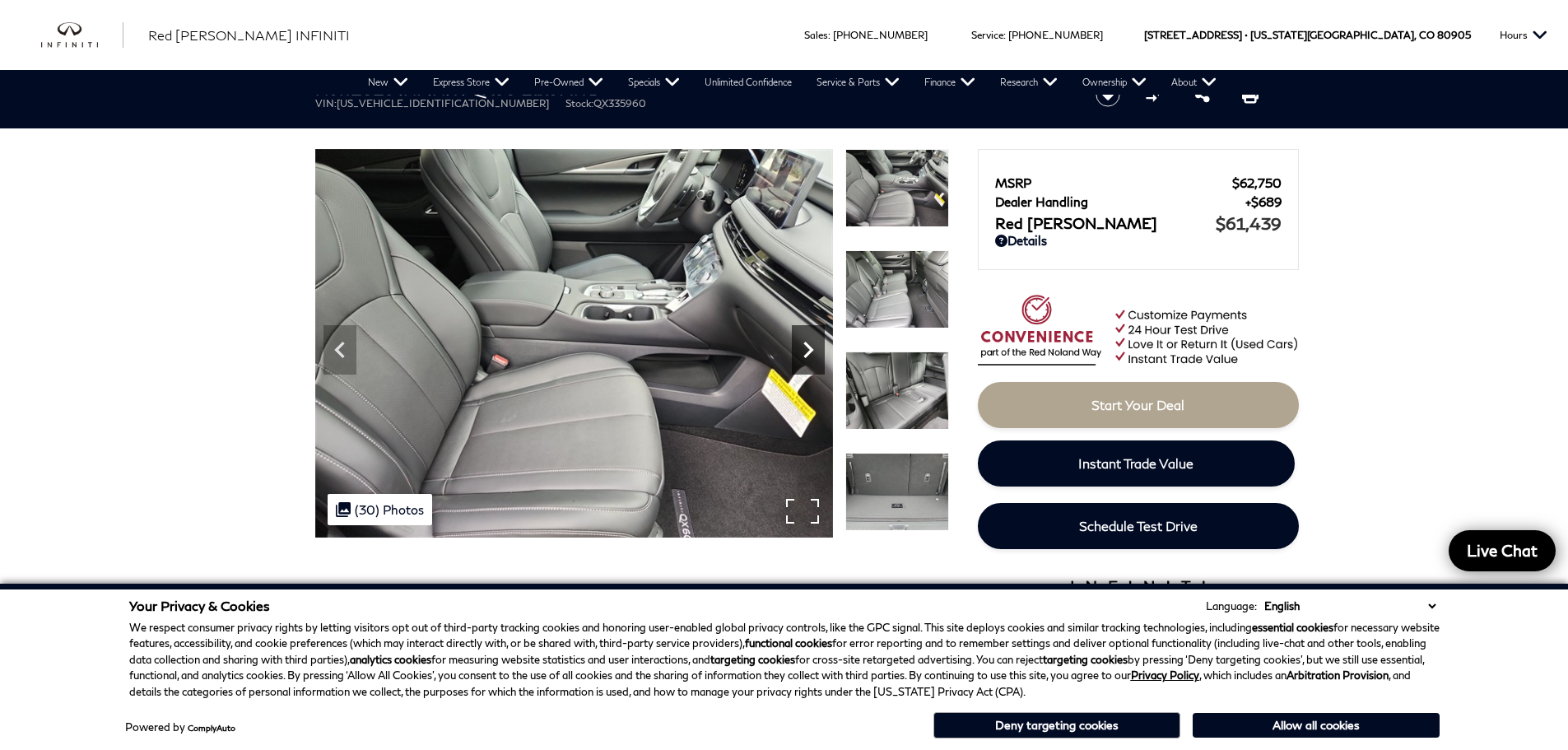
click at [798, 348] on icon "Next" at bounding box center [808, 350] width 33 height 33
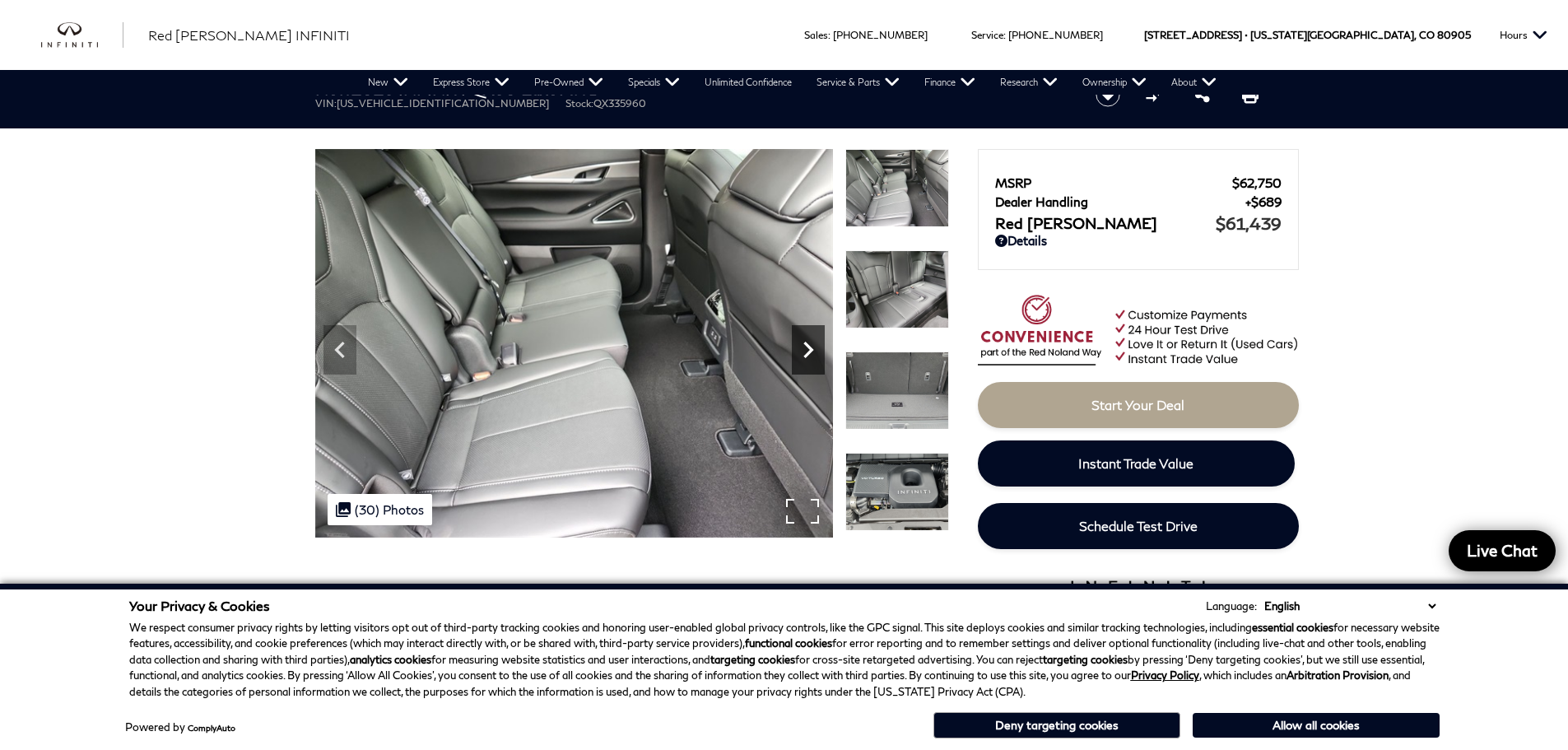
click at [798, 348] on icon "Next" at bounding box center [808, 350] width 33 height 33
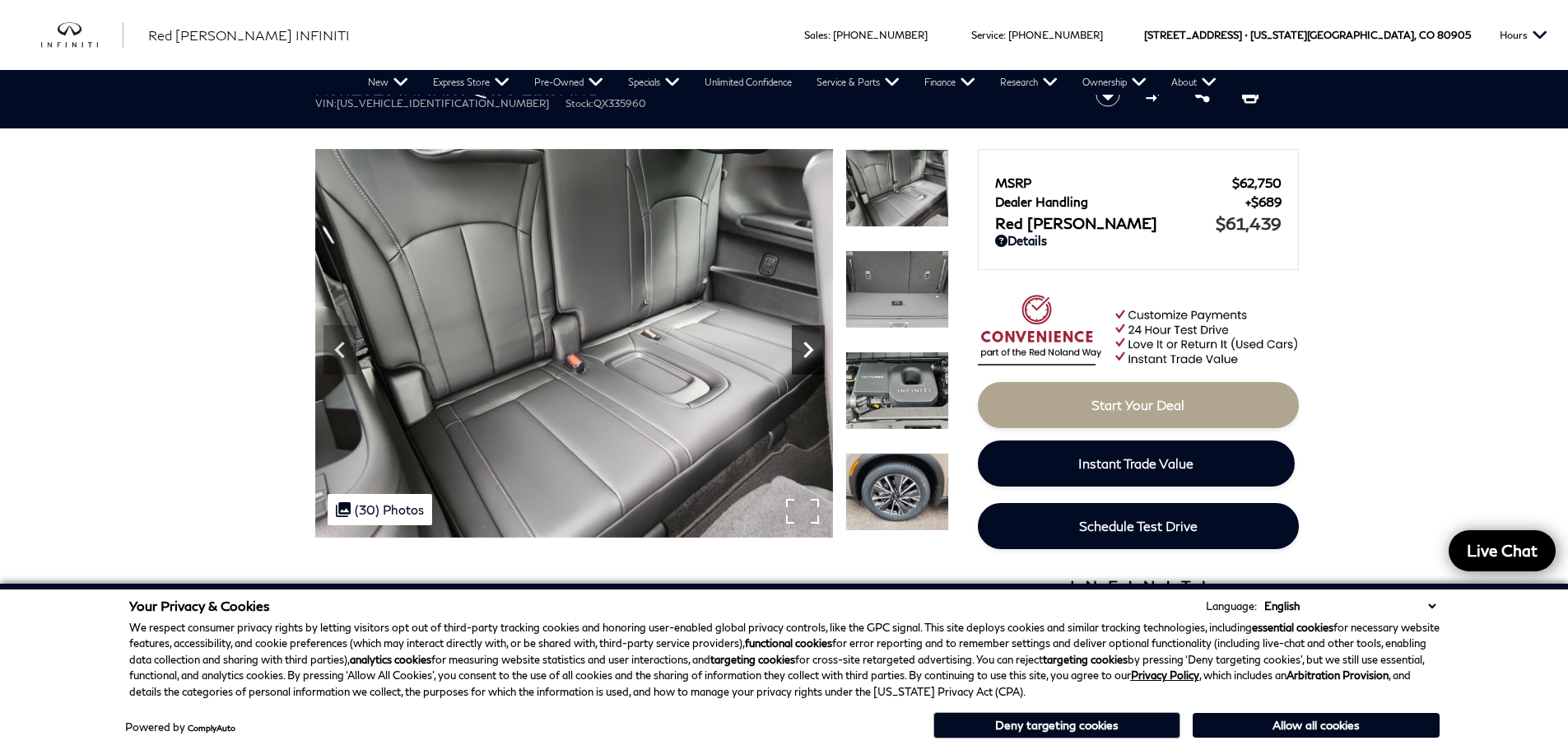
click at [798, 348] on icon "Next" at bounding box center [808, 350] width 33 height 33
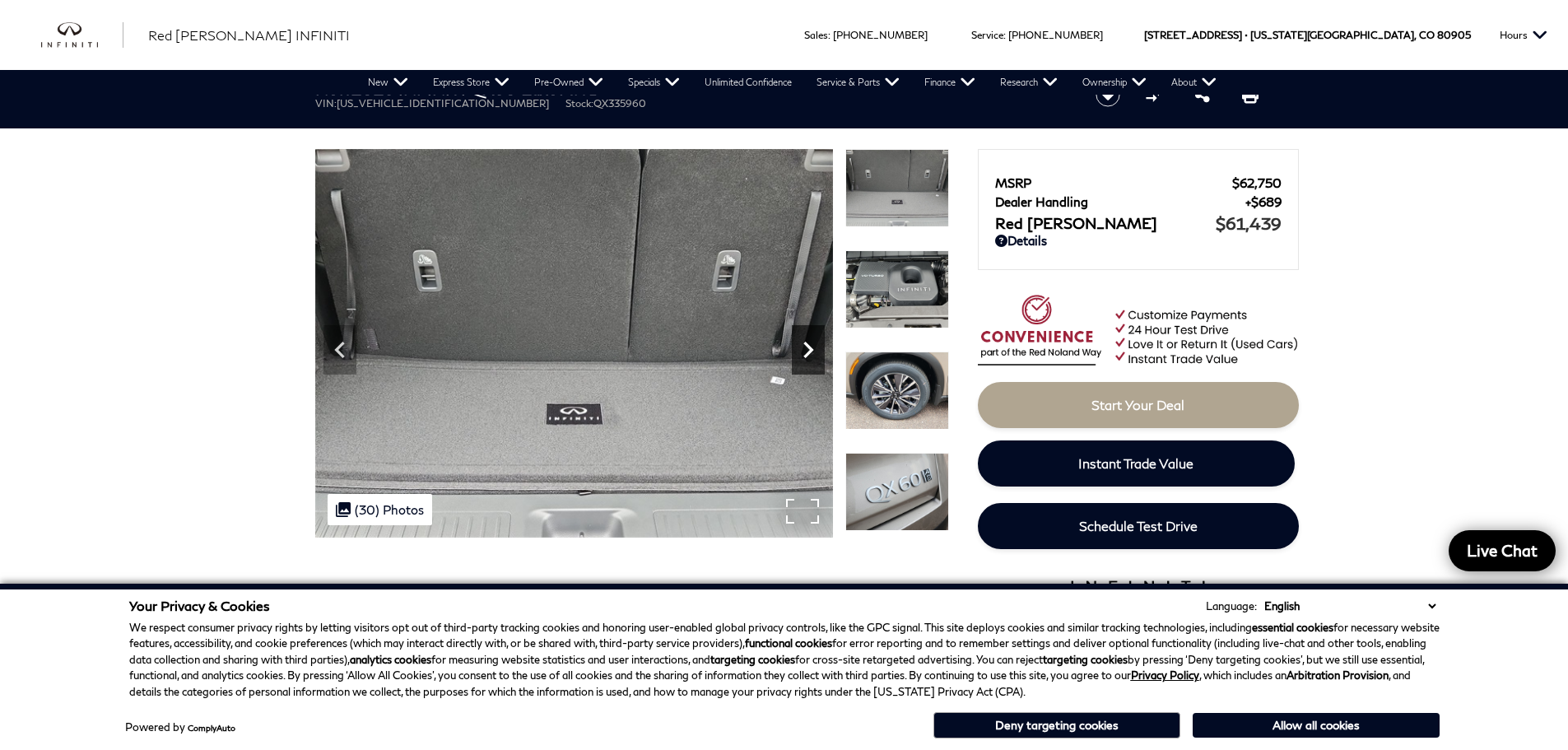
click at [798, 348] on icon "Next" at bounding box center [808, 350] width 33 height 33
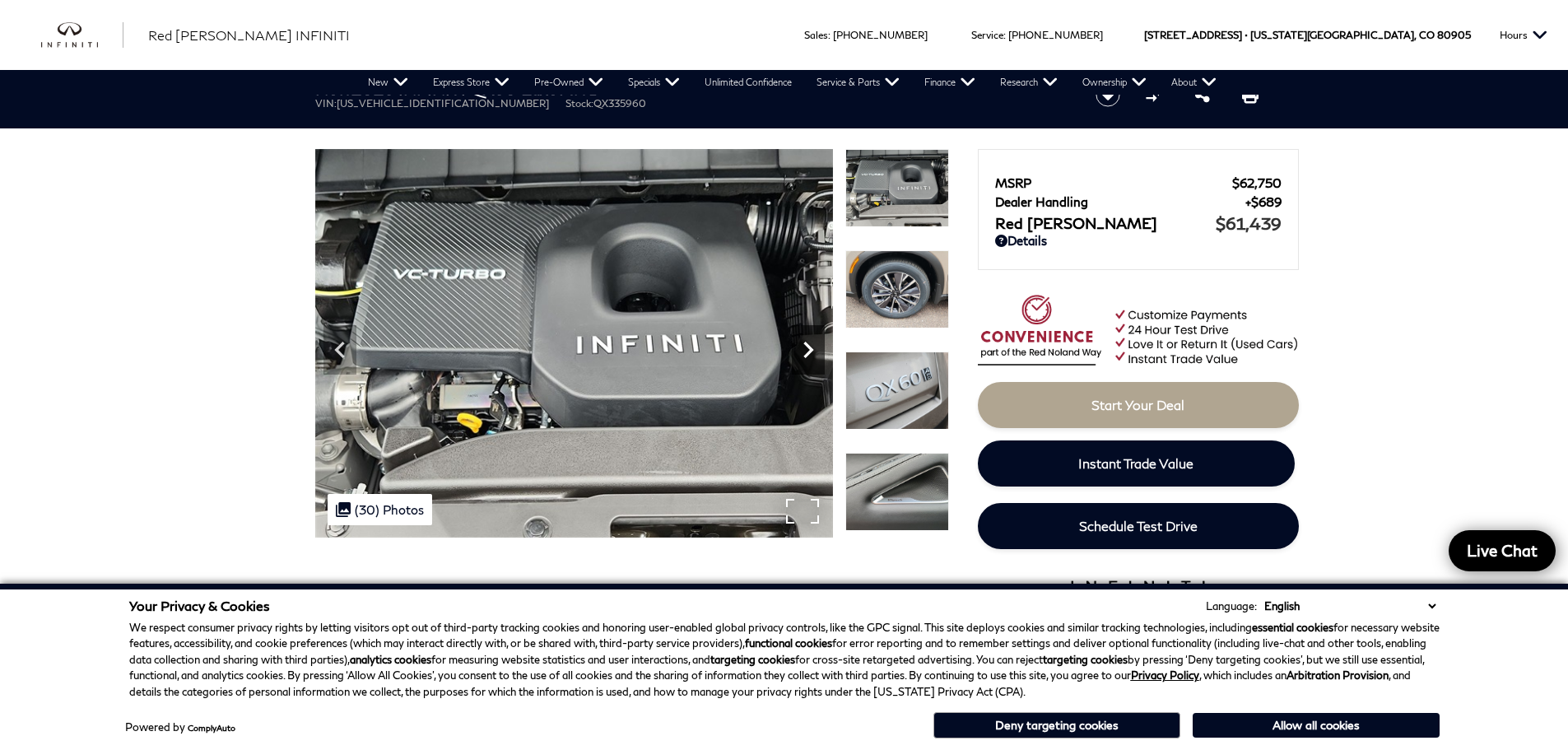
click at [798, 348] on icon "Next" at bounding box center [808, 350] width 33 height 33
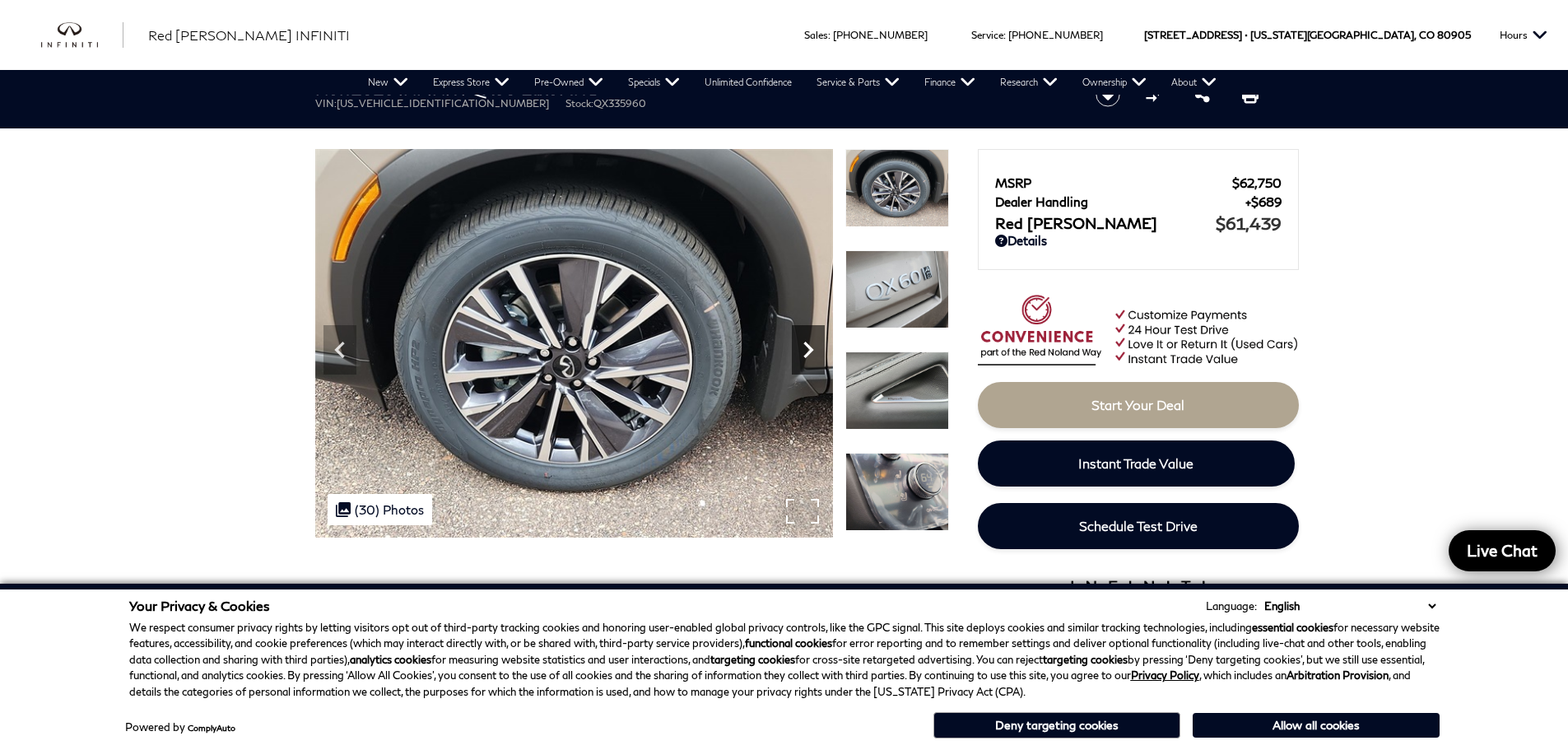
click at [798, 348] on icon "Next" at bounding box center [808, 350] width 33 height 33
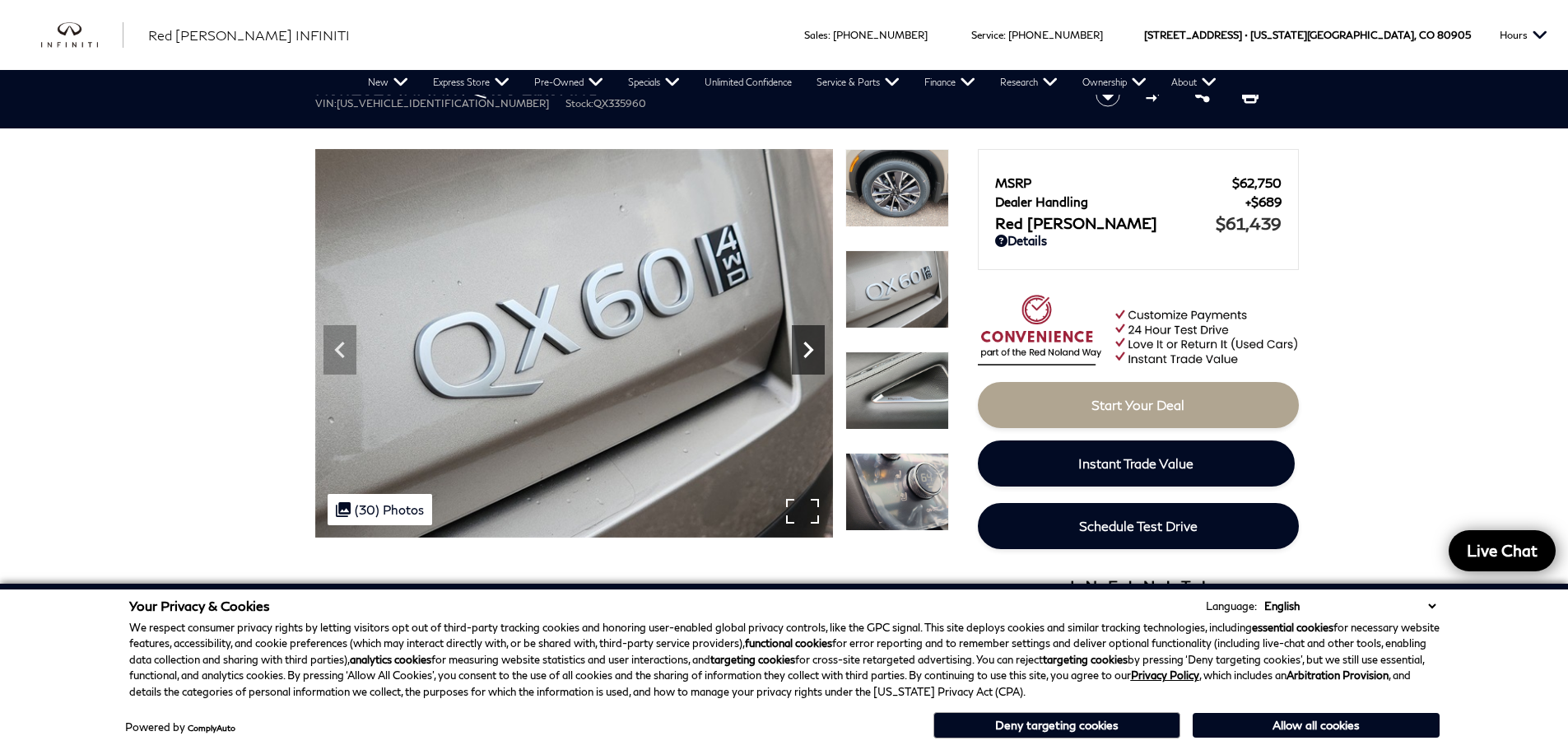
click at [798, 348] on icon "Next" at bounding box center [808, 350] width 33 height 33
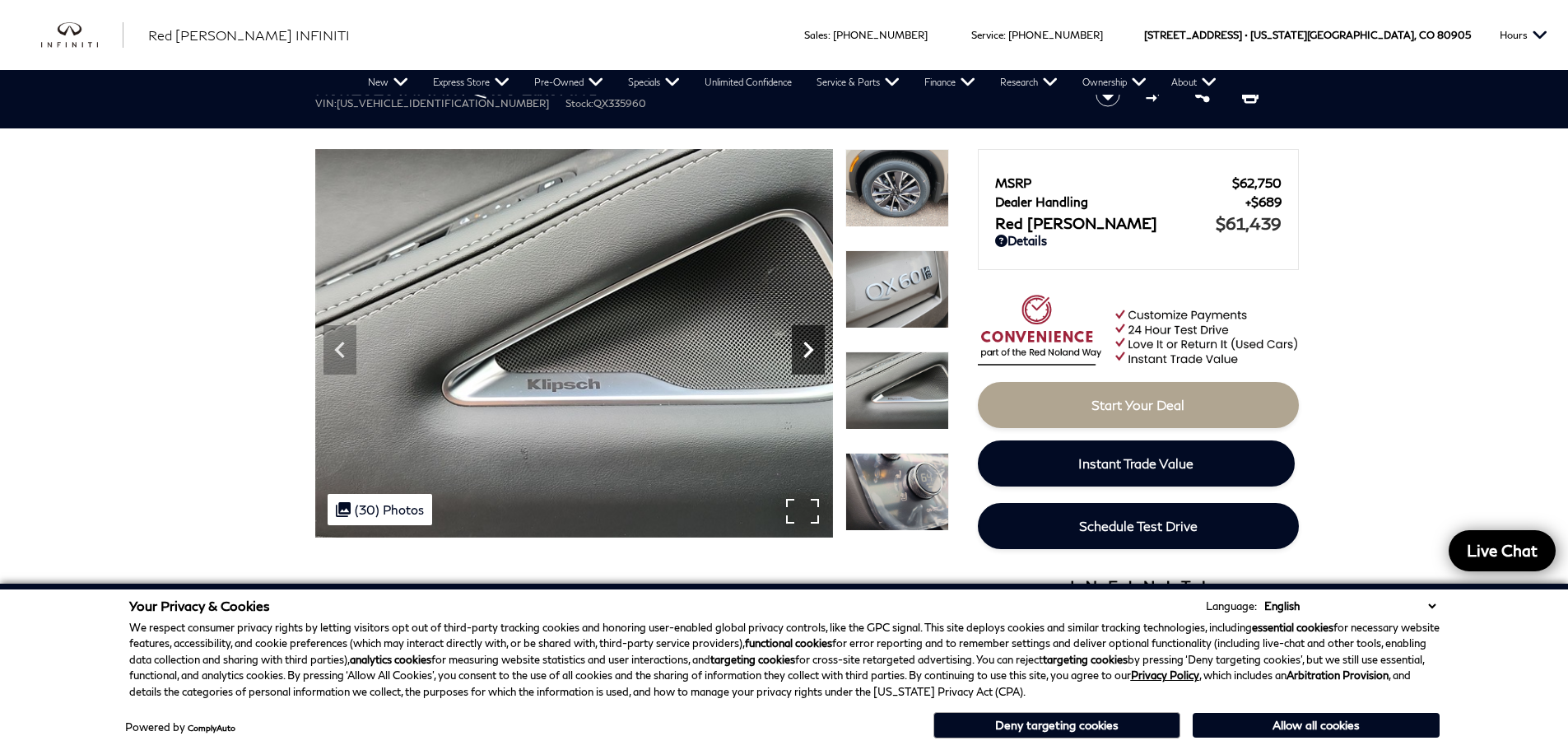
click at [798, 348] on icon "Next" at bounding box center [808, 350] width 33 height 33
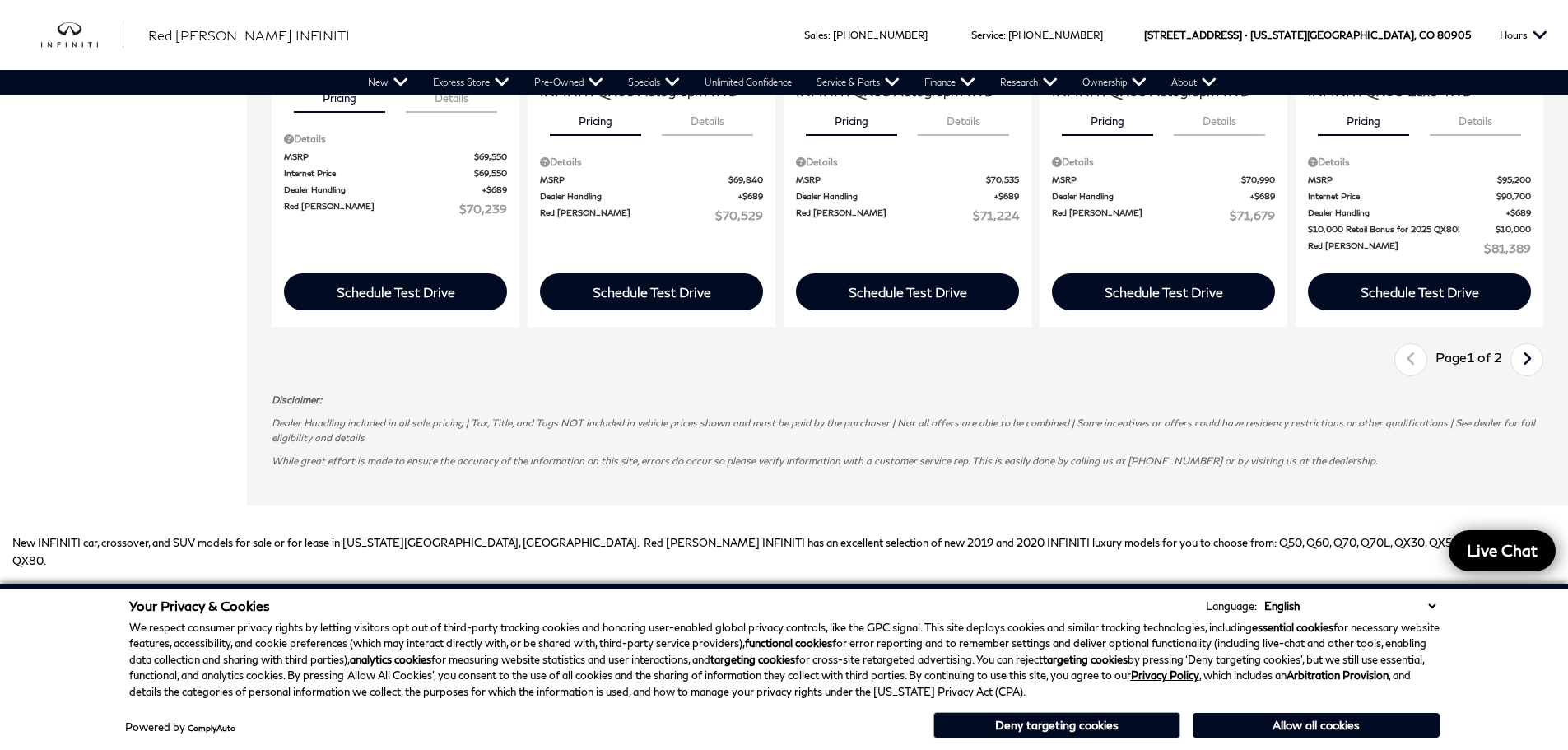
scroll to position [2471, 0]
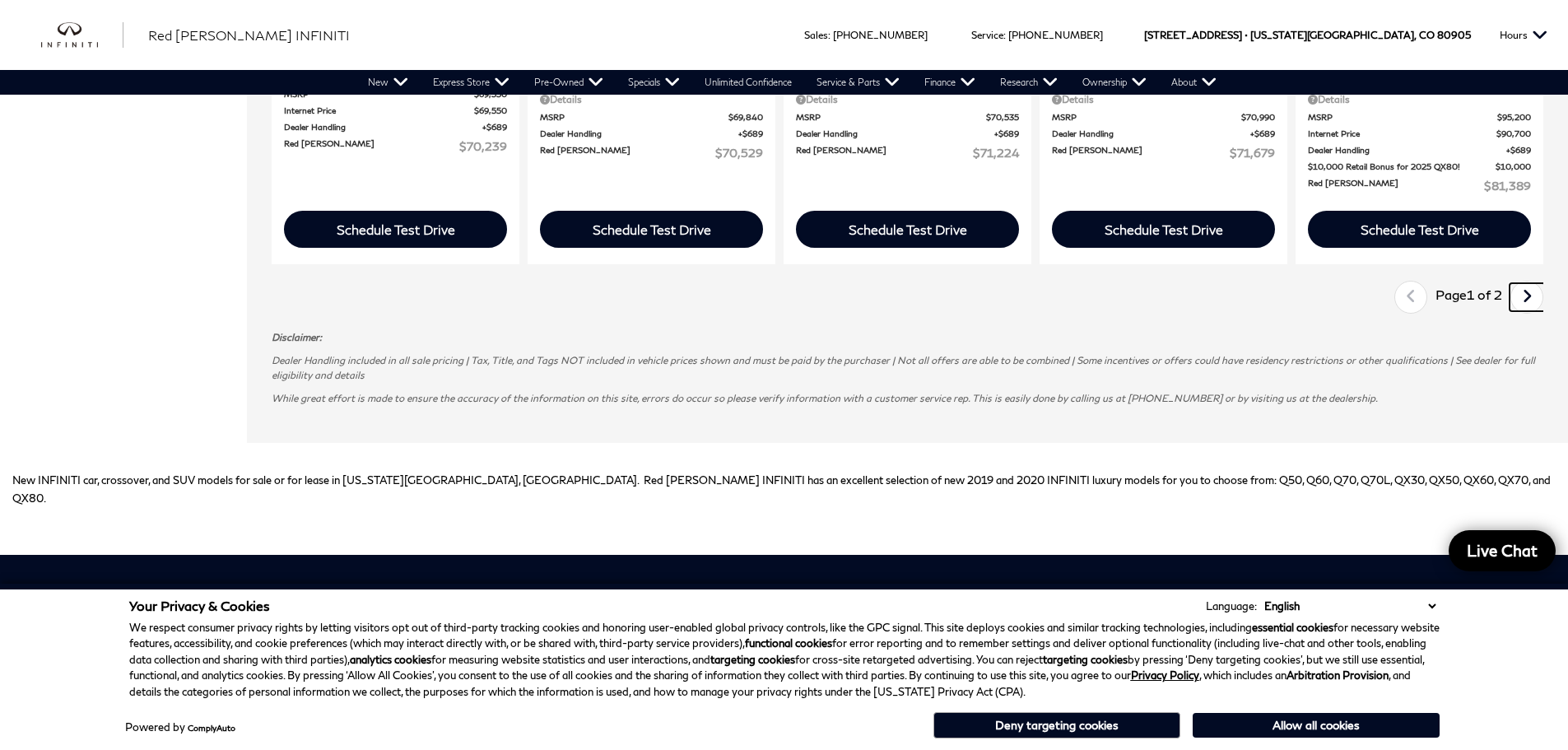
click at [1533, 299] on link "Next" at bounding box center [1527, 297] width 35 height 28
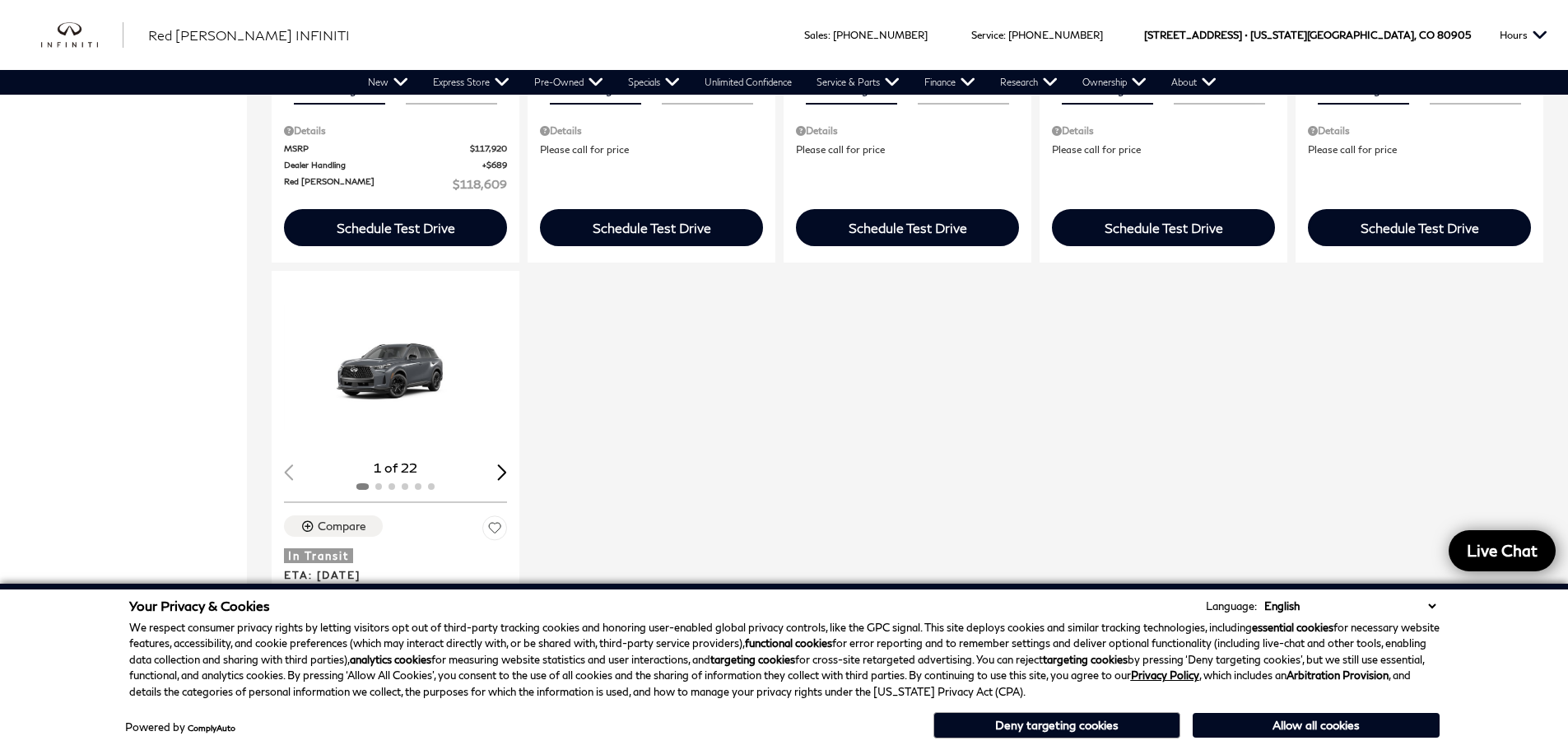
scroll to position [1976, 0]
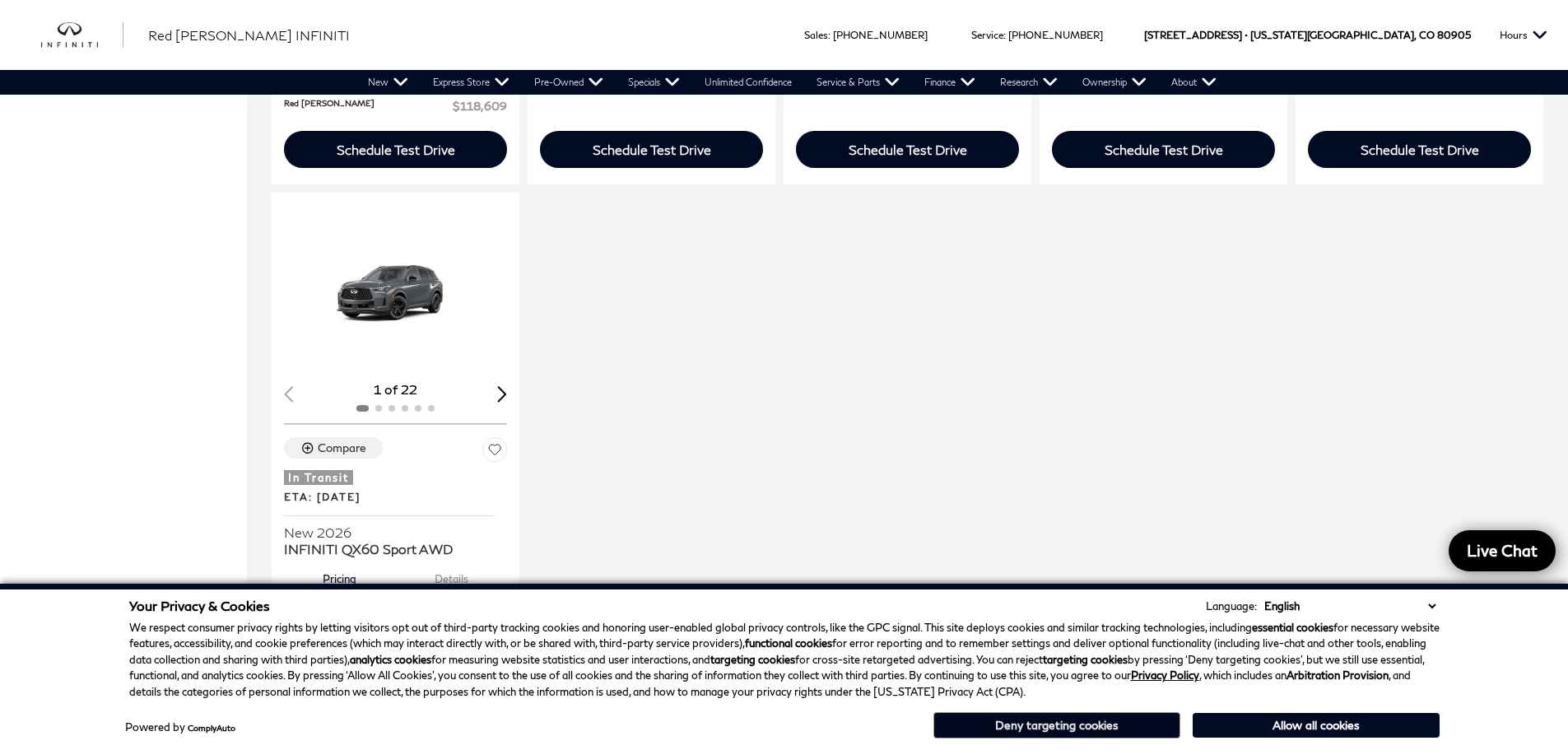
click at [1013, 718] on button "Deny targeting cookies" at bounding box center [1057, 725] width 247 height 27
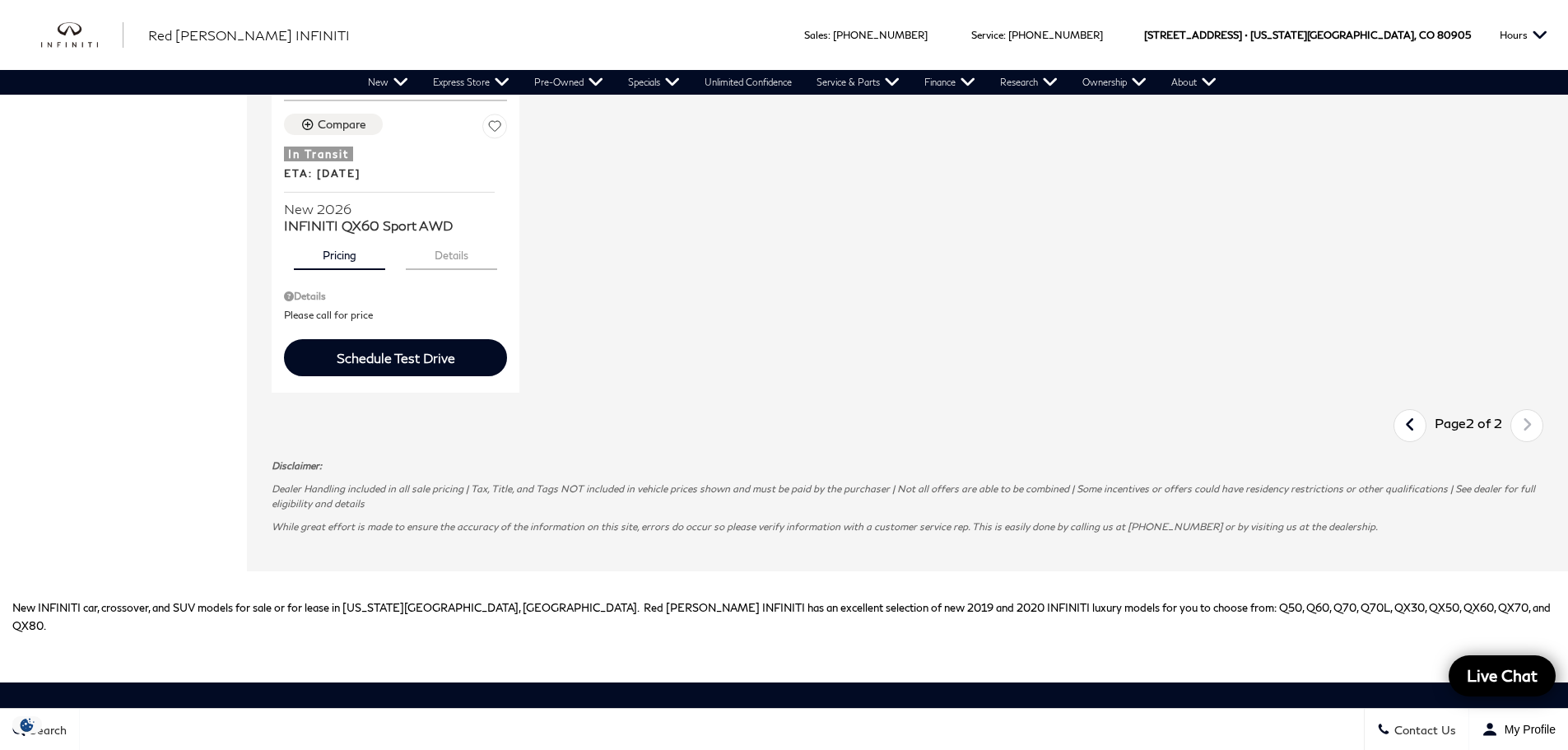
scroll to position [2306, 0]
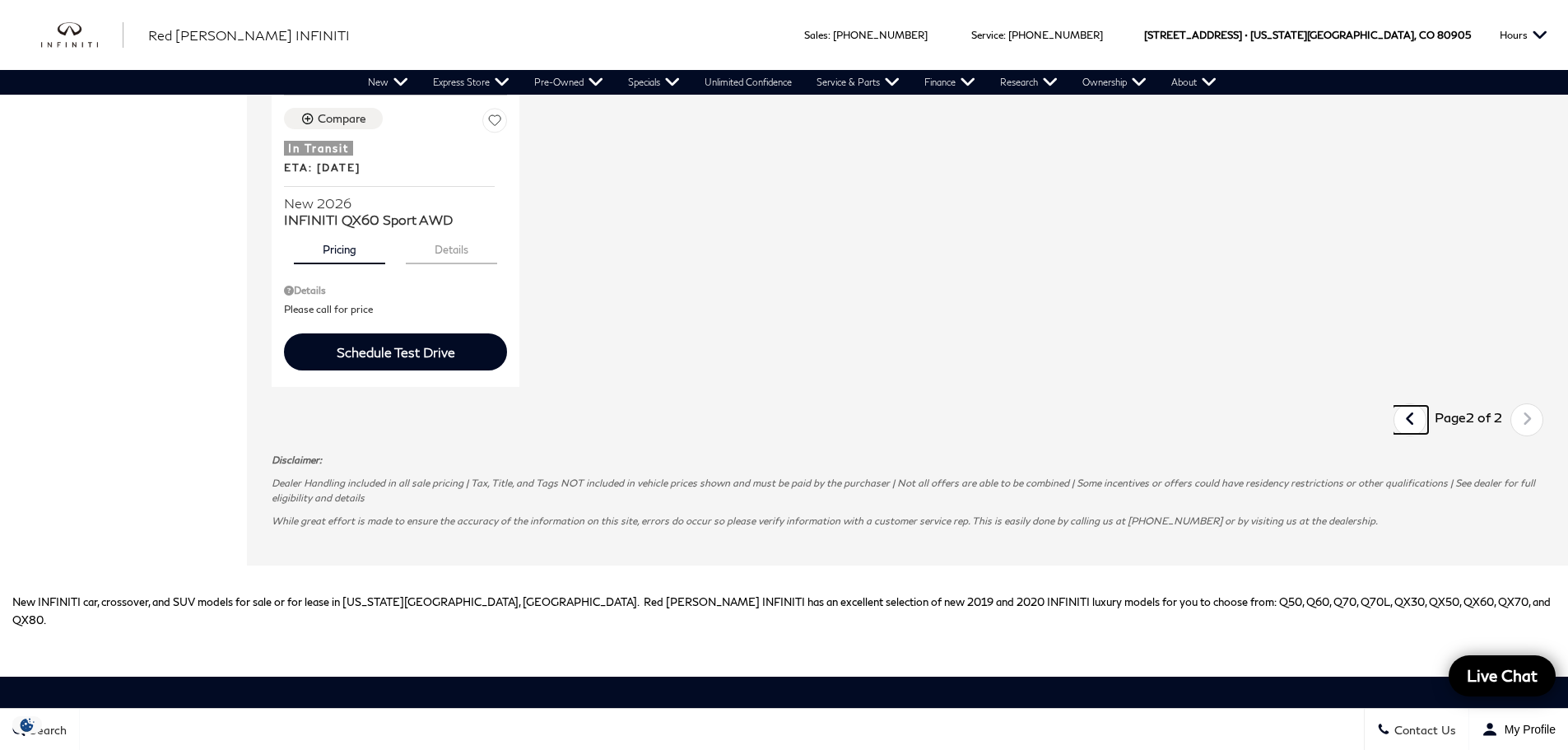
click at [1414, 417] on icon "previous page" at bounding box center [1410, 419] width 10 height 27
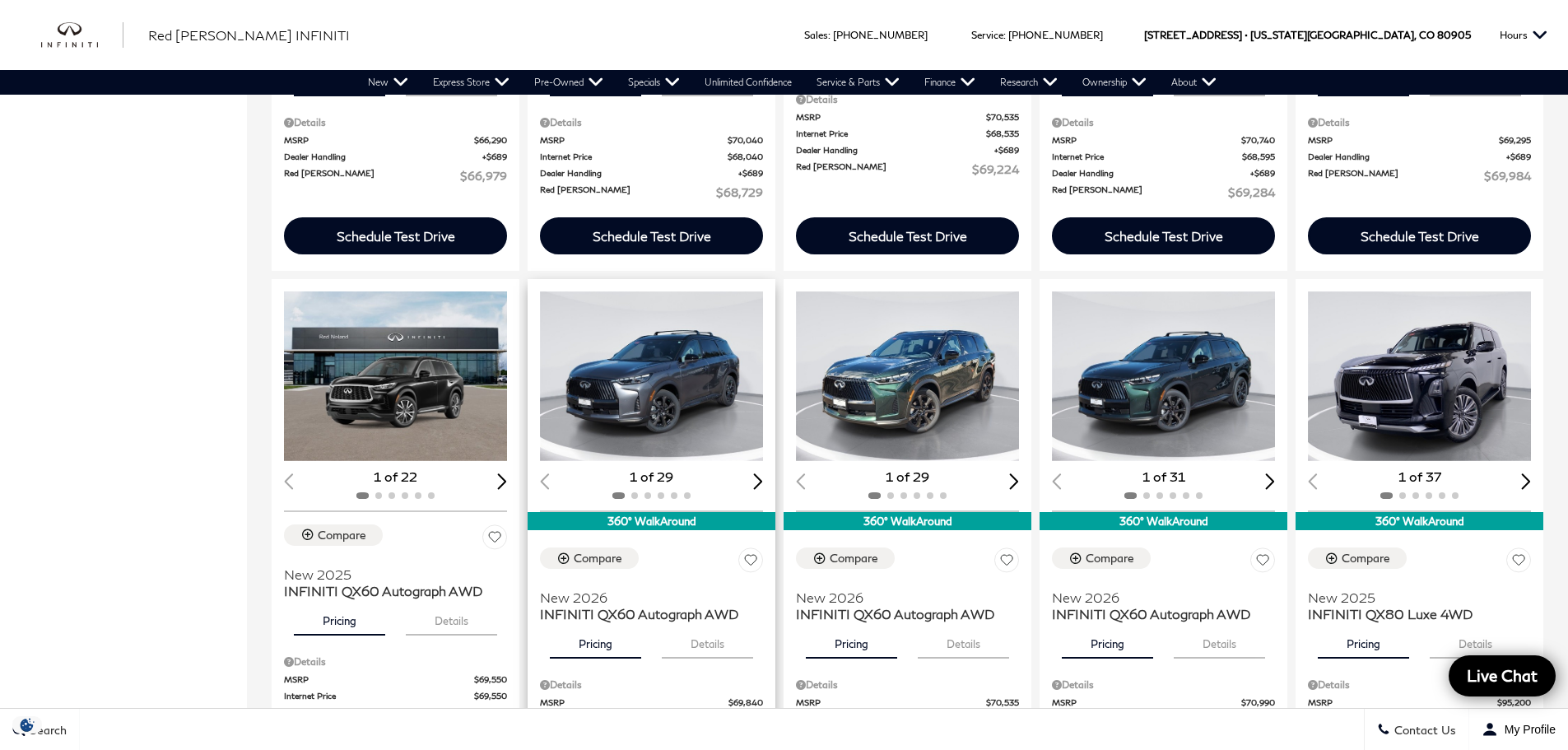
scroll to position [1976, 0]
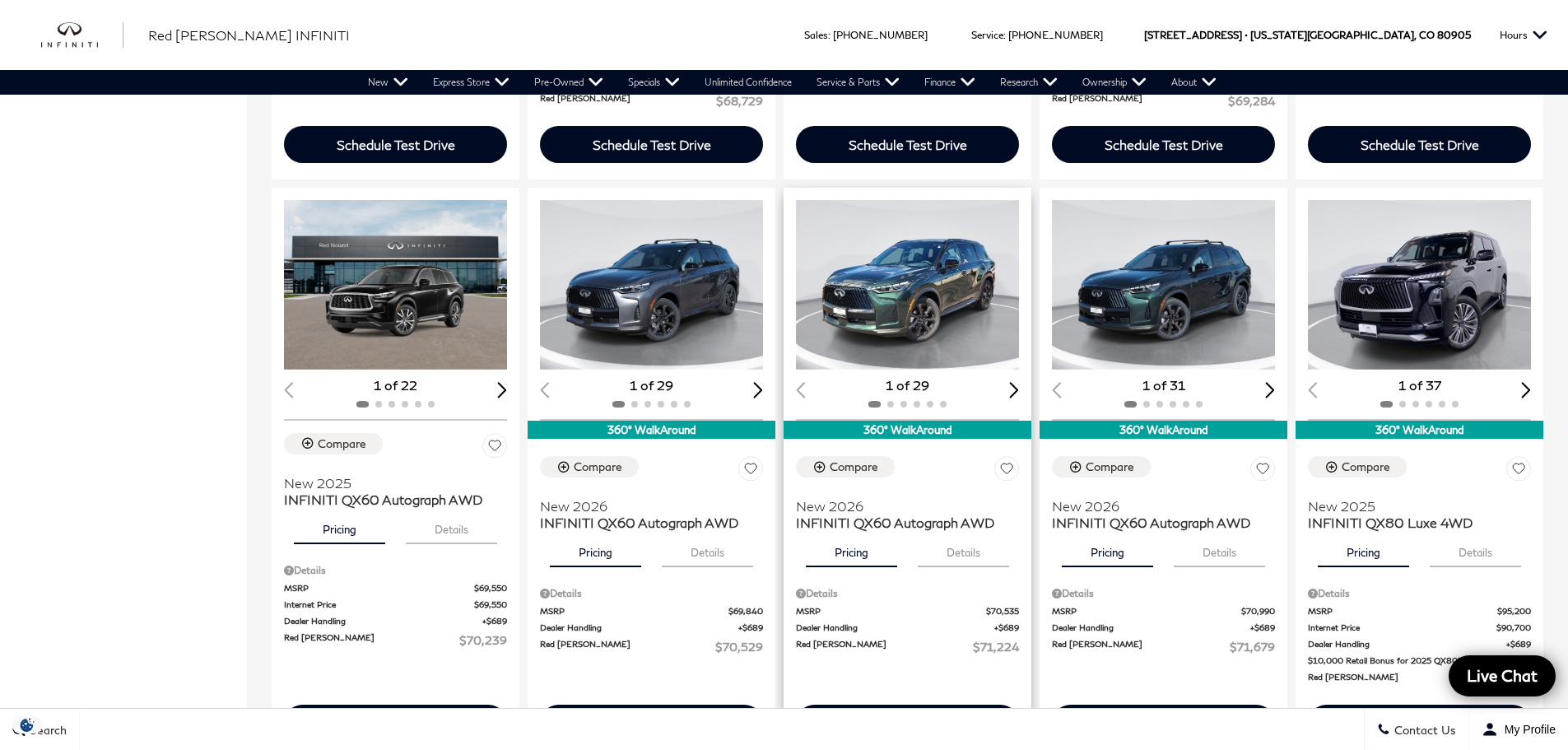
click at [925, 312] on img "1 / 2" at bounding box center [908, 285] width 225 height 170
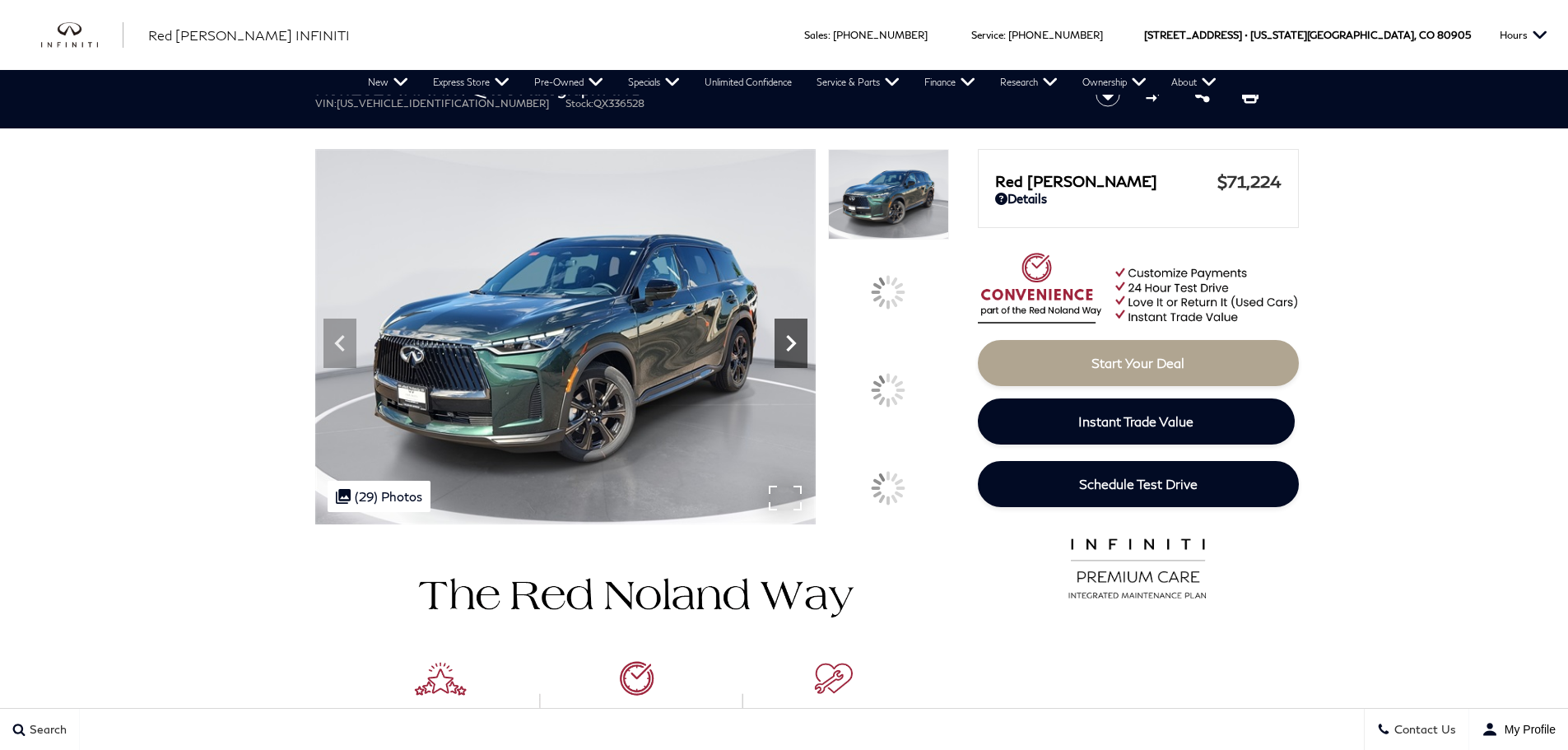
click at [796, 351] on icon at bounding box center [790, 343] width 9 height 16
click at [904, 382] on div at bounding box center [888, 390] width 34 height 35
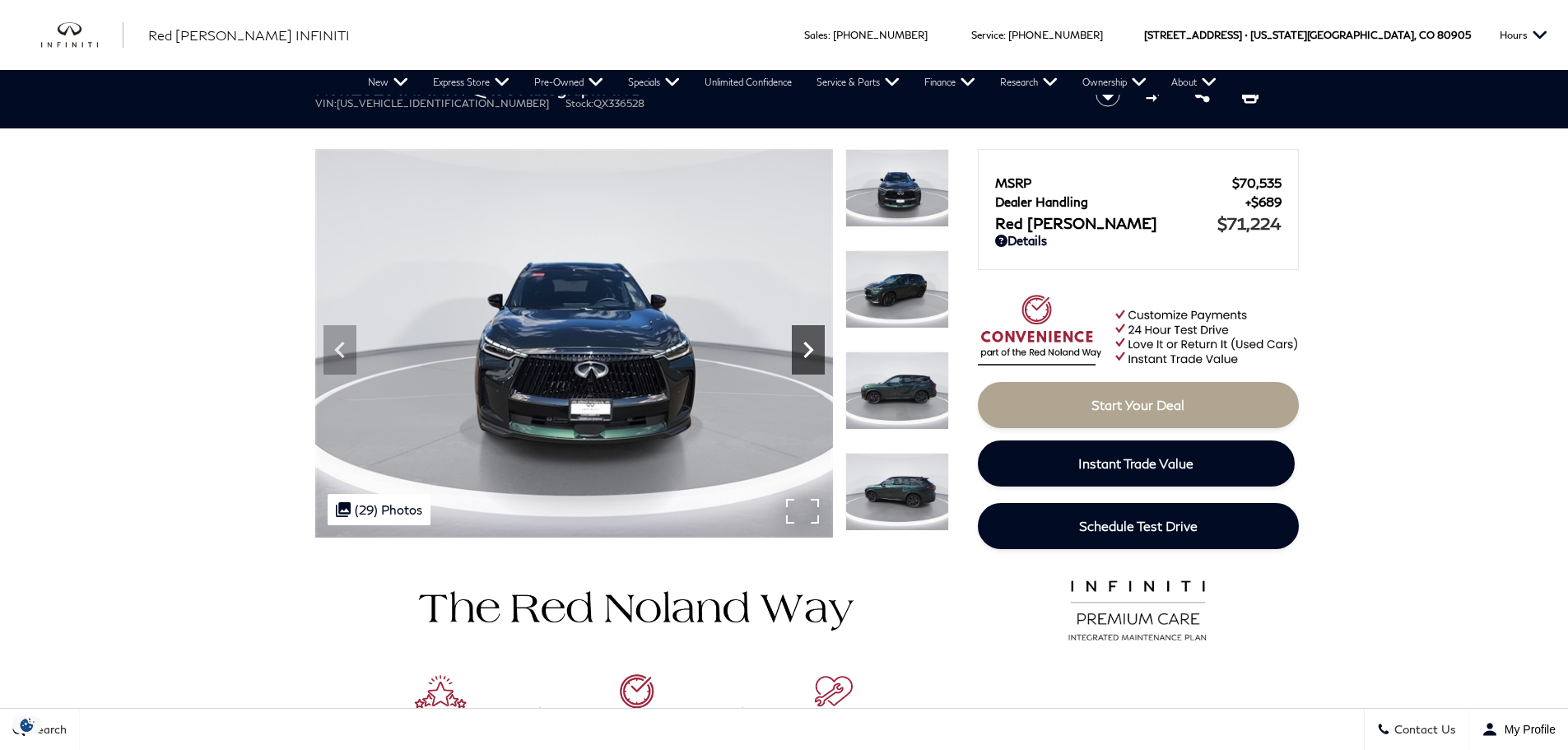
click at [812, 353] on icon "Next" at bounding box center [808, 350] width 33 height 33
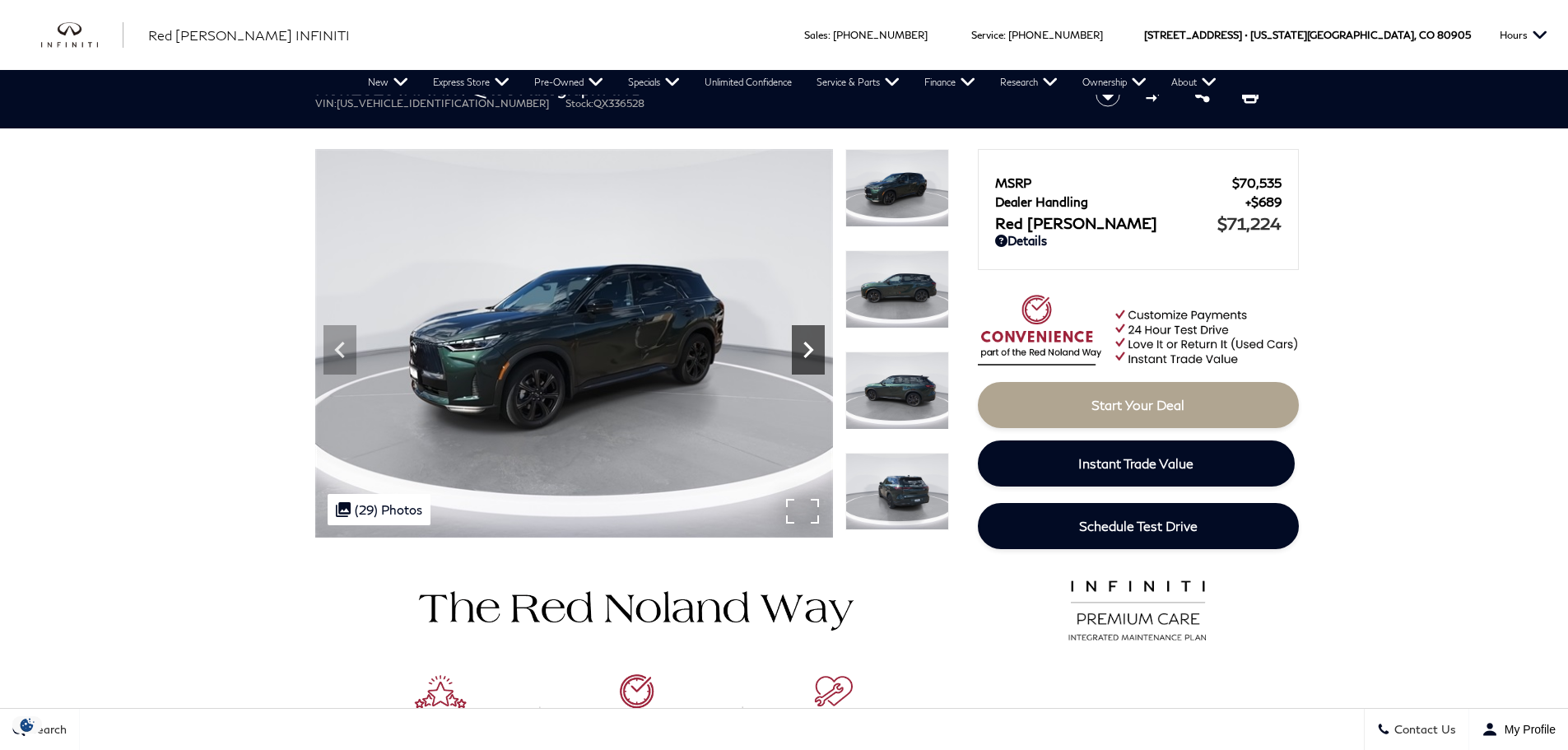
click at [806, 350] on icon "Next" at bounding box center [808, 350] width 33 height 33
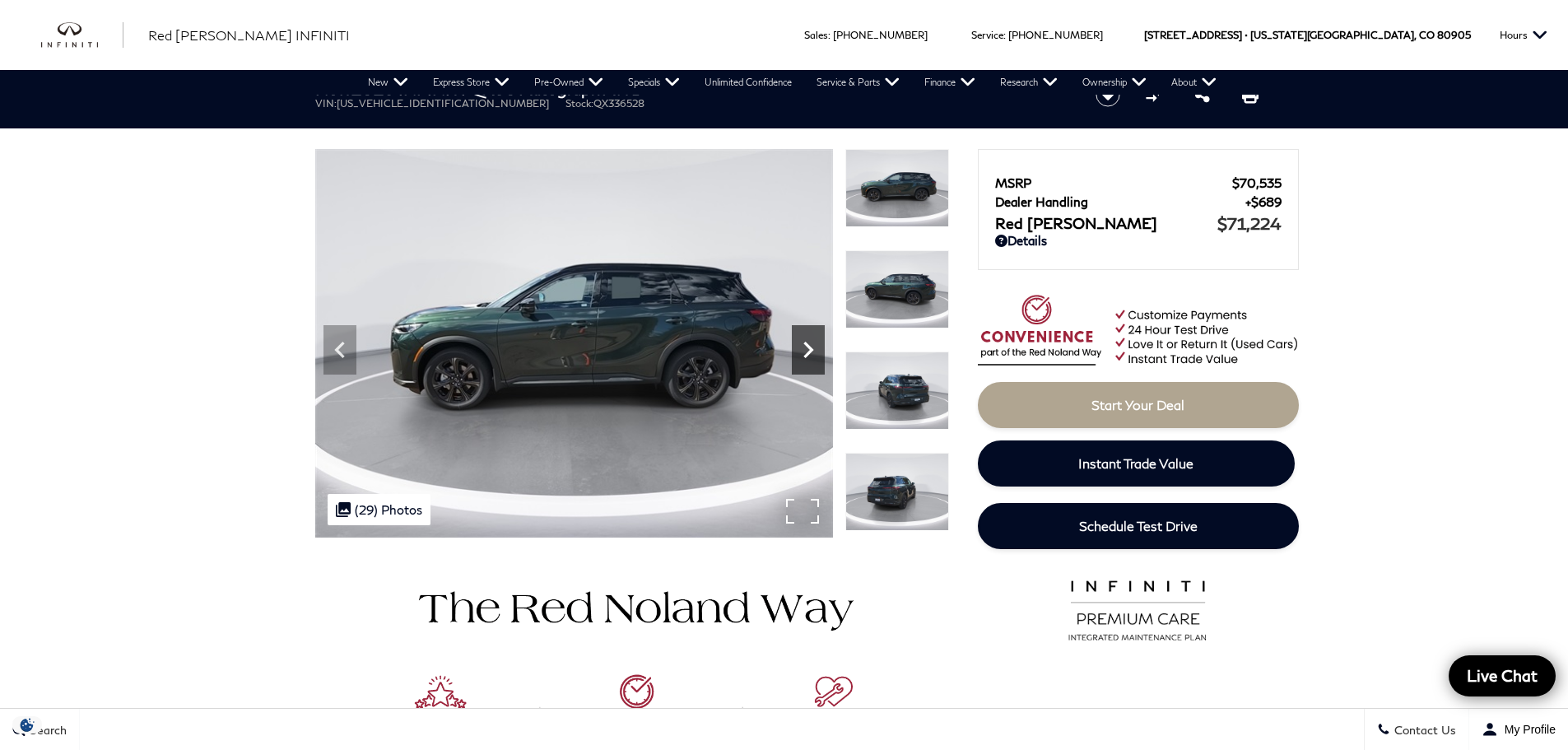
click at [806, 350] on icon "Next" at bounding box center [808, 350] width 33 height 33
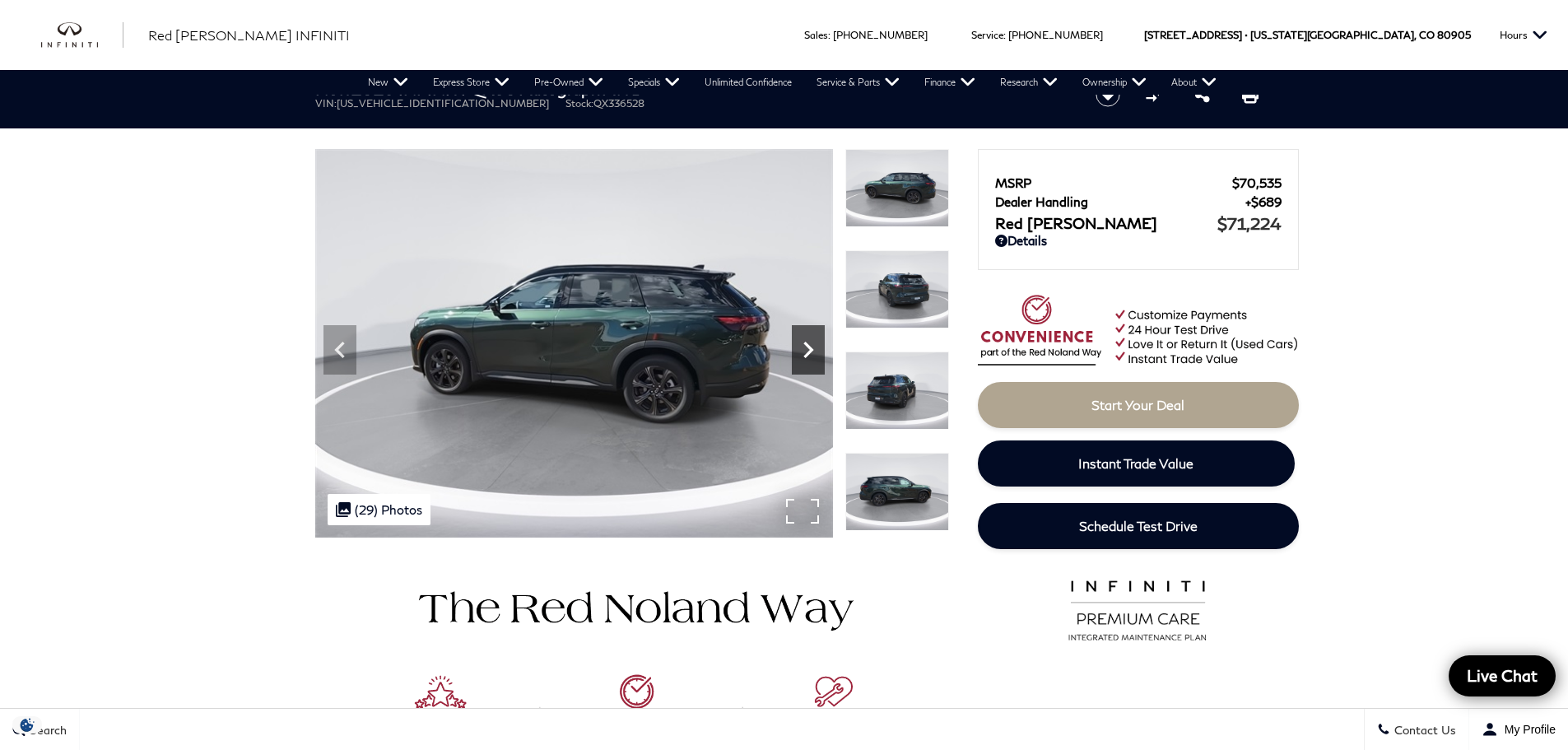
click at [806, 350] on icon "Next" at bounding box center [808, 350] width 33 height 33
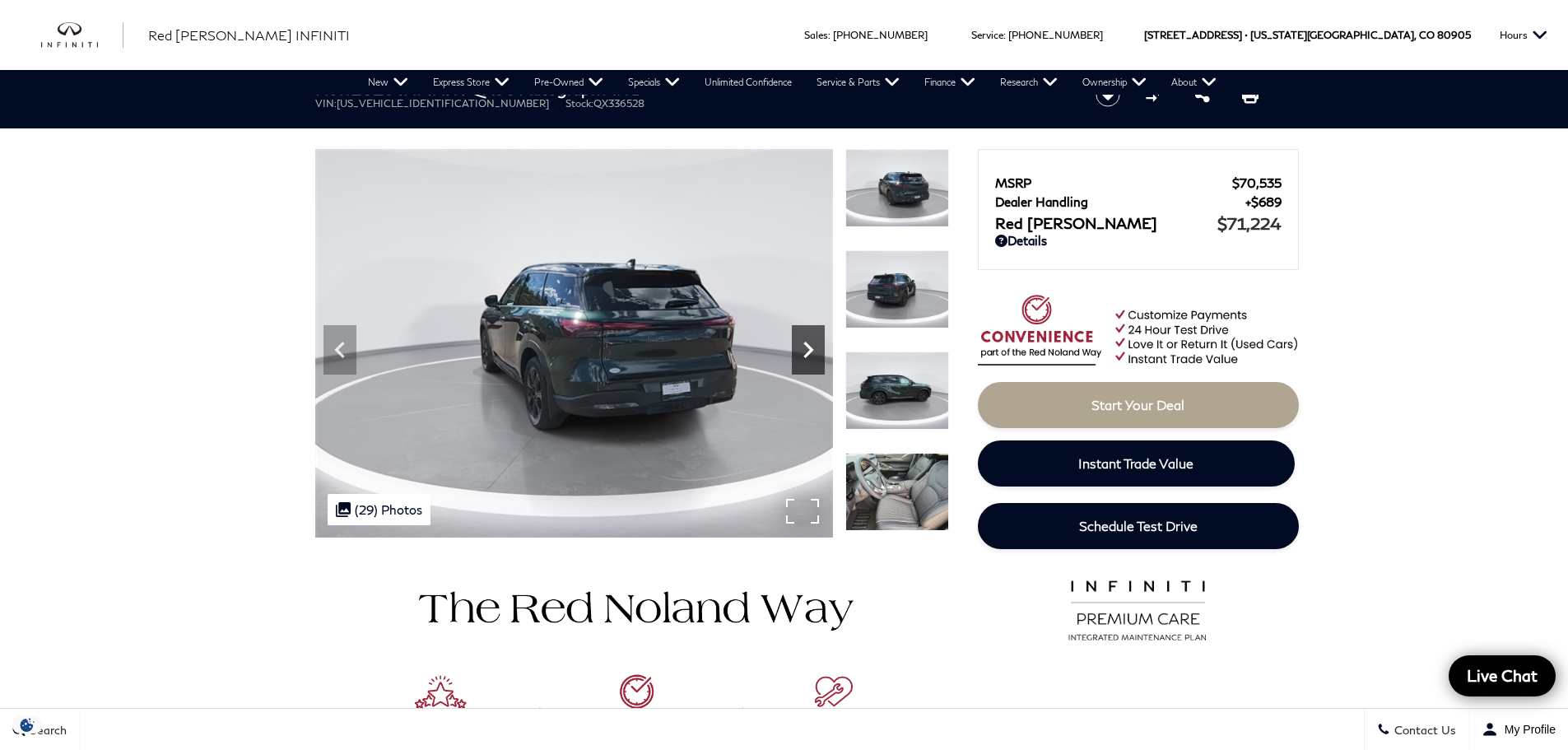
click at [806, 350] on icon "Next" at bounding box center [808, 350] width 33 height 33
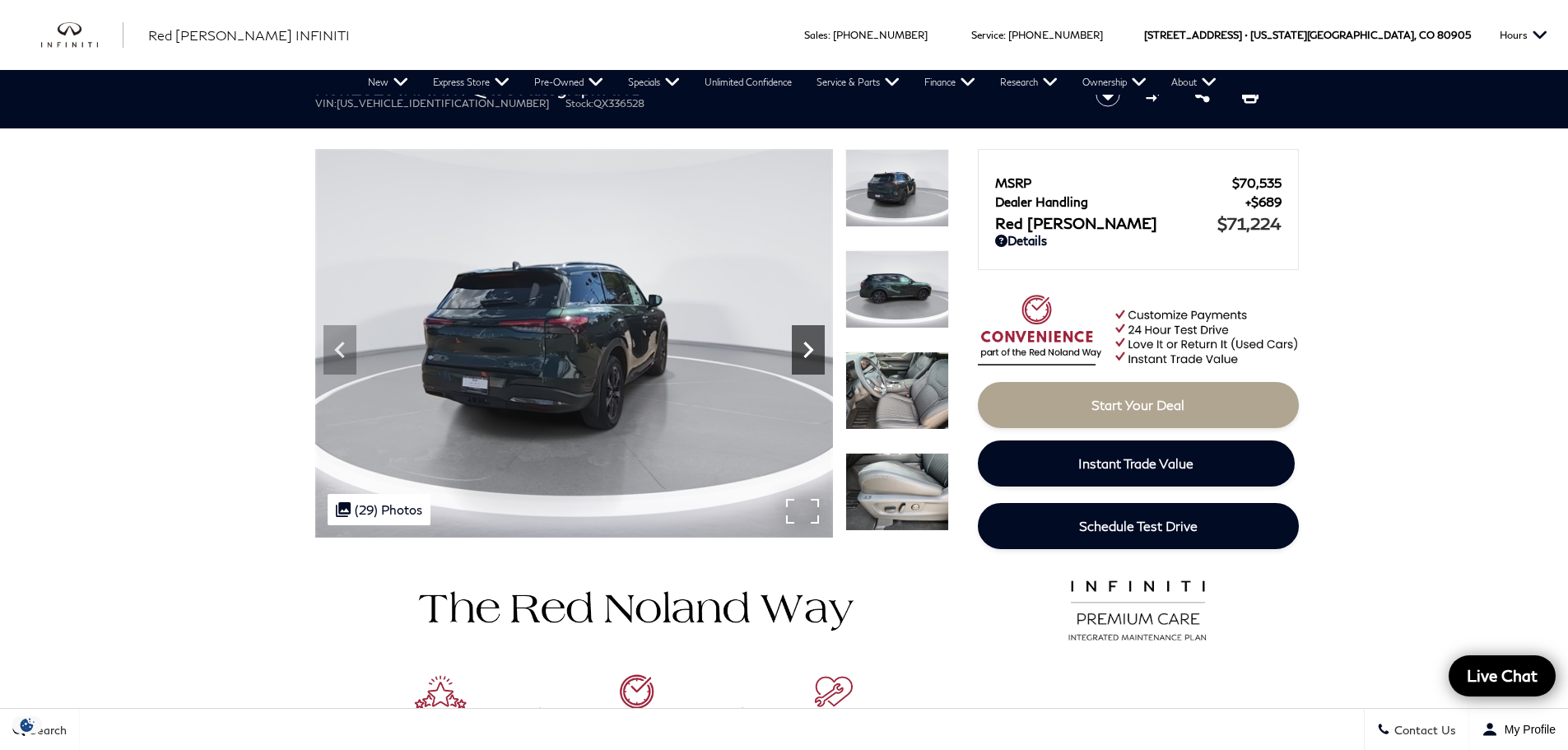
click at [806, 350] on icon "Next" at bounding box center [808, 350] width 33 height 33
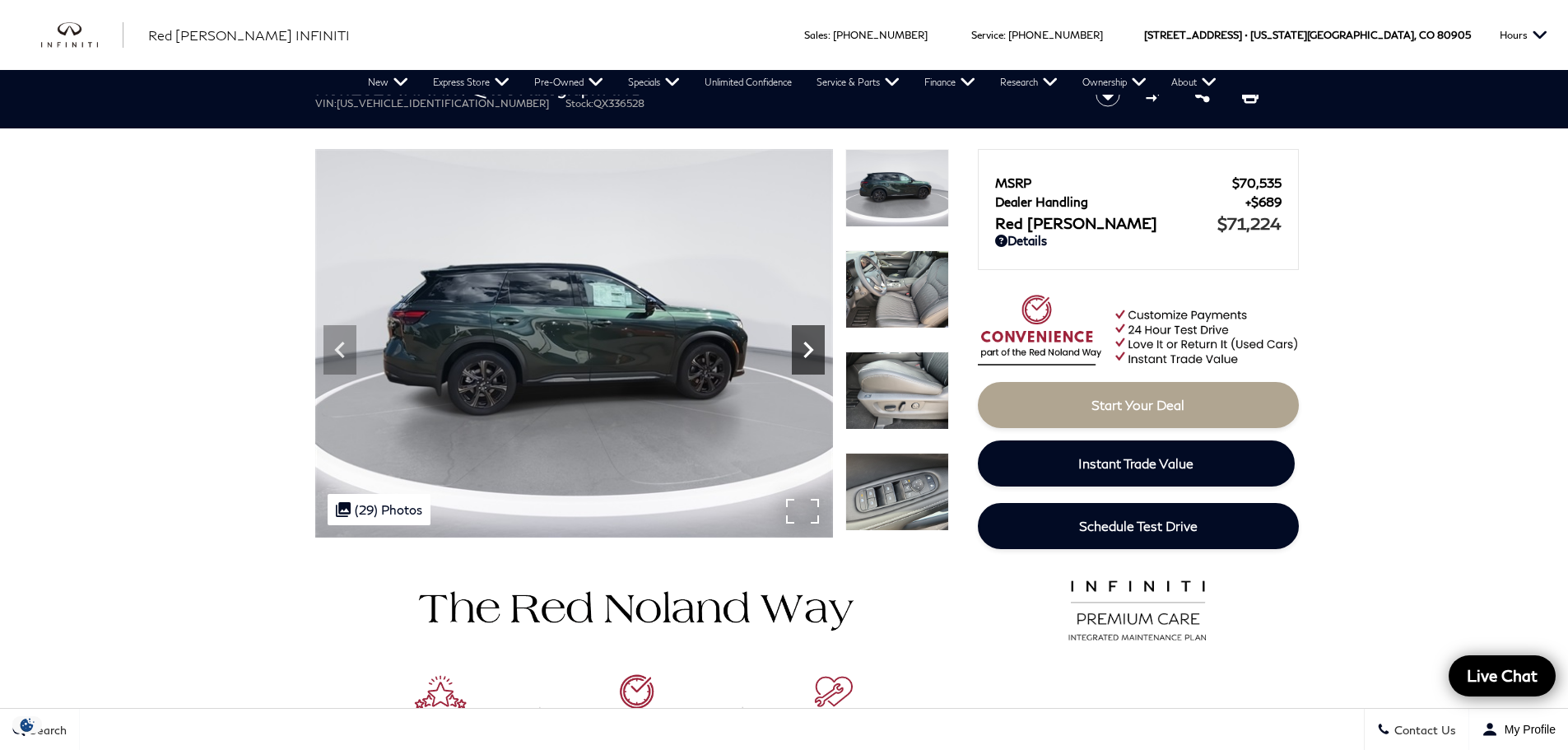
click at [806, 350] on icon "Next" at bounding box center [808, 350] width 33 height 33
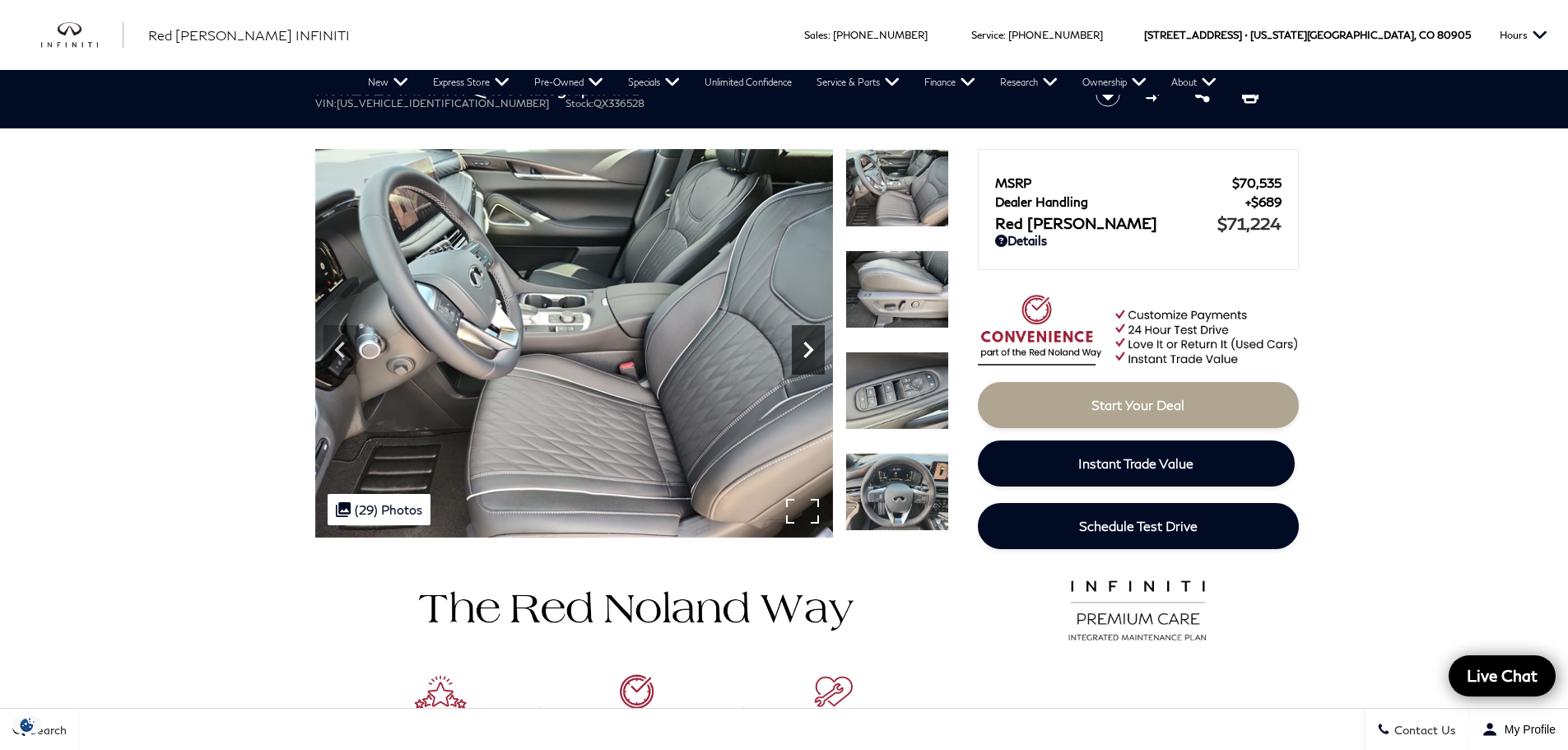
click at [806, 350] on icon "Next" at bounding box center [808, 350] width 33 height 33
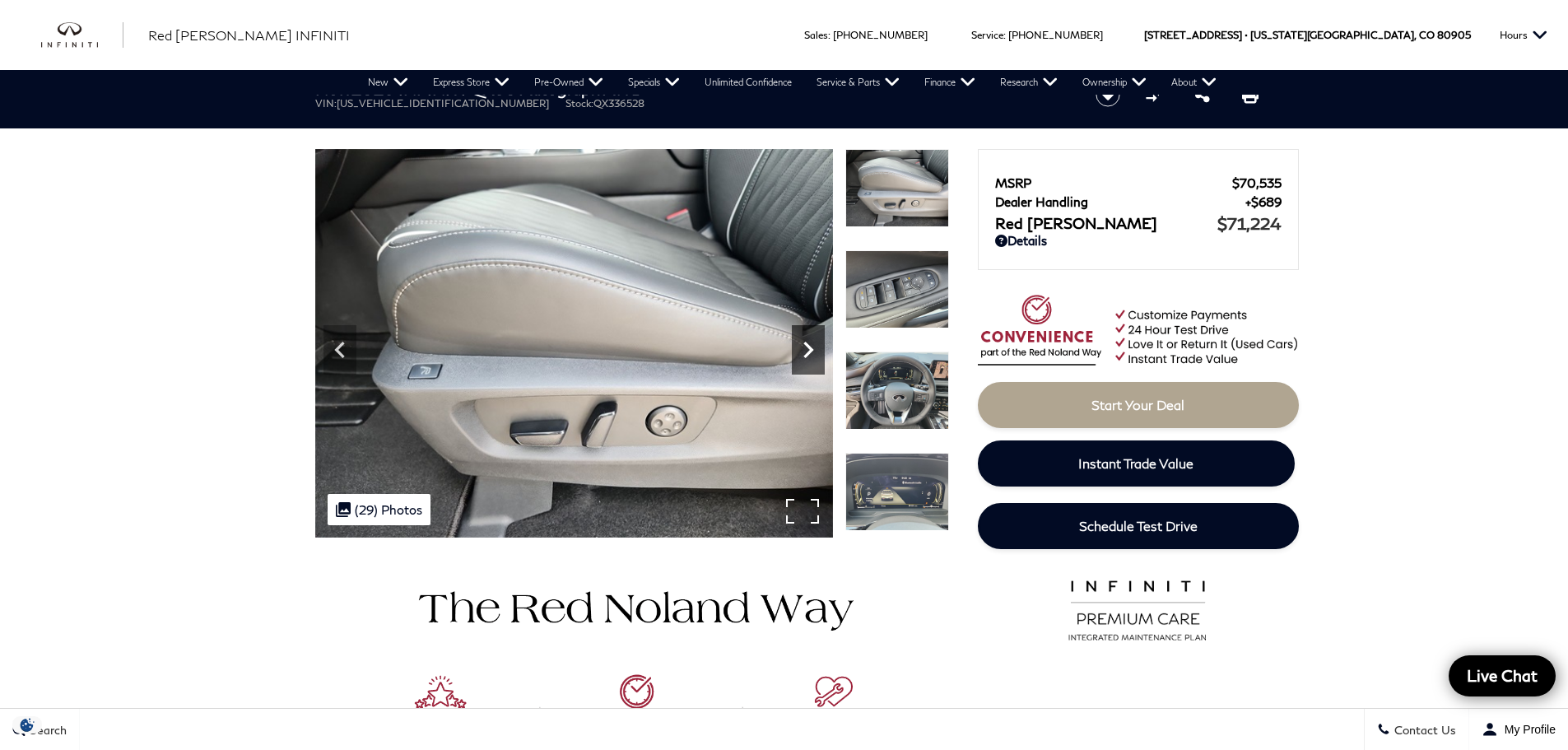
click at [806, 350] on icon "Next" at bounding box center [808, 350] width 33 height 33
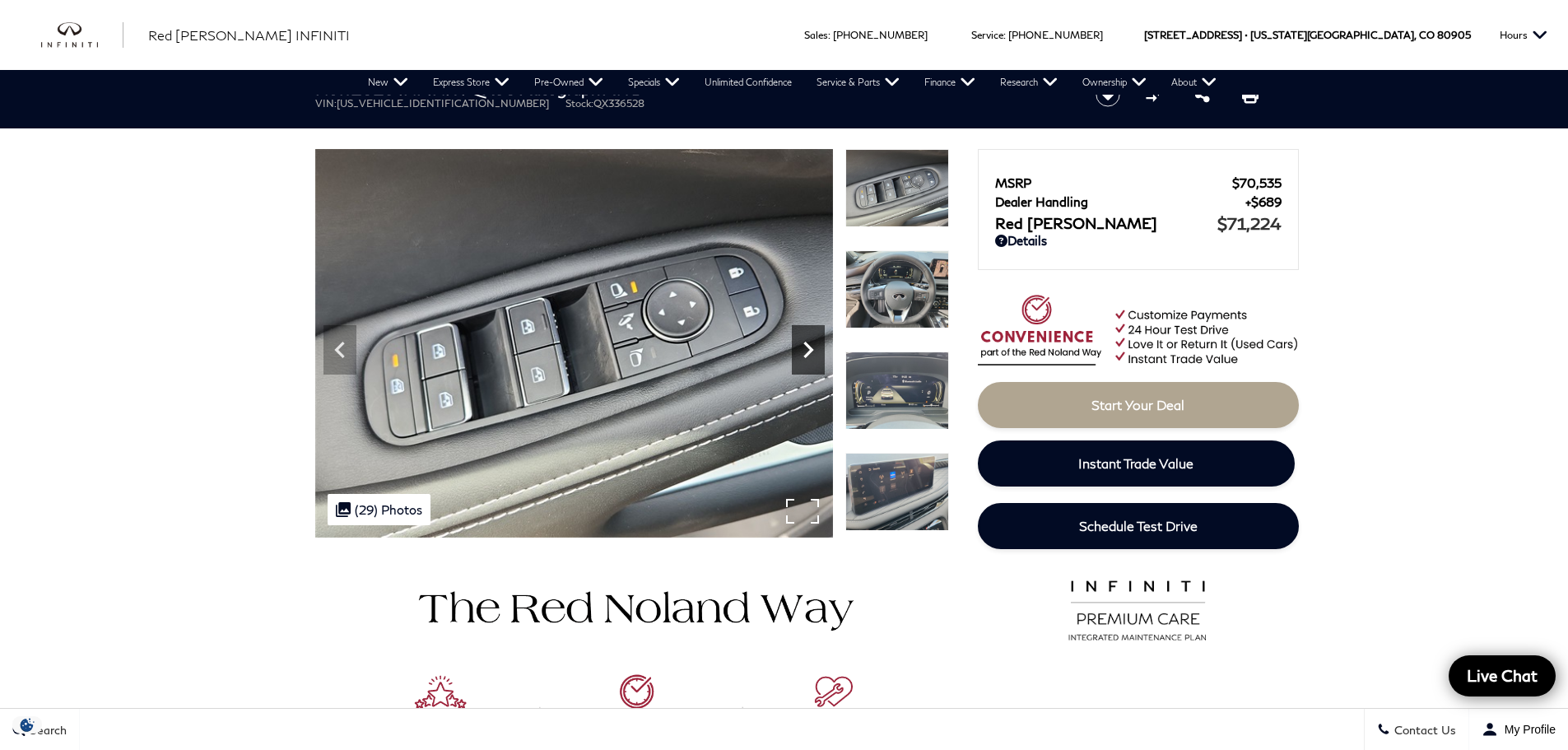
click at [806, 350] on icon "Next" at bounding box center [808, 350] width 33 height 33
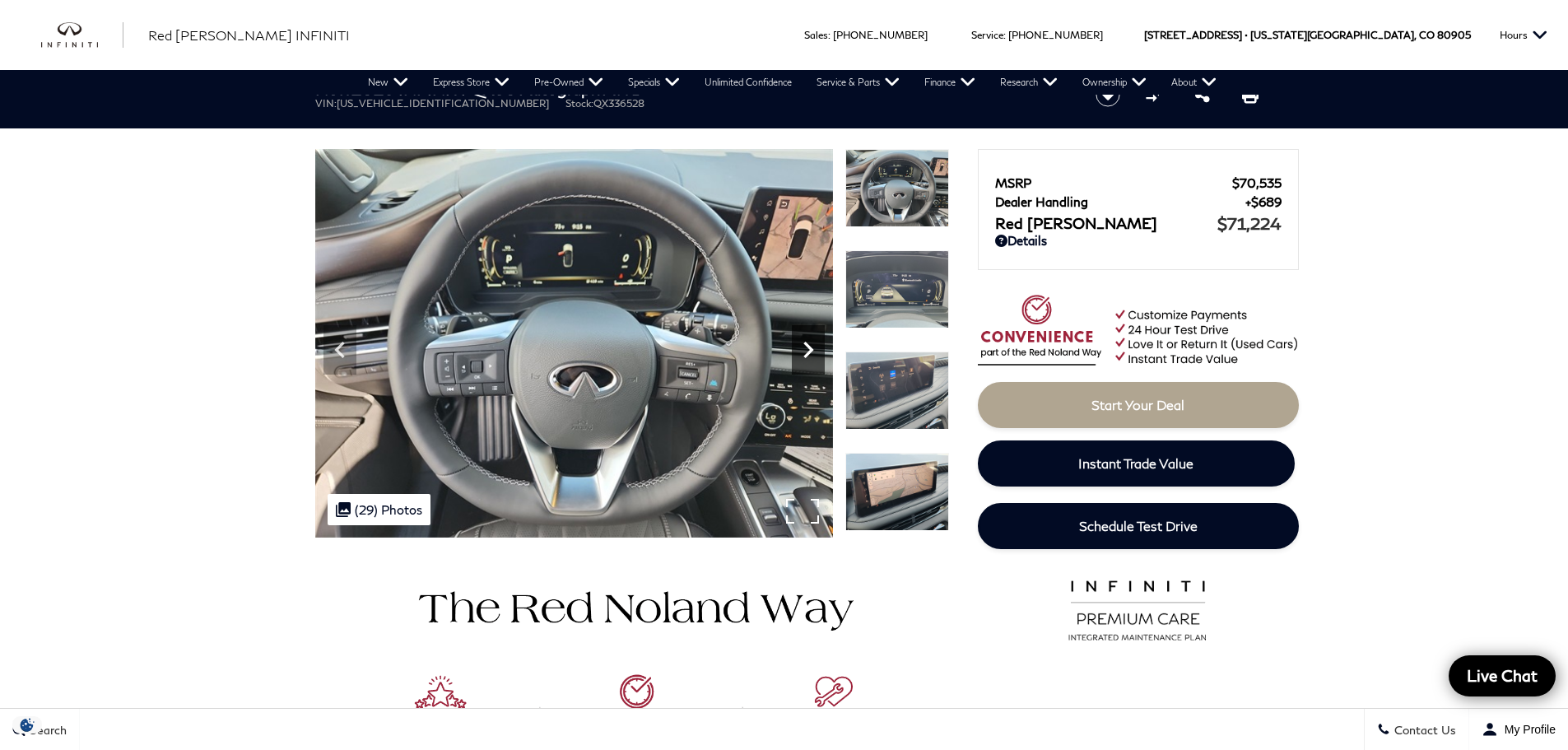
click at [806, 350] on icon "Next" at bounding box center [808, 350] width 33 height 33
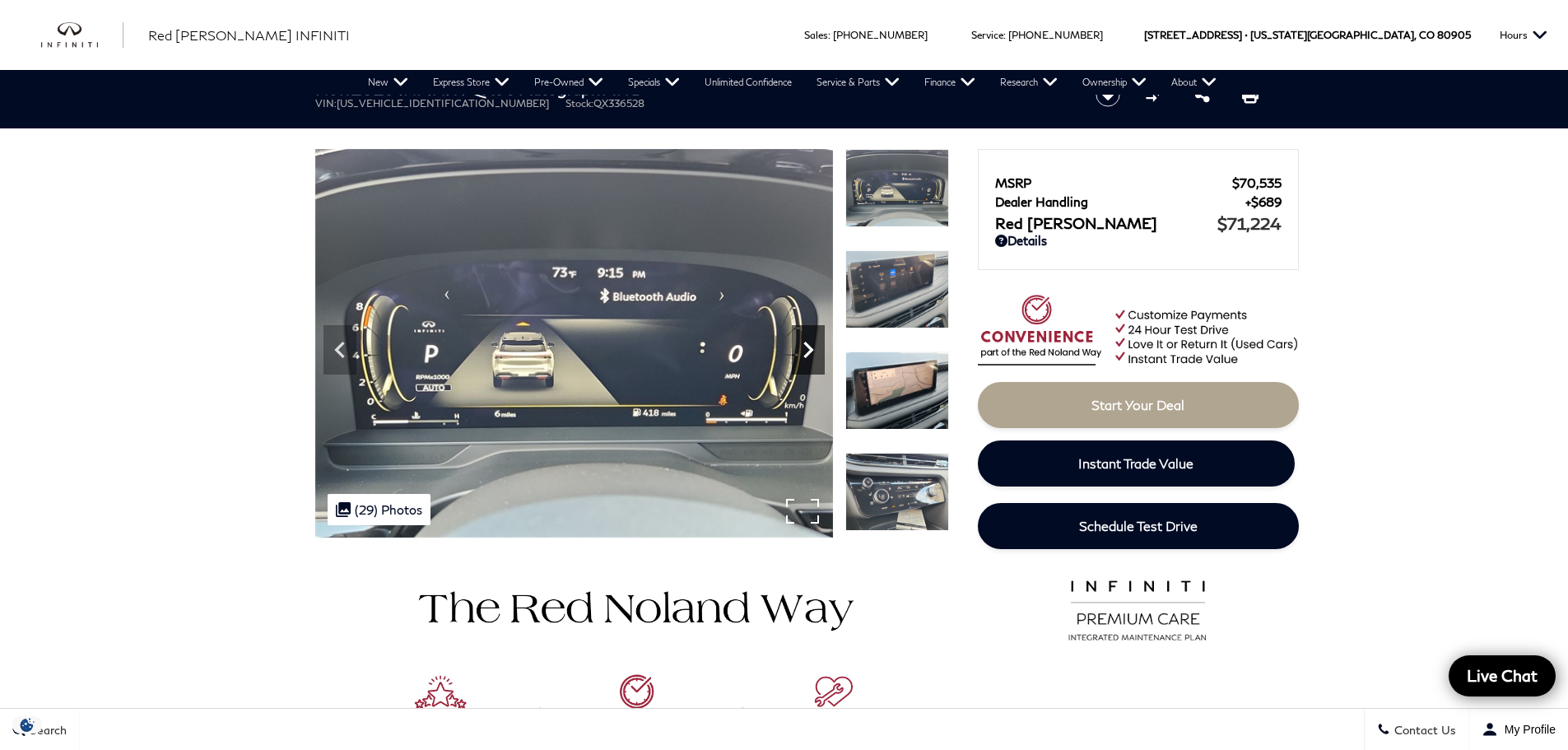
click at [806, 350] on icon "Next" at bounding box center [808, 350] width 33 height 33
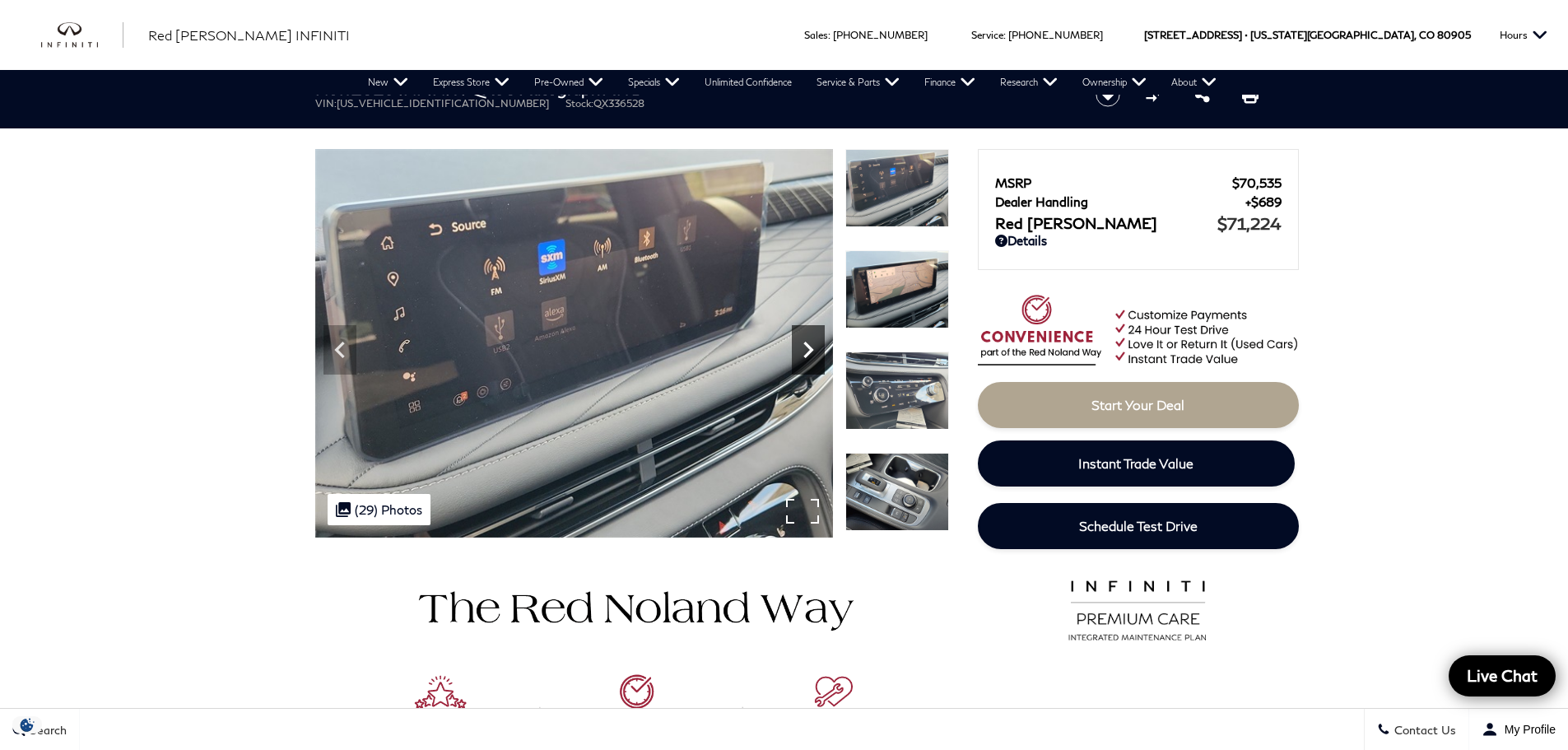
click at [806, 350] on icon "Next" at bounding box center [808, 350] width 33 height 33
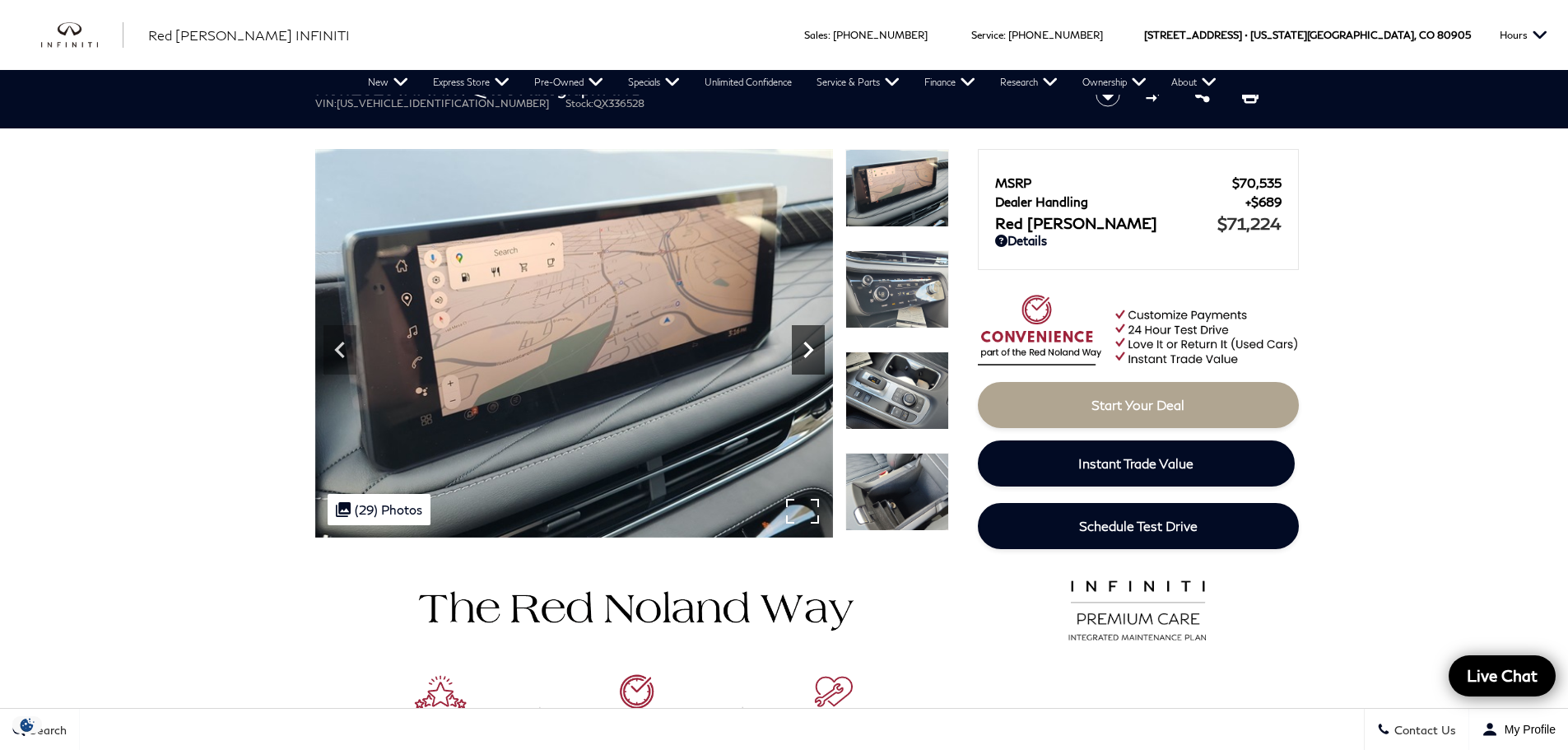
click at [806, 350] on icon "Next" at bounding box center [808, 350] width 33 height 33
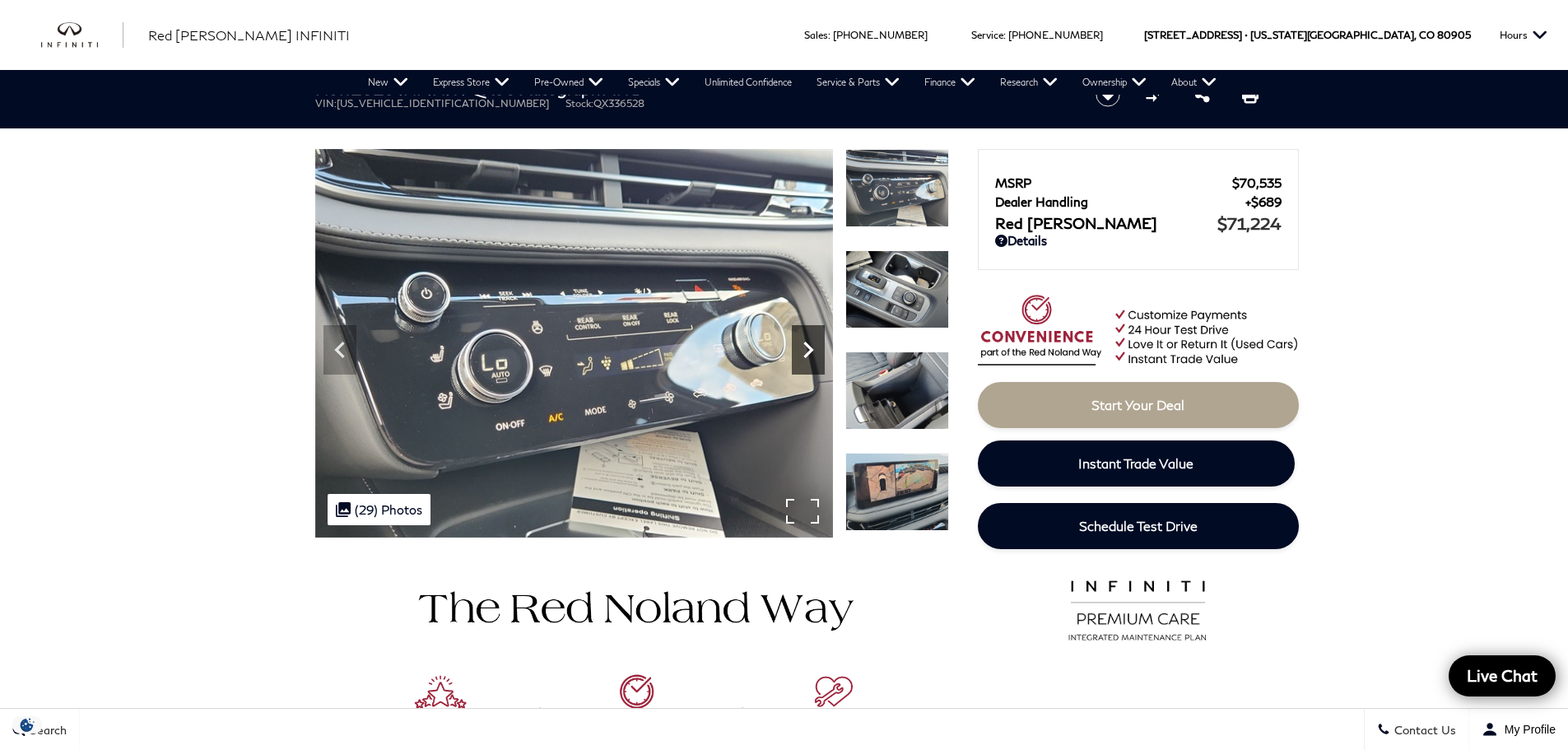
click at [806, 350] on icon "Next" at bounding box center [808, 350] width 33 height 33
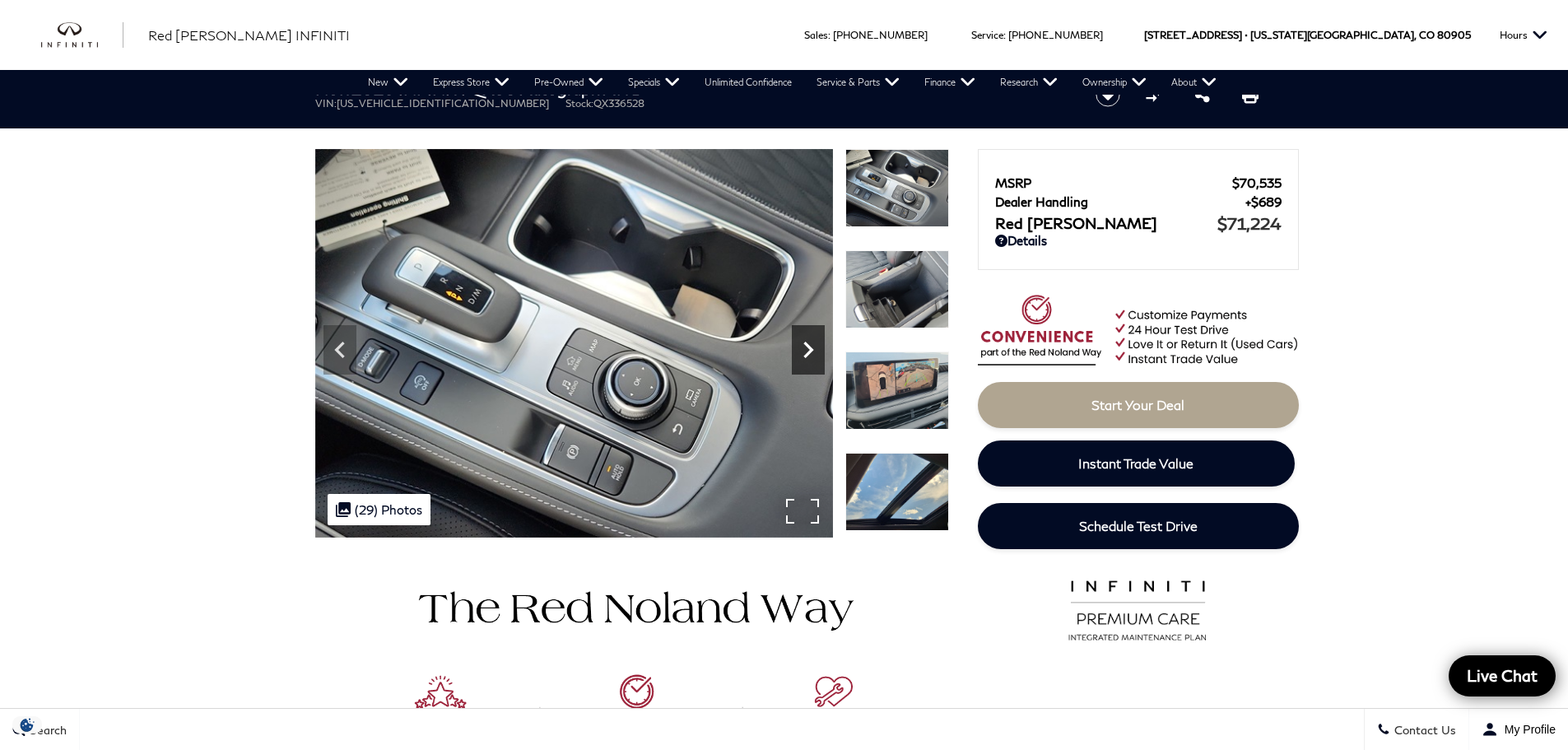
click at [806, 350] on icon "Next" at bounding box center [808, 350] width 33 height 33
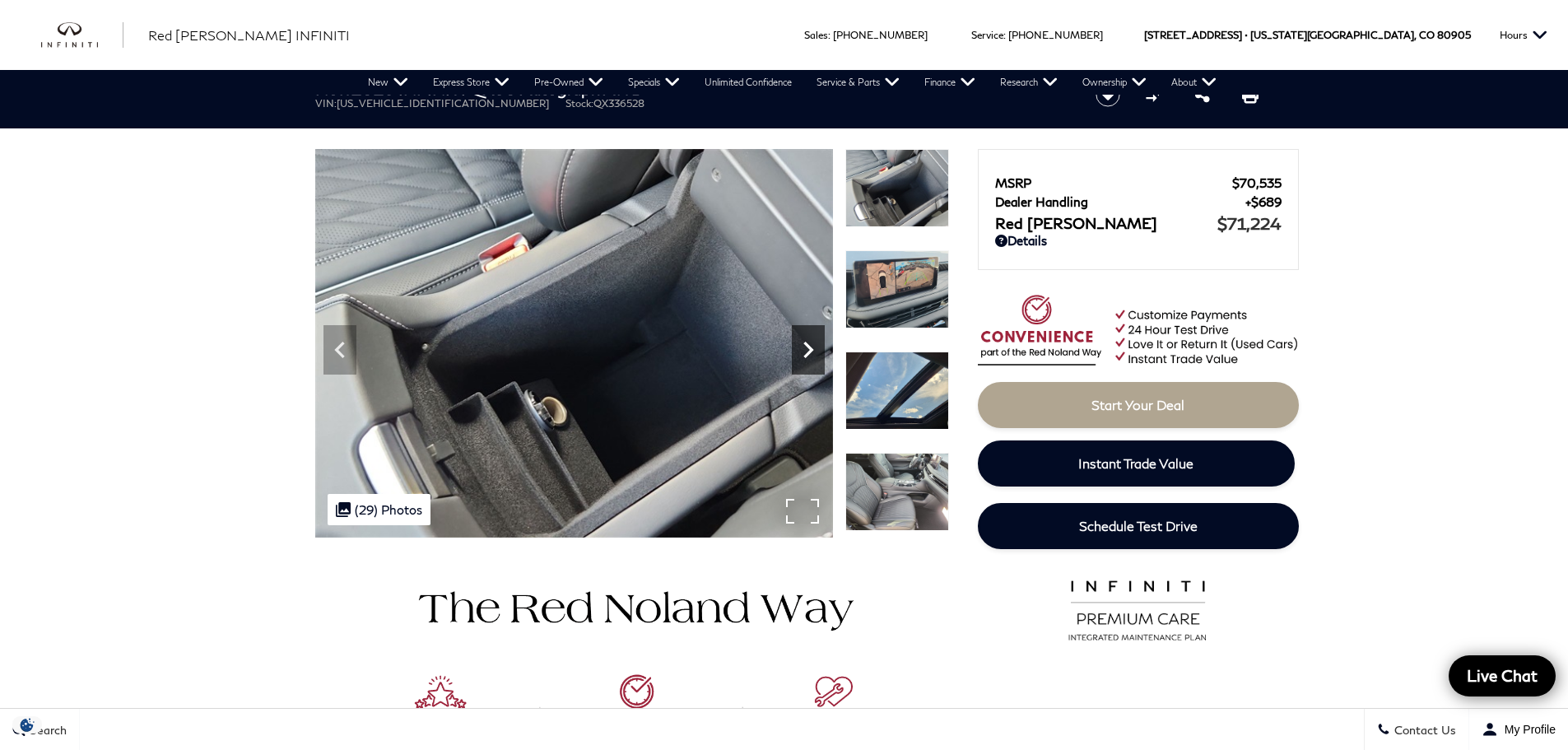
click at [806, 350] on icon "Next" at bounding box center [808, 350] width 33 height 33
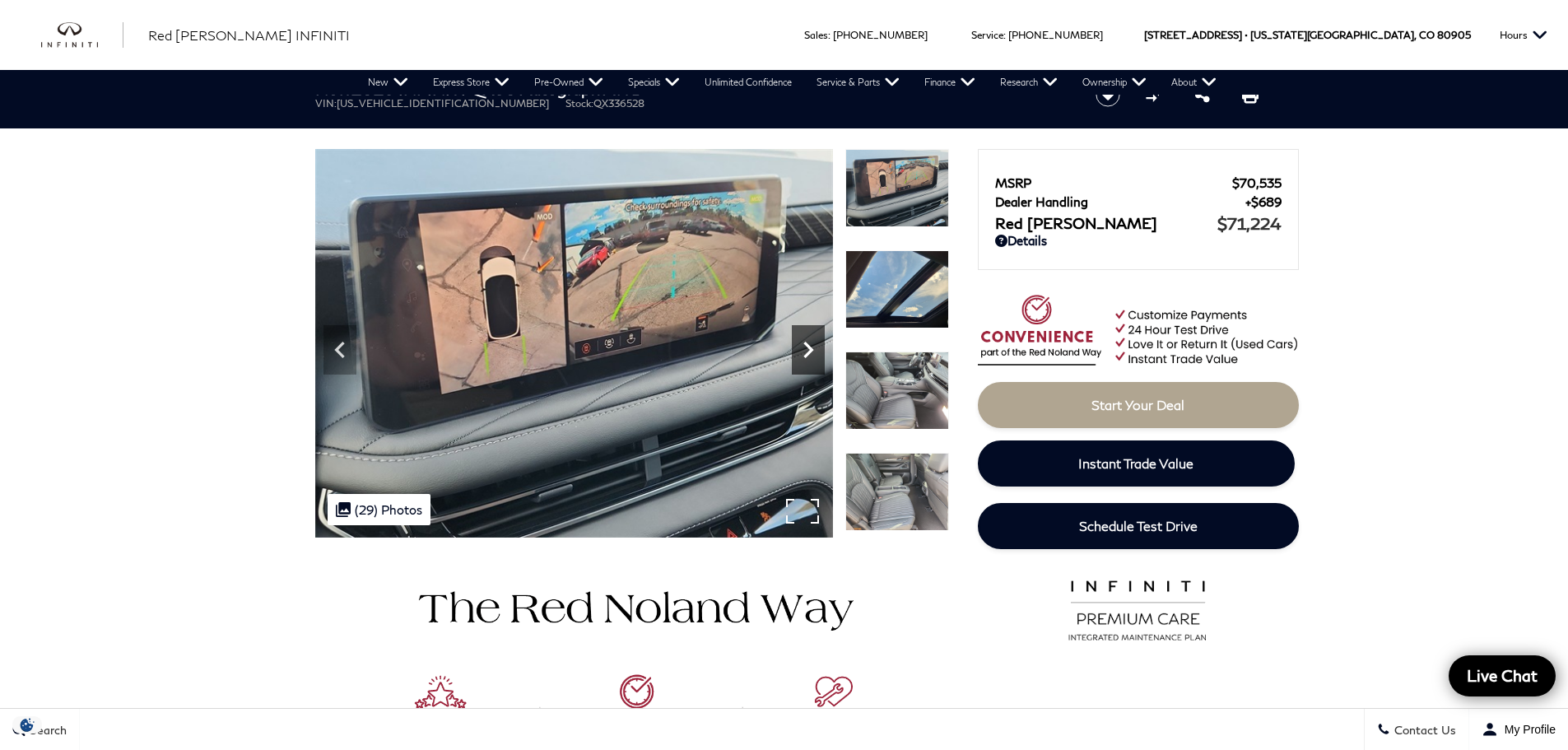
click at [806, 350] on icon "Next" at bounding box center [808, 350] width 33 height 33
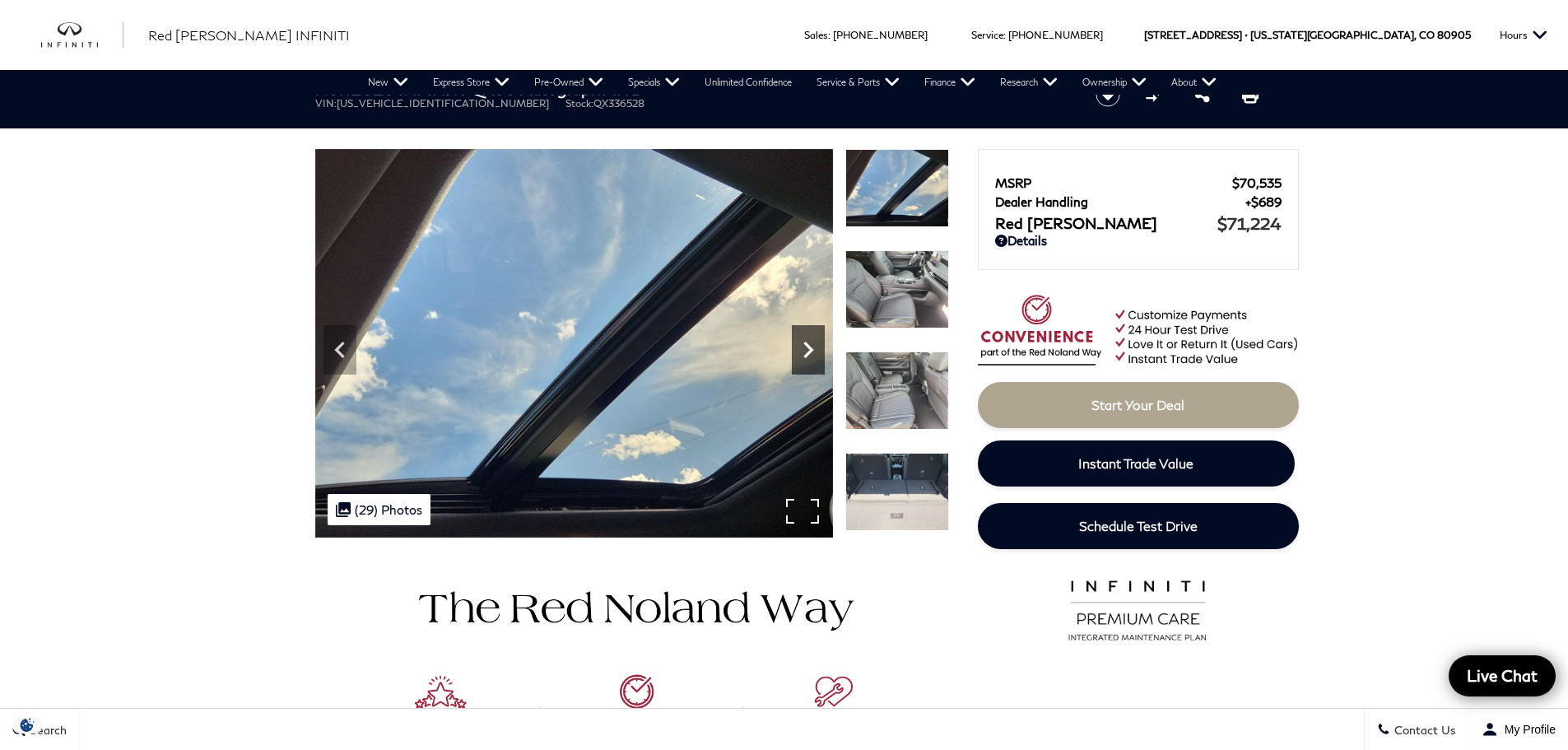
click at [806, 350] on icon "Next" at bounding box center [808, 350] width 33 height 33
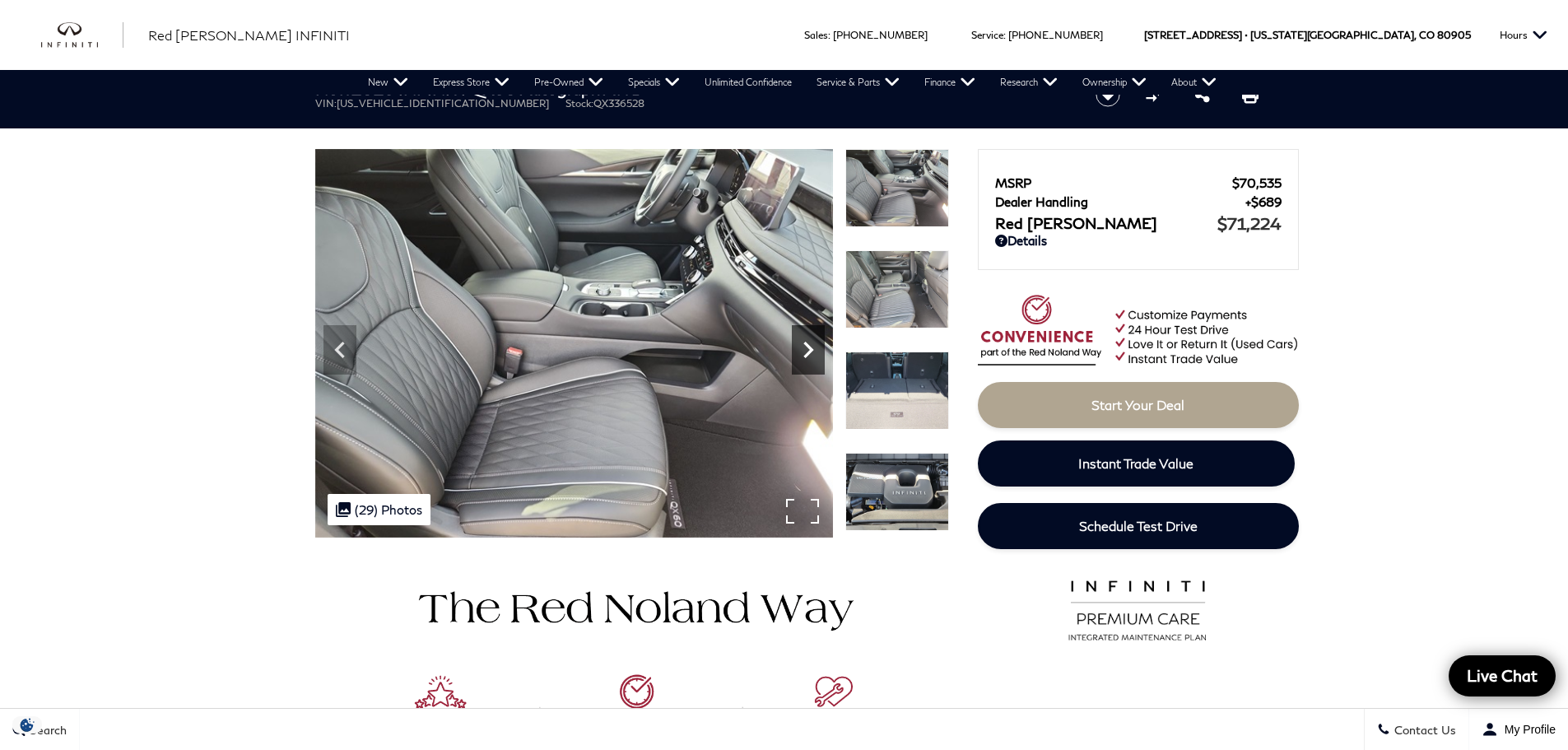
click at [806, 350] on icon "Next" at bounding box center [808, 350] width 33 height 33
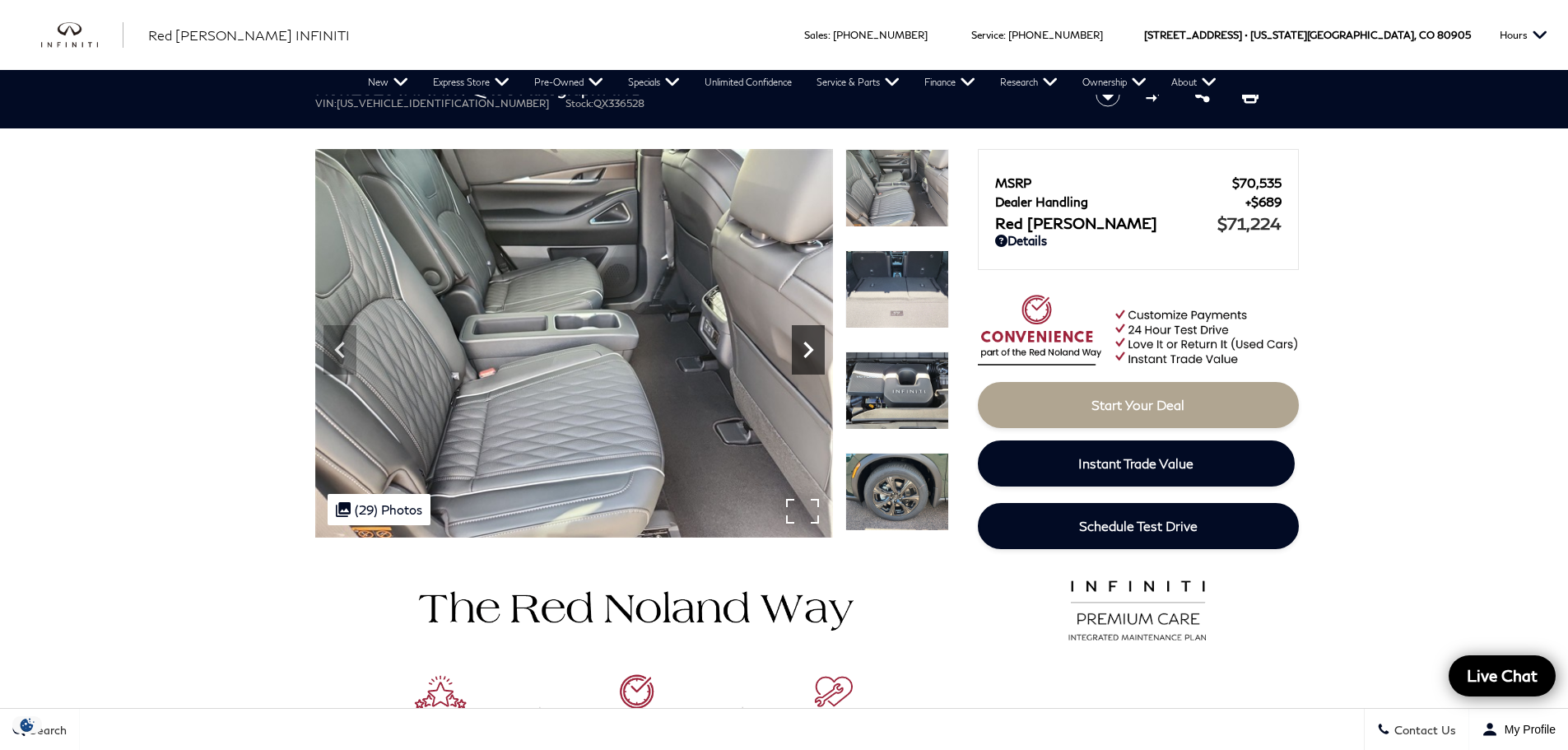
click at [806, 350] on icon "Next" at bounding box center [808, 350] width 33 height 33
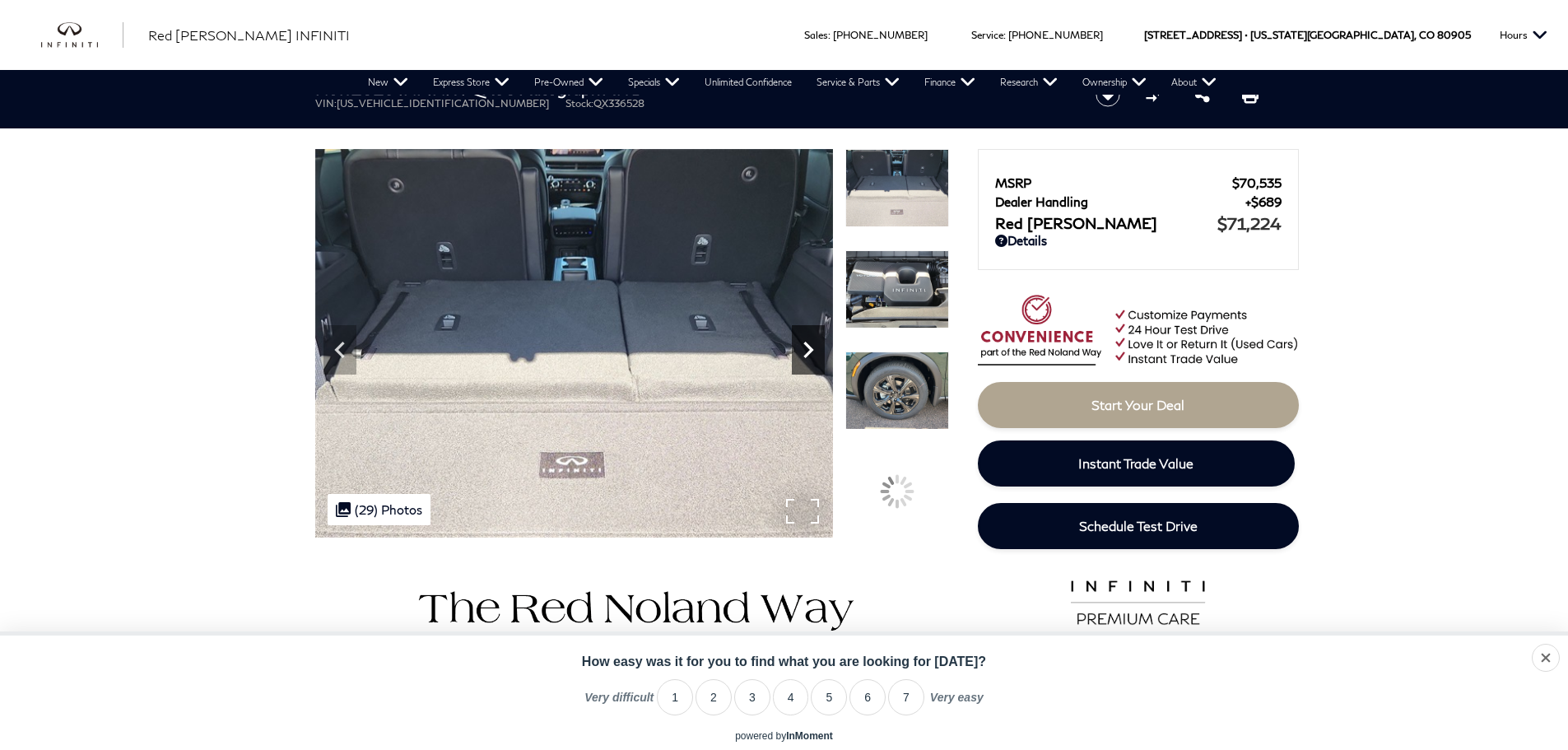
click at [806, 350] on icon "Next" at bounding box center [808, 350] width 33 height 33
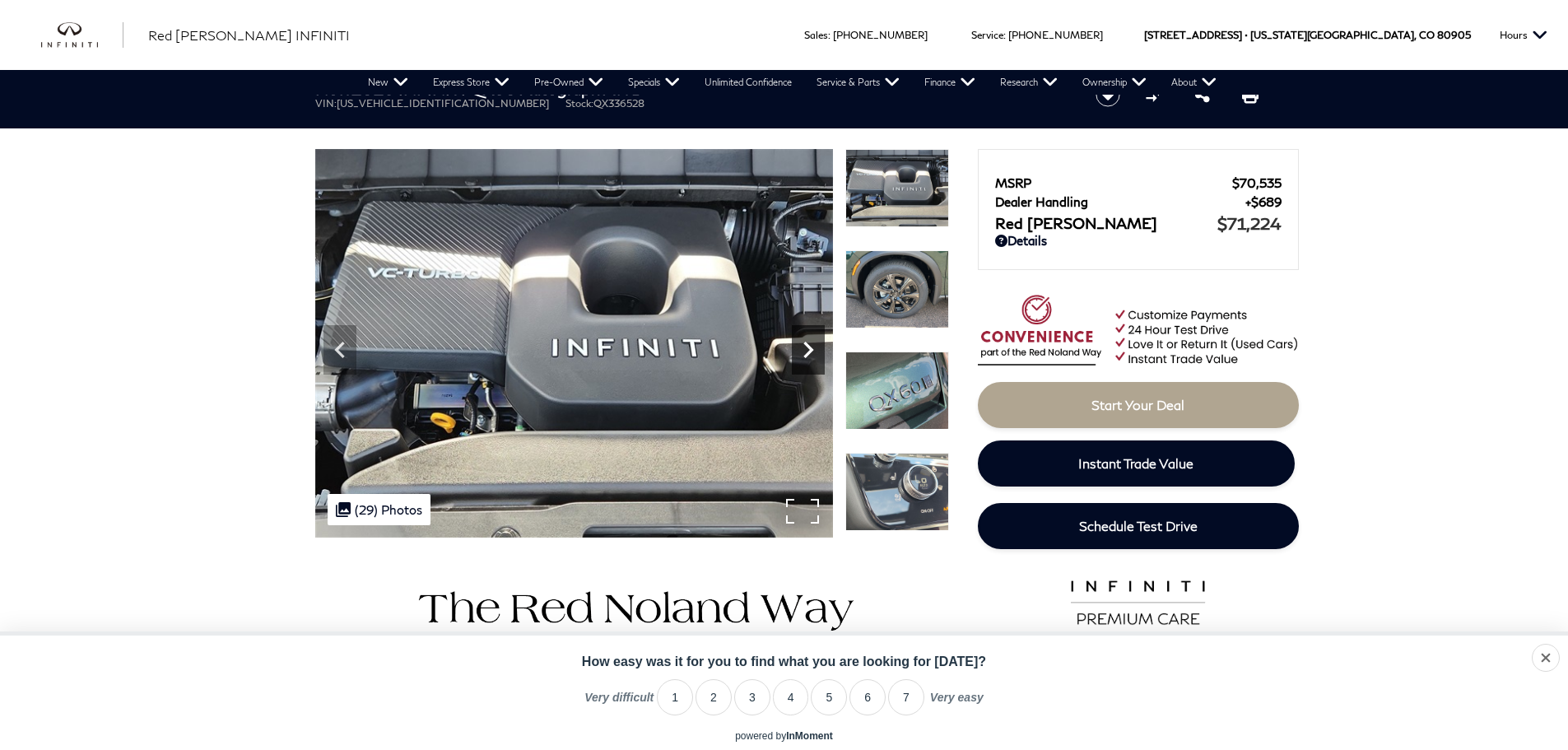
click at [806, 350] on icon "Next" at bounding box center [808, 350] width 33 height 33
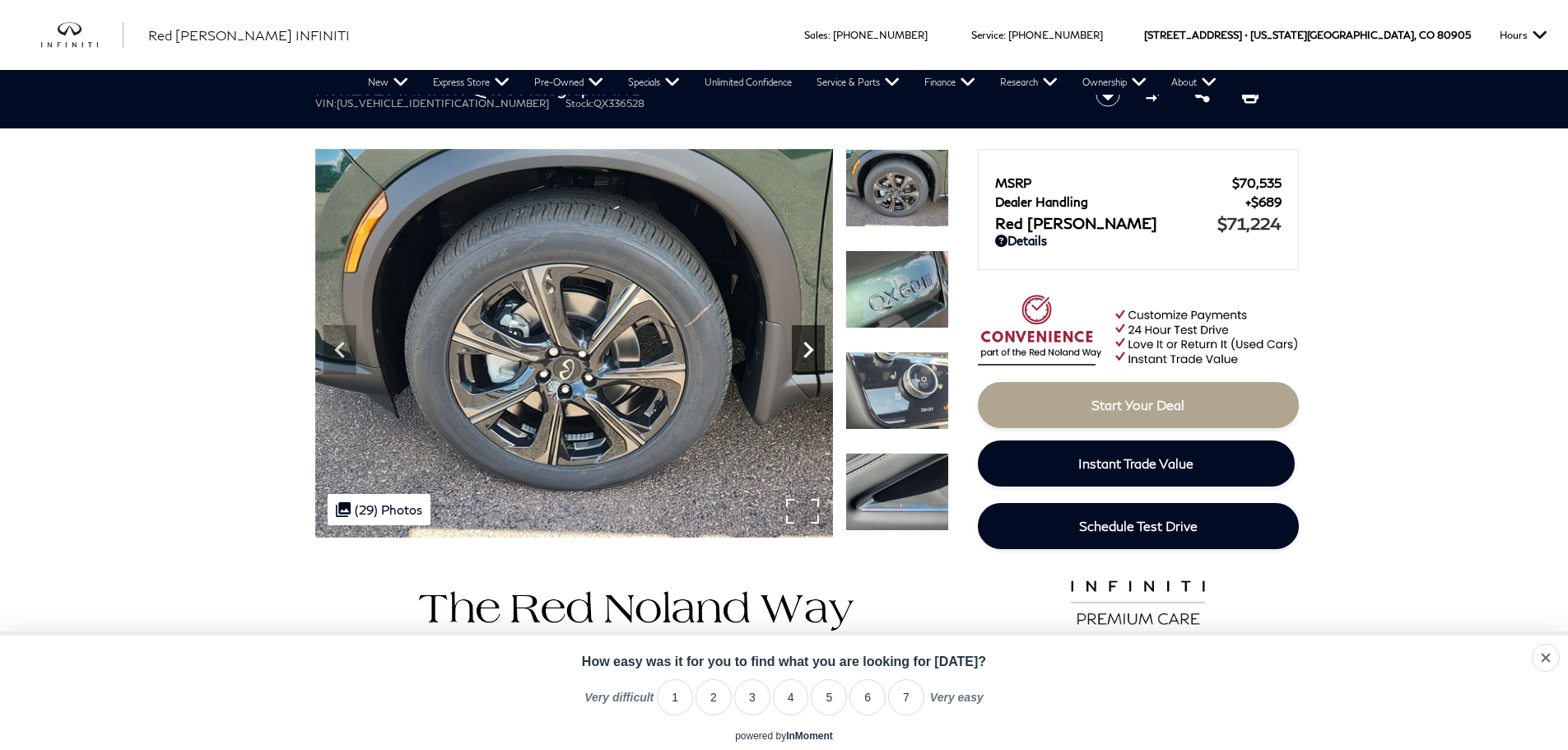
click at [806, 350] on icon "Next" at bounding box center [808, 350] width 33 height 33
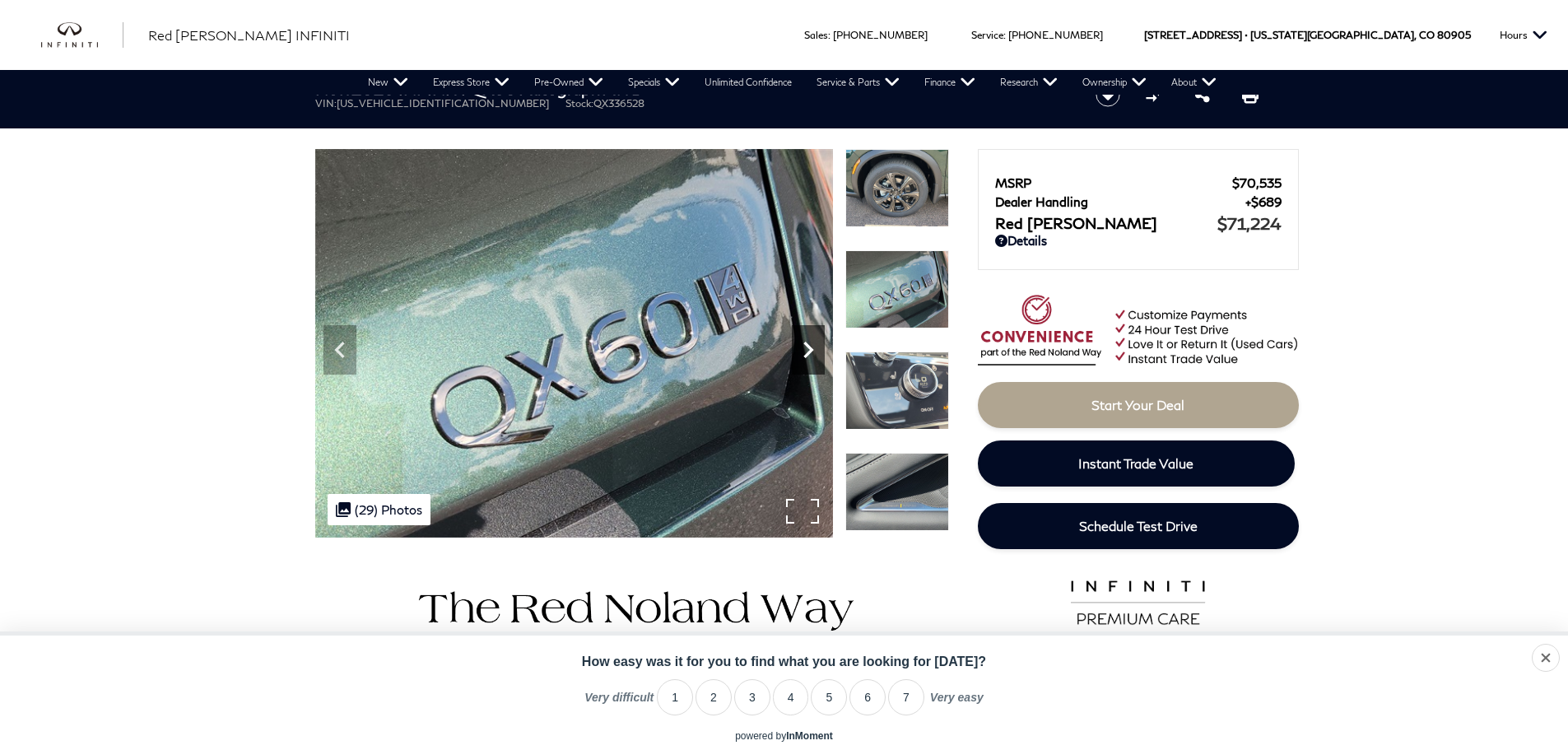
click at [806, 350] on icon "Next" at bounding box center [808, 350] width 33 height 33
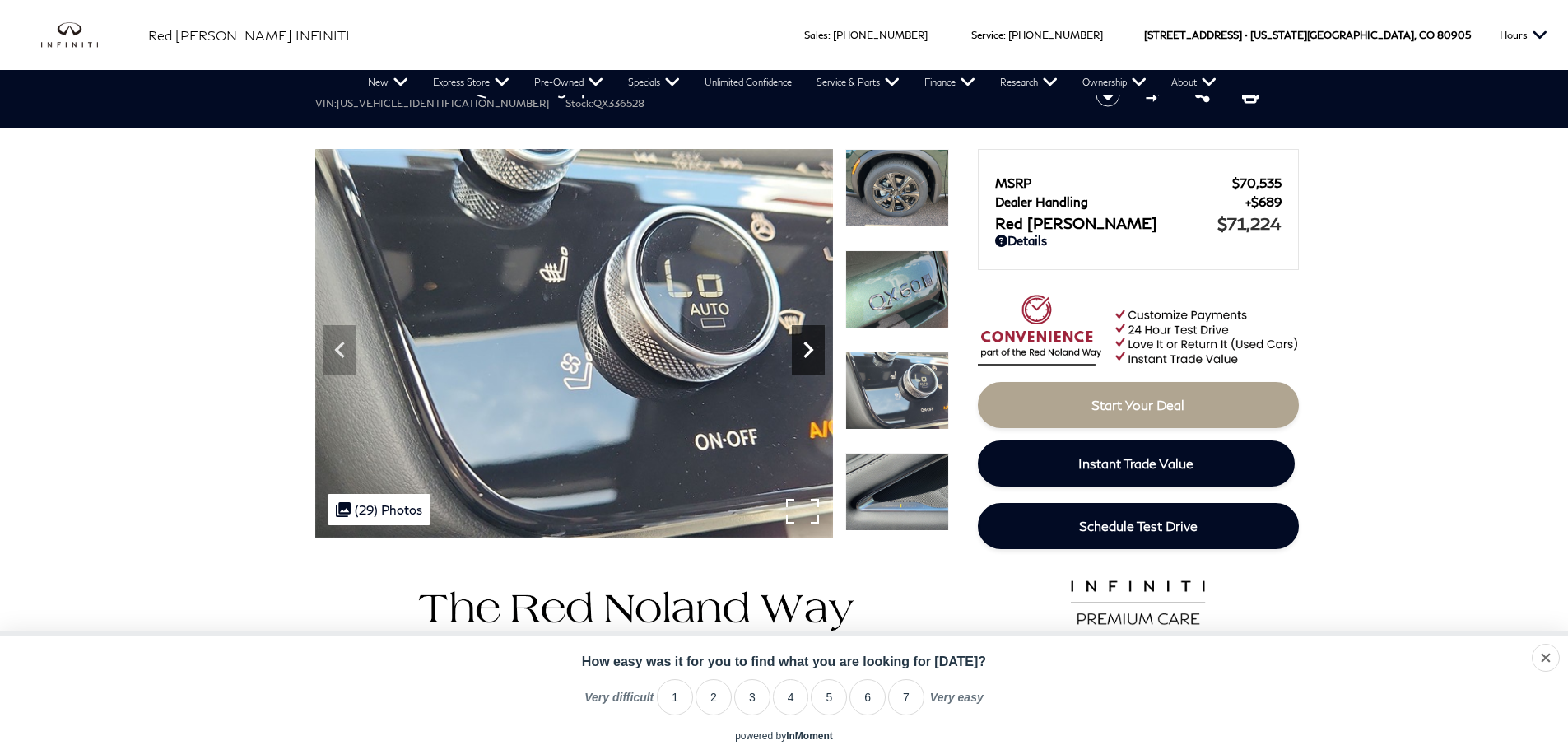
click at [806, 350] on icon "Next" at bounding box center [808, 350] width 33 height 33
